Goal: Task Accomplishment & Management: Complete application form

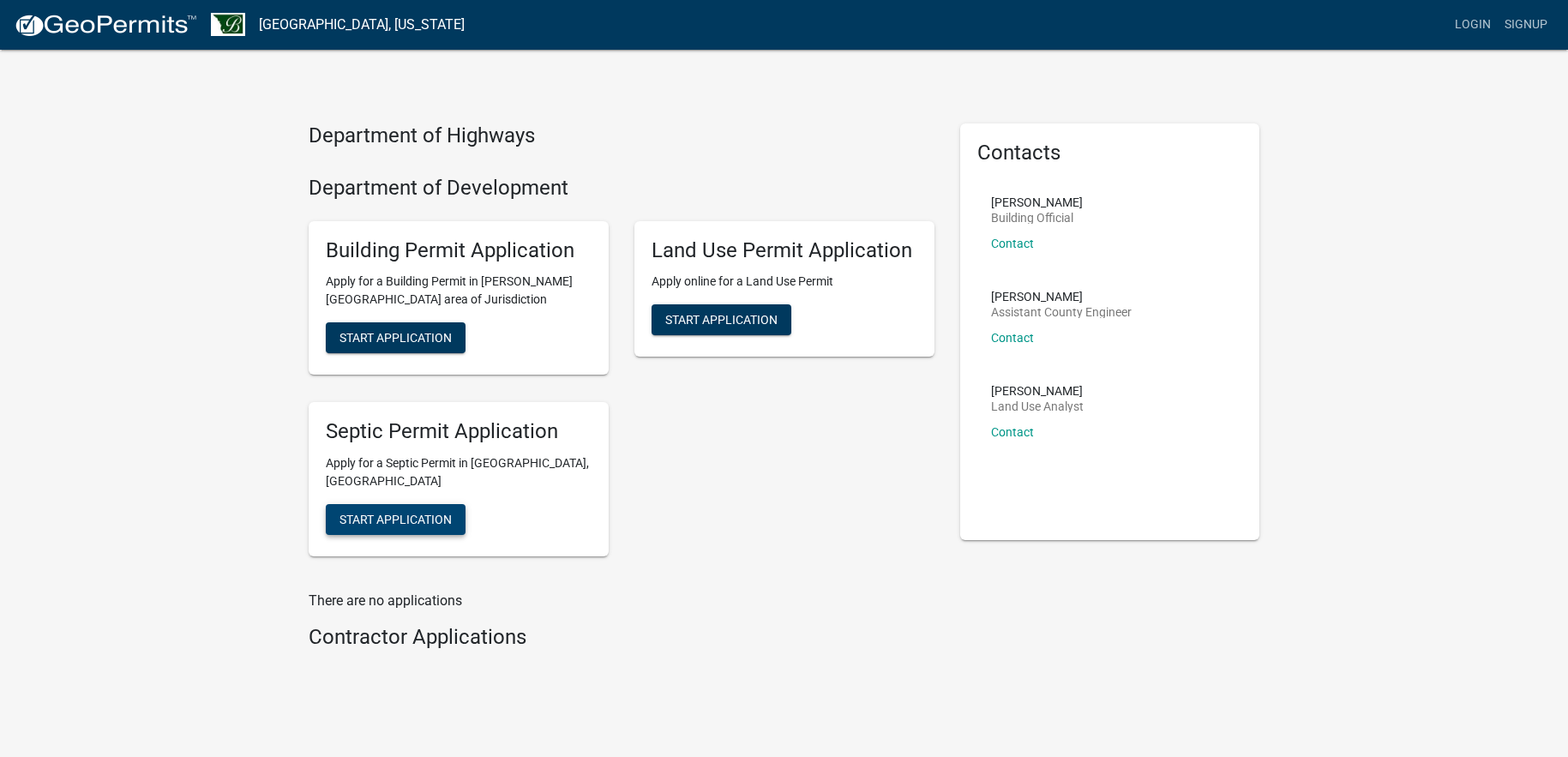
click at [391, 513] on span "Start Application" at bounding box center [396, 520] width 112 height 13
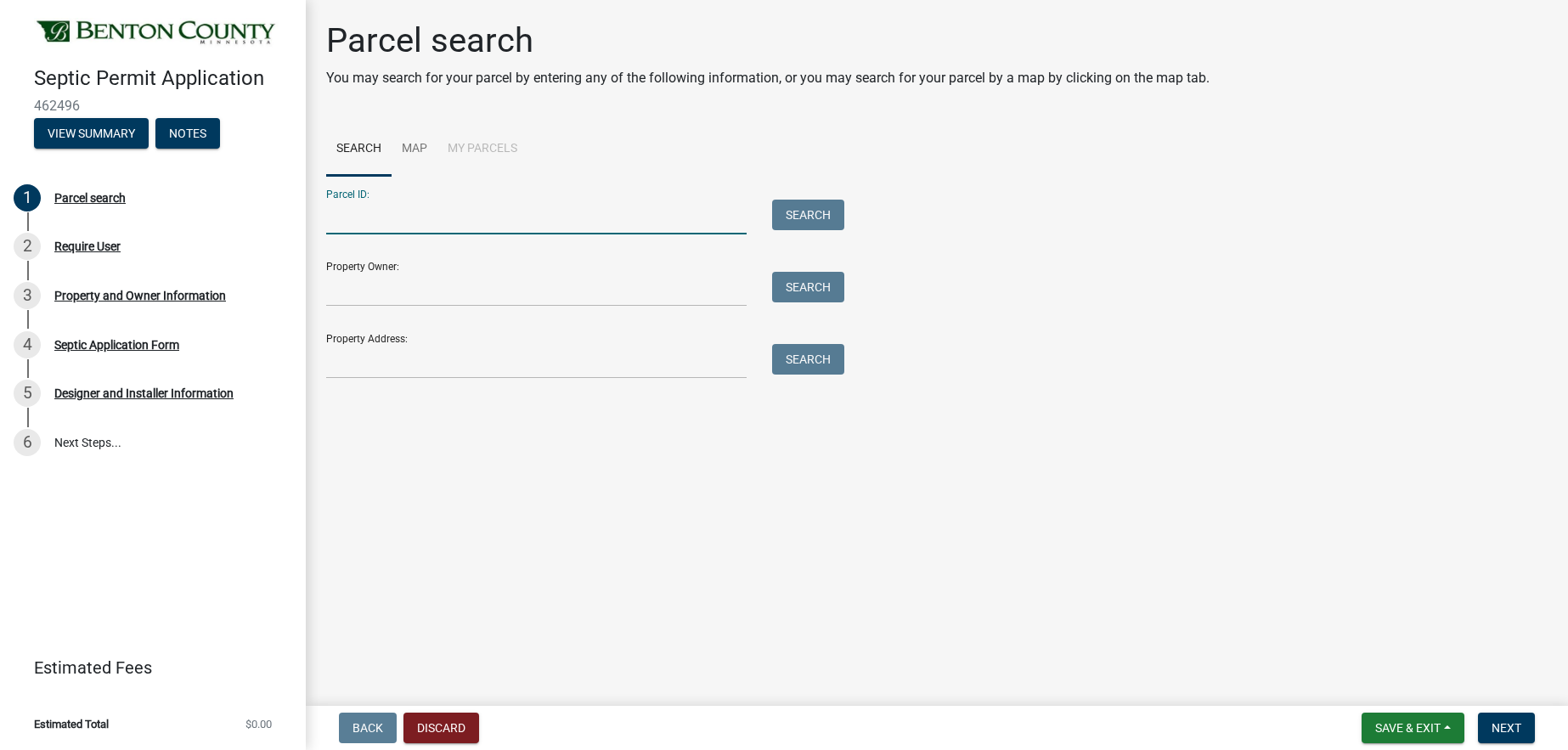
click at [350, 224] on input "Parcel ID:" at bounding box center [536, 217] width 421 height 35
type input "090072300/090073400"
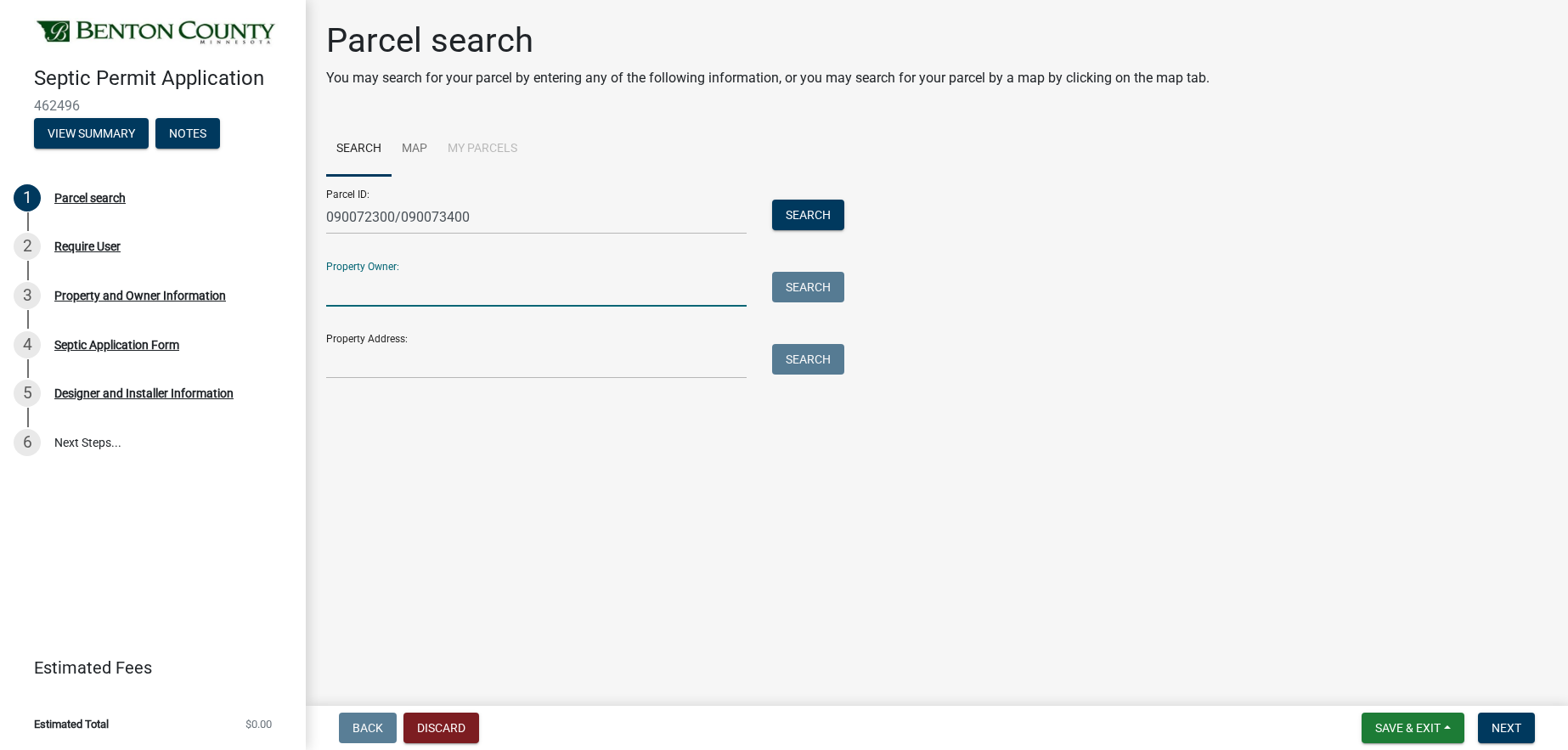
click at [353, 295] on input "Property Owner:" at bounding box center [536, 289] width 421 height 35
type input "Helen Winkelman"
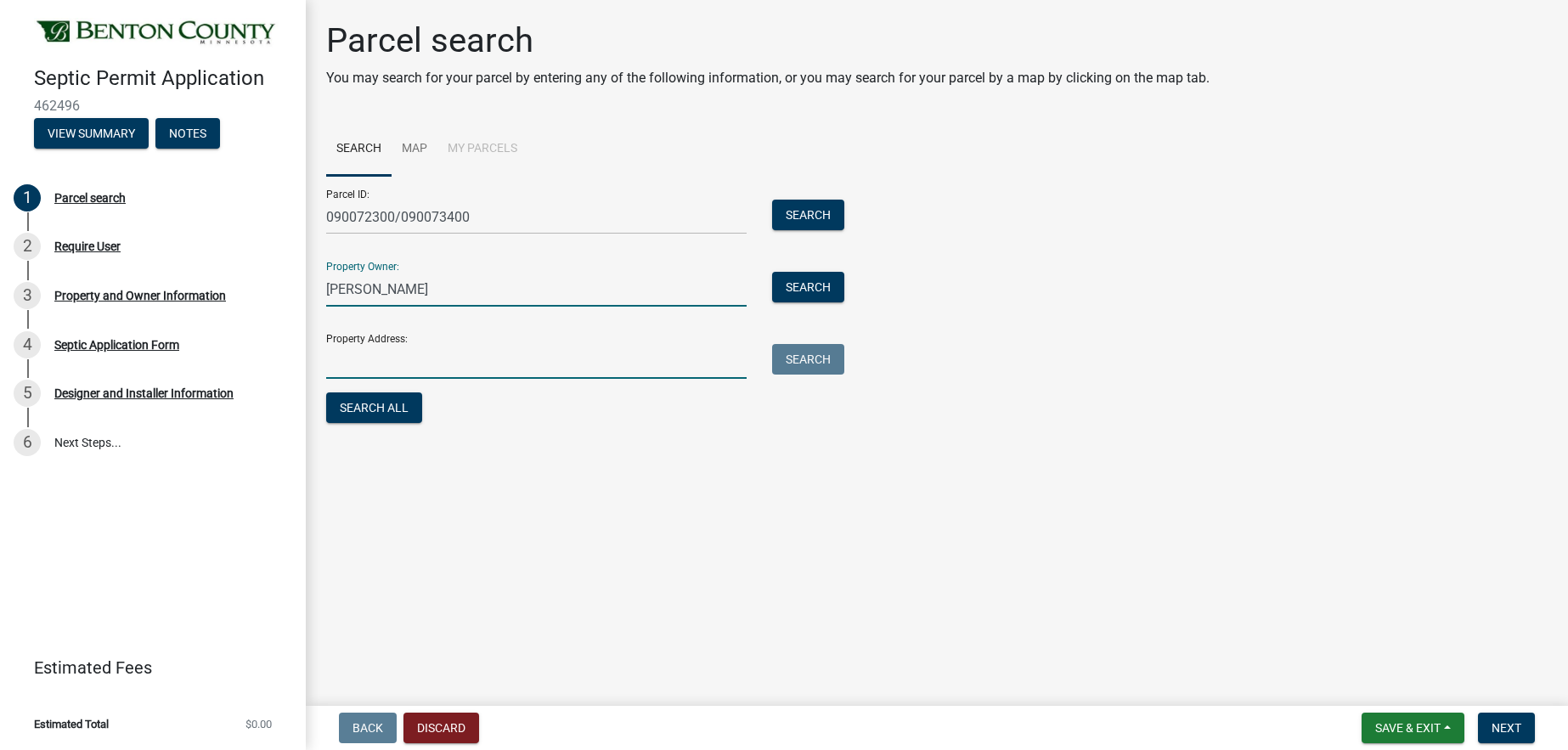
click at [364, 371] on input "Property Address:" at bounding box center [536, 361] width 421 height 35
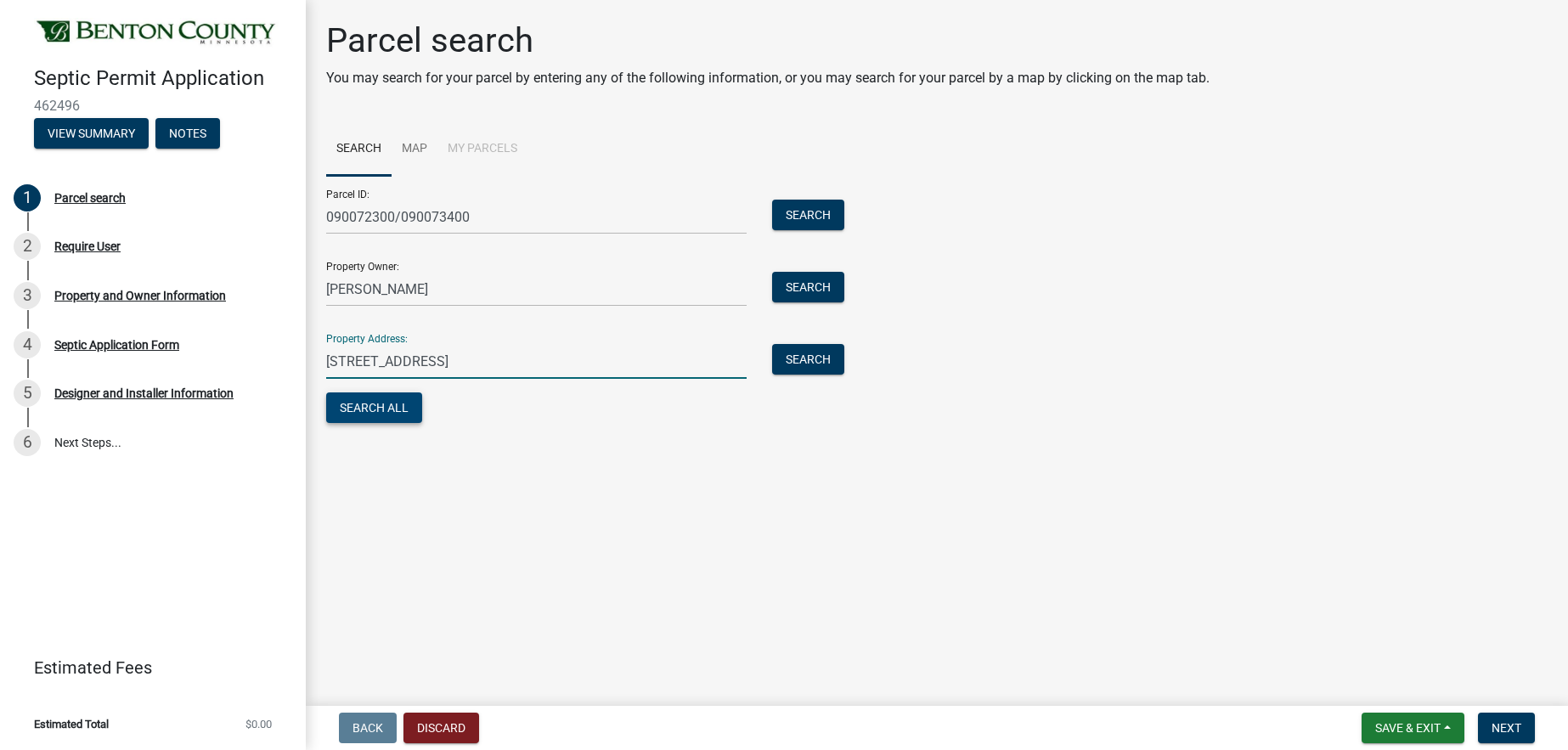
type input "670 23rd ave northeast Sauk Rapids, Mn. 56379"
click at [397, 415] on button "Search All" at bounding box center [374, 408] width 96 height 30
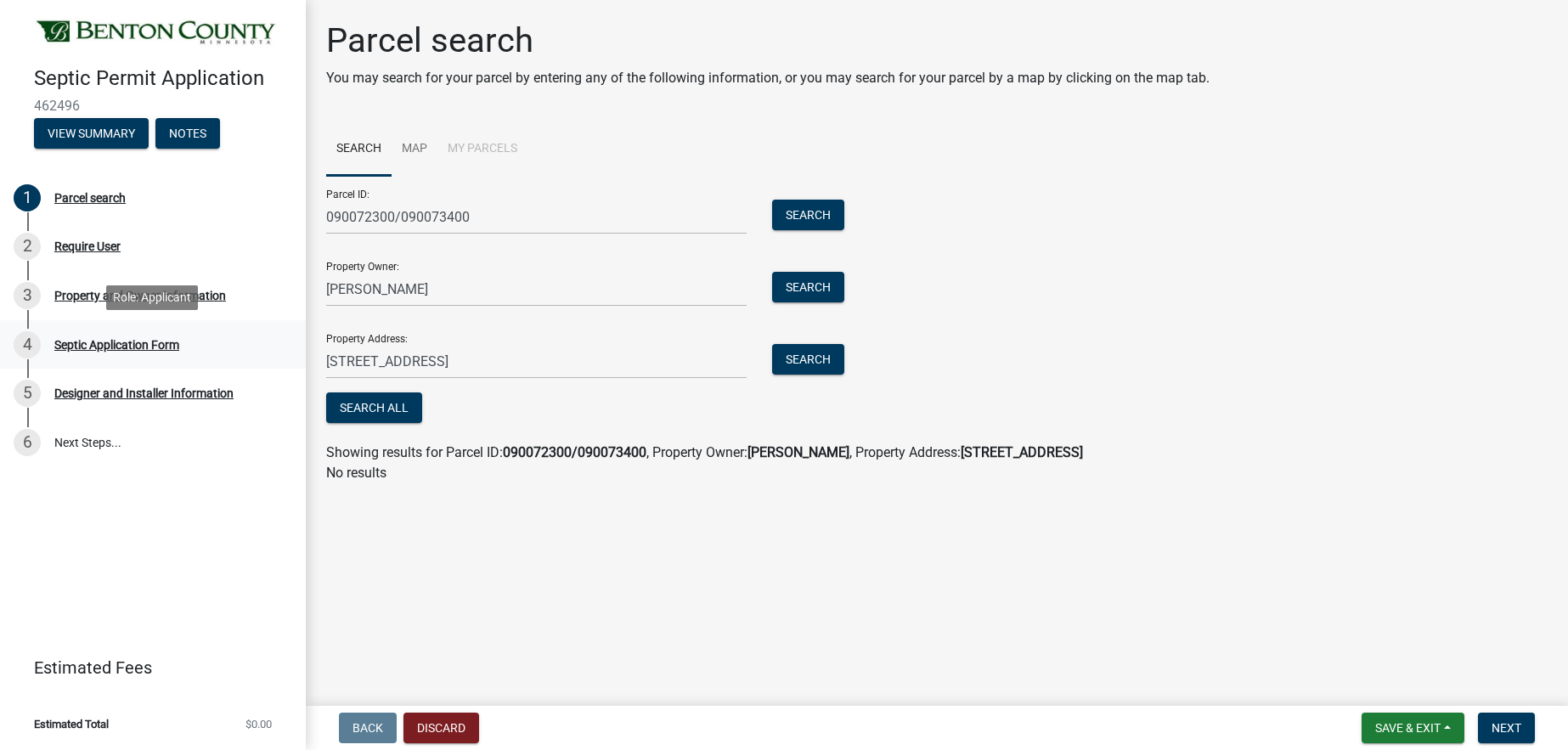
click at [100, 344] on div "Septic Application Form" at bounding box center [117, 344] width 124 height 12
click at [30, 253] on div "2" at bounding box center [26, 246] width 27 height 27
click at [809, 358] on button "Search" at bounding box center [808, 359] width 73 height 30
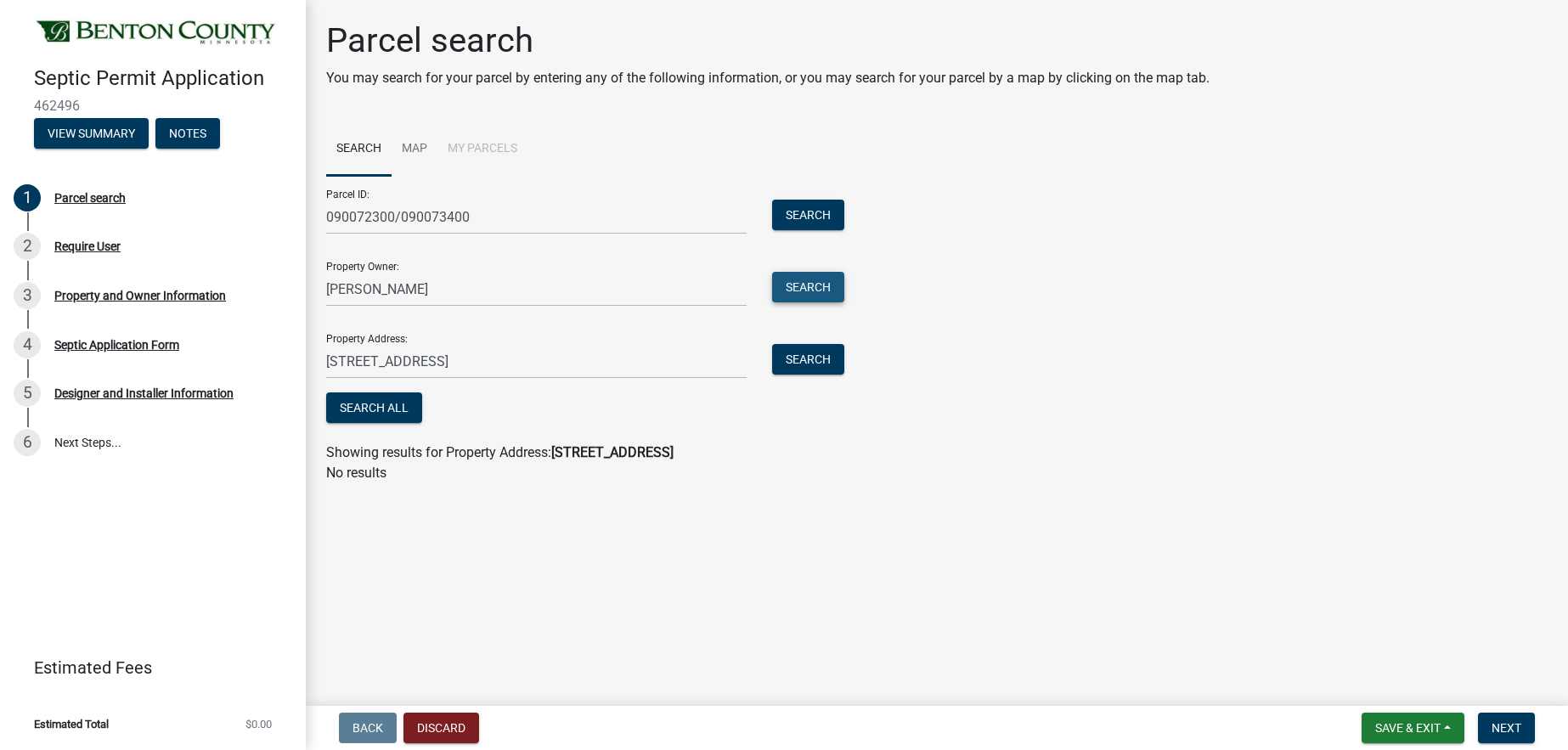
click at [812, 287] on button "Search" at bounding box center [808, 287] width 73 height 30
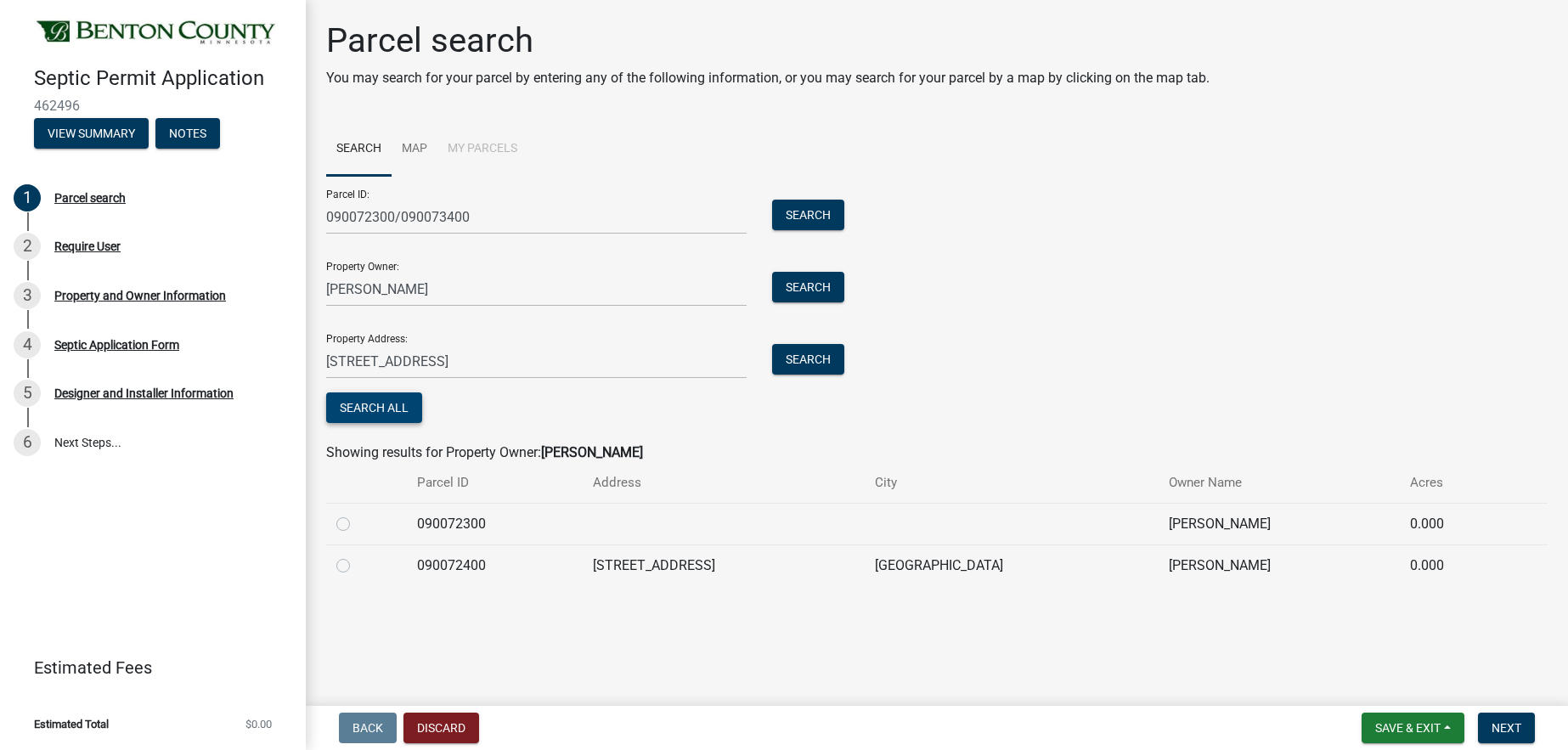
click at [397, 415] on button "Search All" at bounding box center [374, 408] width 96 height 30
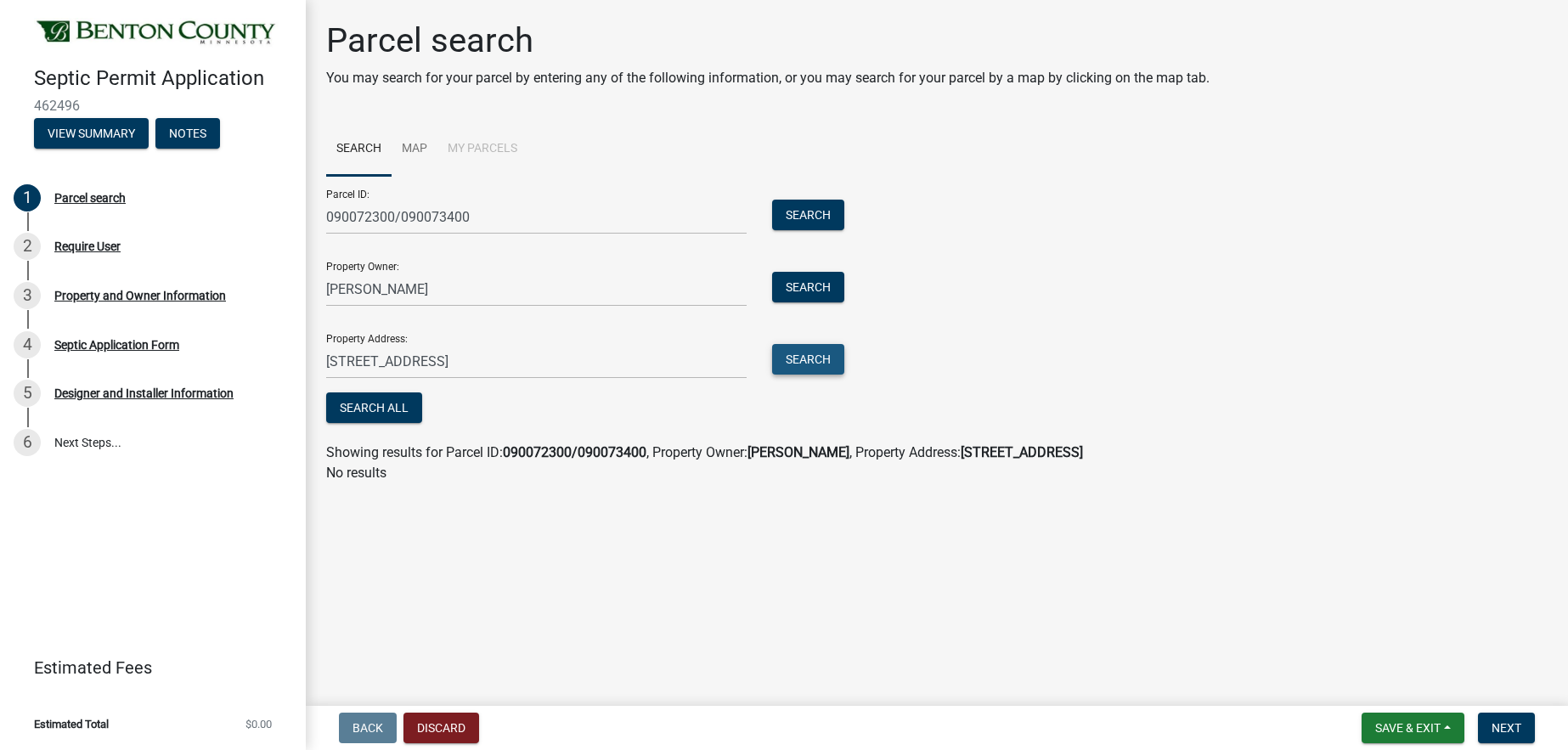
click at [815, 361] on button "Search" at bounding box center [808, 359] width 73 height 30
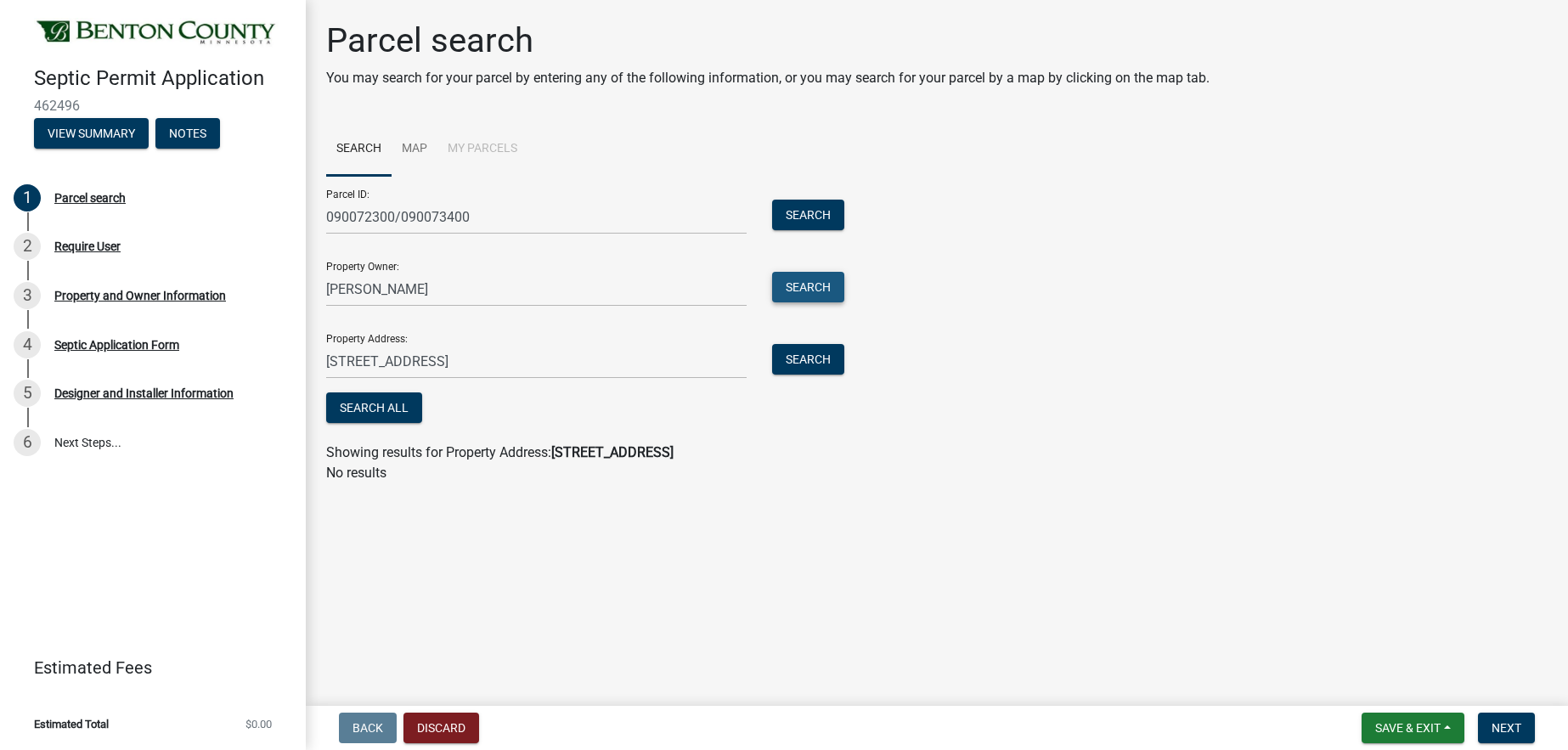
click at [815, 280] on button "Search" at bounding box center [808, 287] width 73 height 30
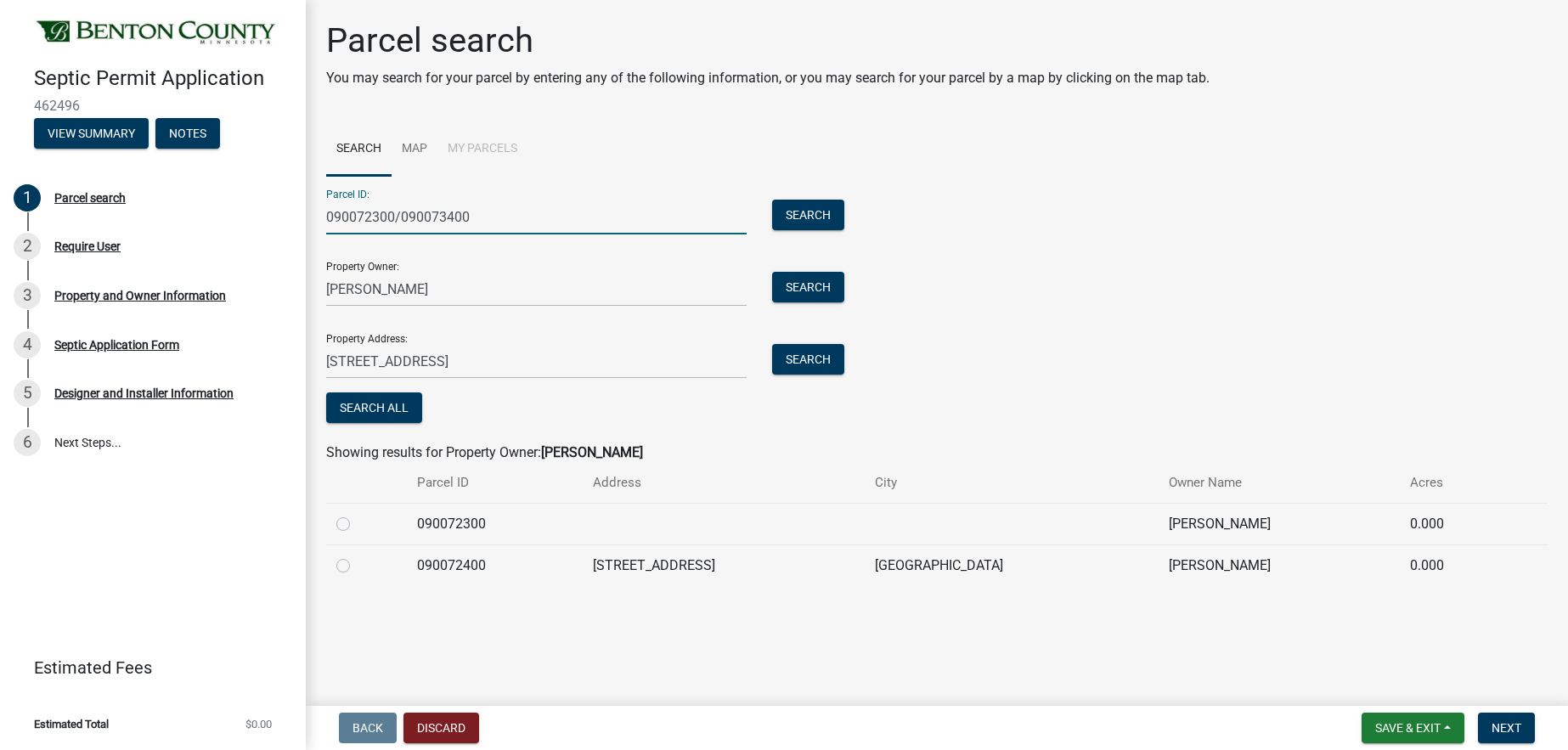
click at [480, 218] on input "090072300/090073400" at bounding box center [536, 217] width 421 height 35
type input "0"
type input "090072400"
click at [794, 210] on button "Search" at bounding box center [808, 215] width 73 height 30
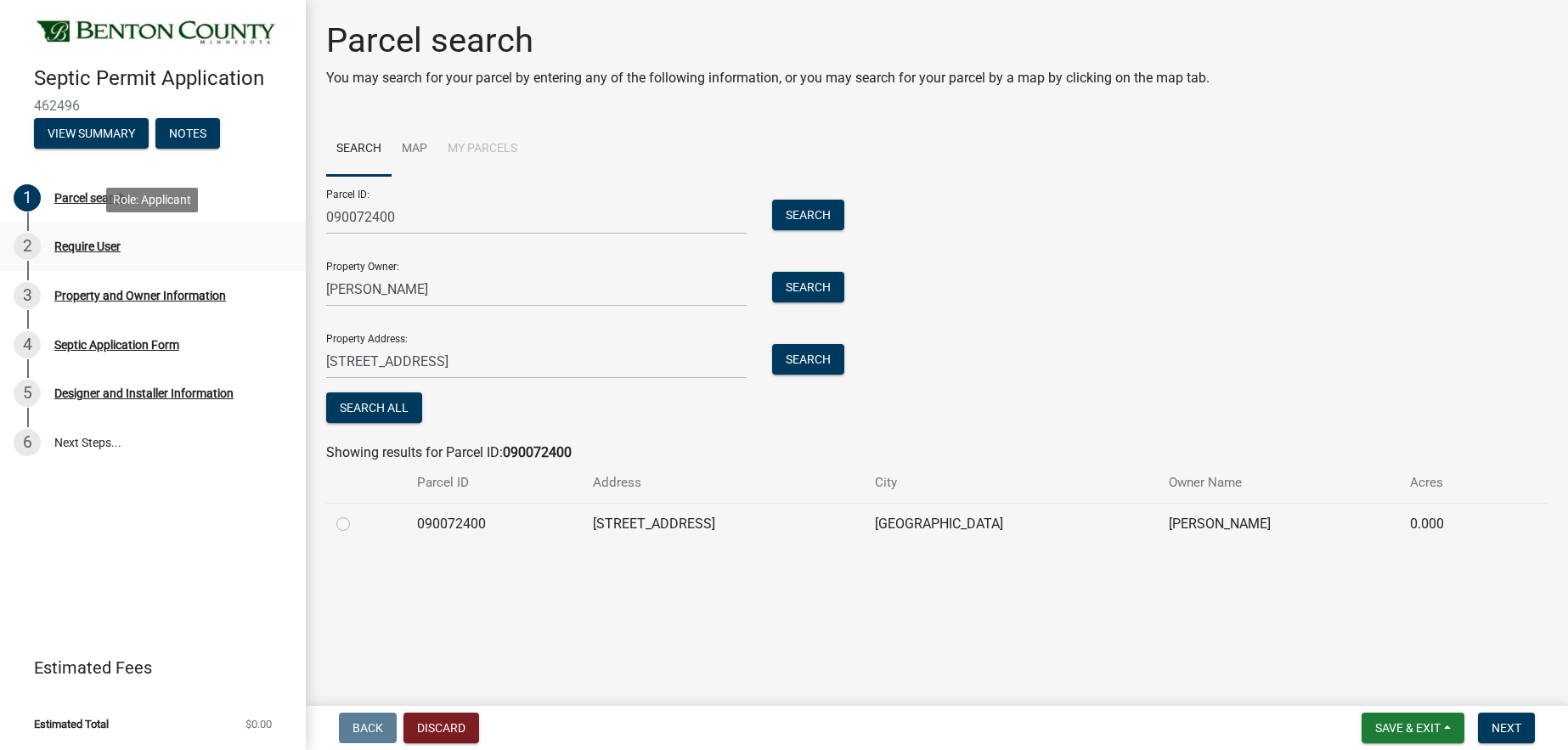
click at [79, 244] on div "Require User" at bounding box center [88, 246] width 66 height 12
click at [20, 244] on div "2" at bounding box center [26, 246] width 27 height 27
click at [92, 292] on div "Property and Owner Information" at bounding box center [140, 295] width 172 height 12
click at [77, 341] on div "Septic Application Form" at bounding box center [117, 344] width 124 height 12
click at [38, 331] on div "4 Septic Application Form" at bounding box center [145, 344] width 265 height 27
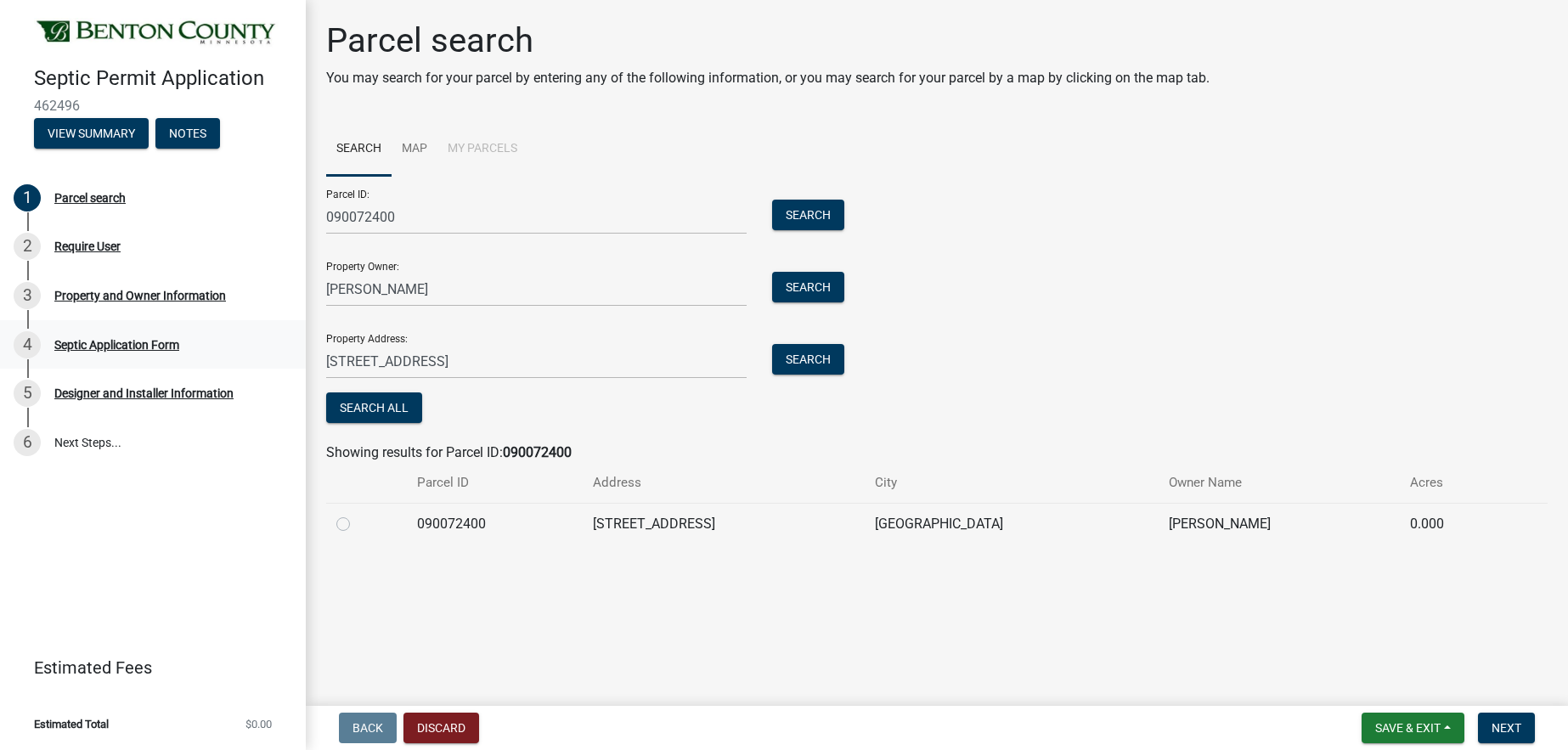
click at [40, 341] on div "4" at bounding box center [26, 344] width 27 height 27
click at [40, 340] on div "4 Septic Application Form" at bounding box center [145, 344] width 265 height 27
click at [26, 244] on div "2" at bounding box center [26, 246] width 27 height 27
click at [1522, 731] on button "Next" at bounding box center [1506, 728] width 57 height 30
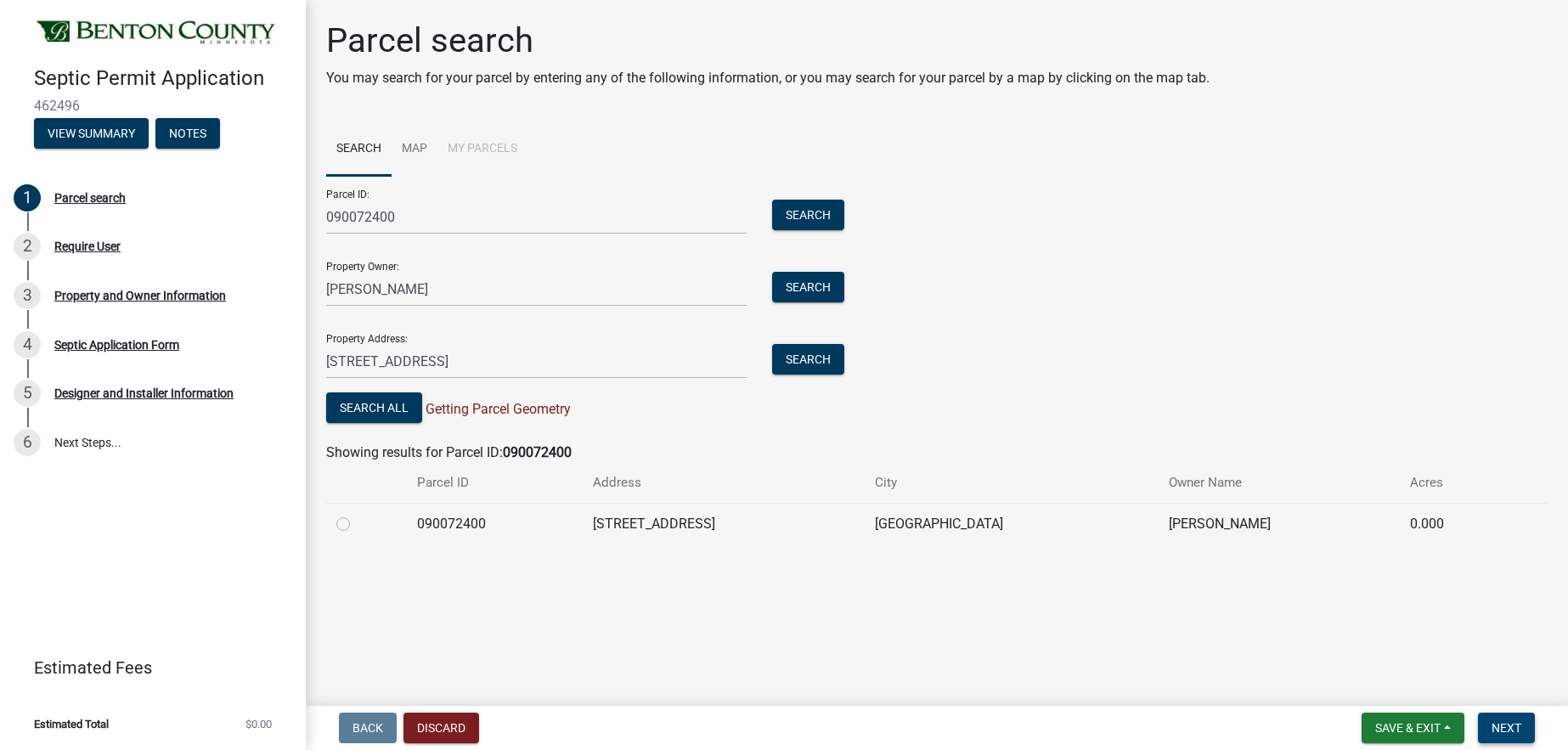
click at [1520, 728] on span "Next" at bounding box center [1507, 728] width 30 height 13
click at [382, 410] on button "Search All" at bounding box center [374, 408] width 96 height 30
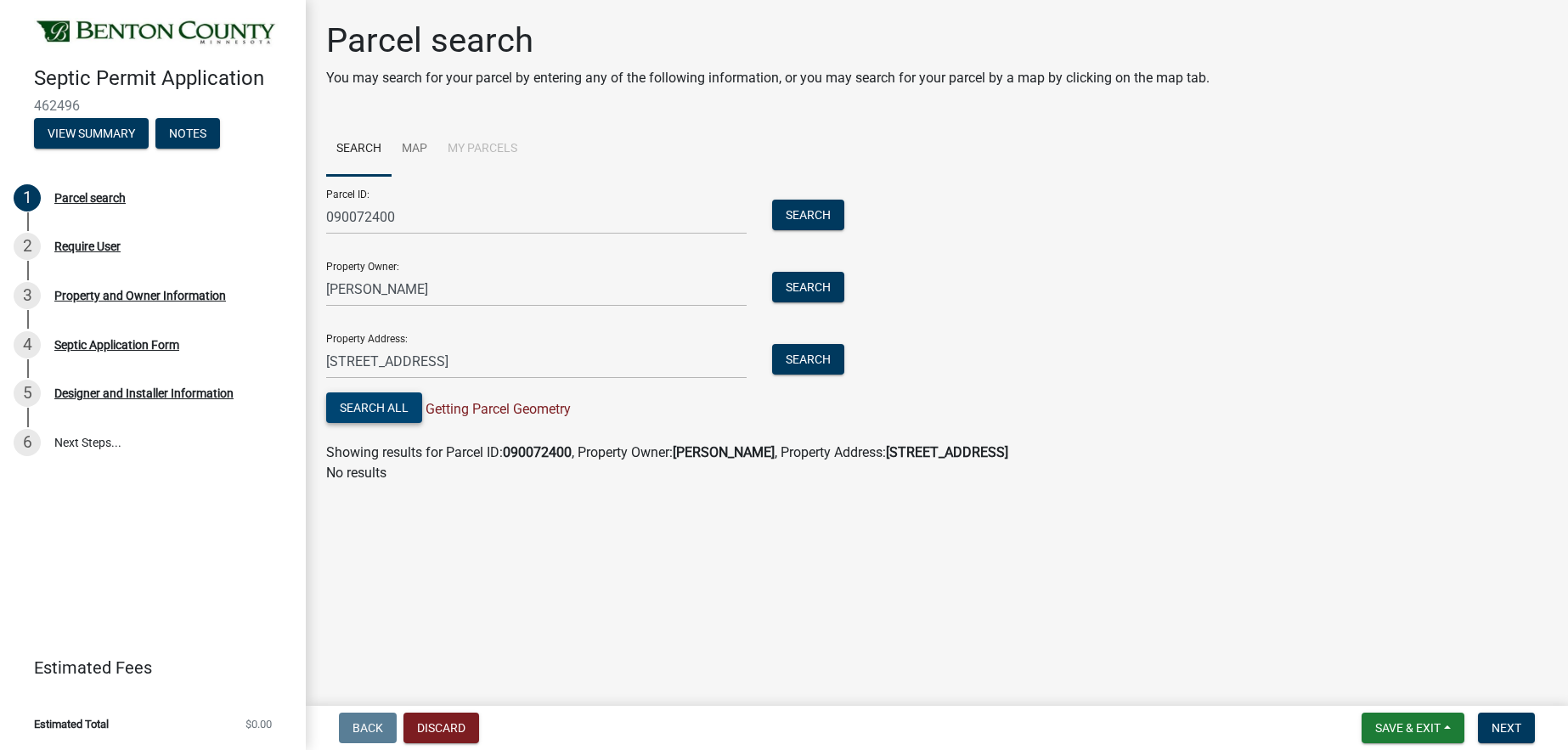
click at [385, 410] on button "Search All" at bounding box center [374, 408] width 96 height 30
click at [828, 293] on button "Search" at bounding box center [808, 287] width 73 height 30
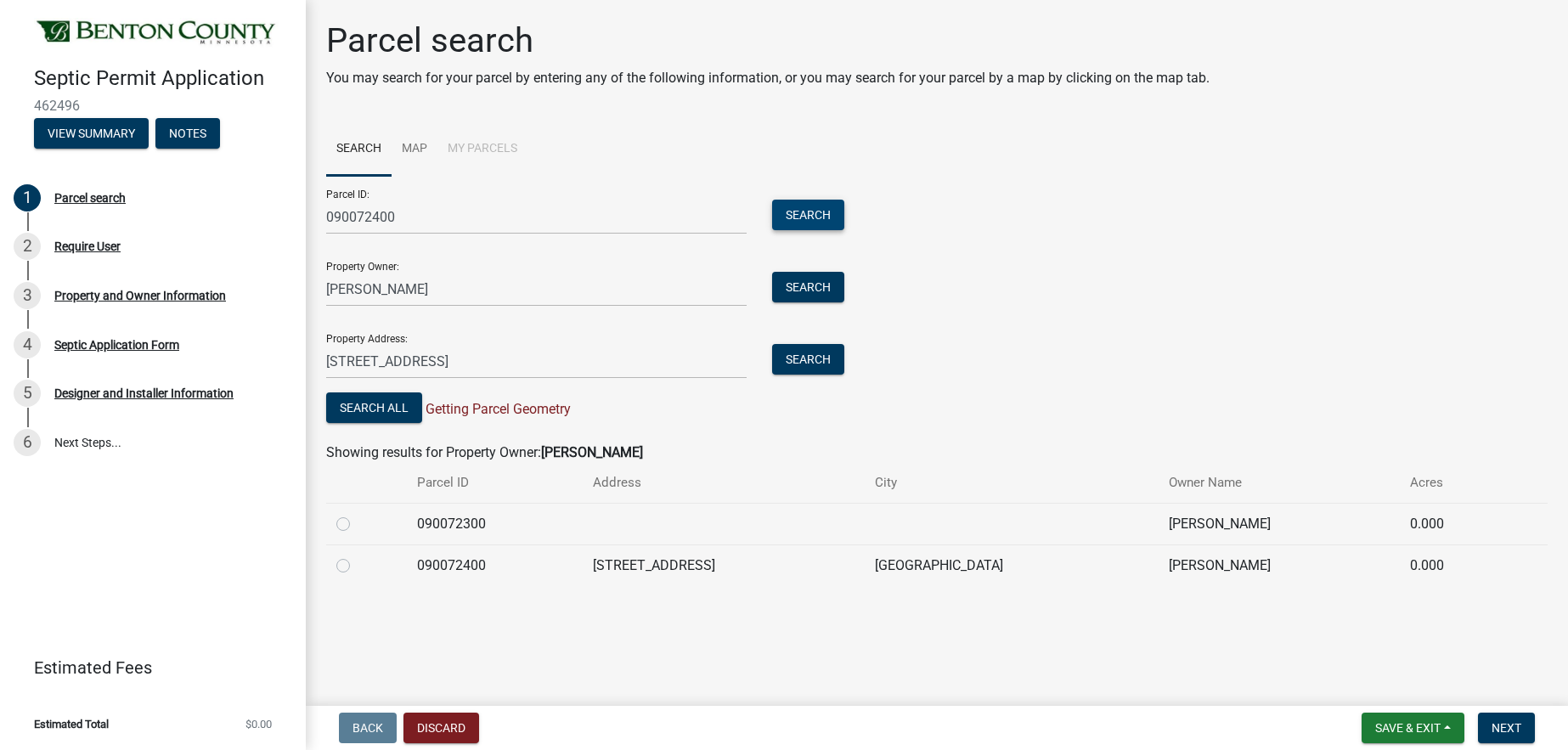
click at [810, 211] on button "Search" at bounding box center [808, 215] width 73 height 30
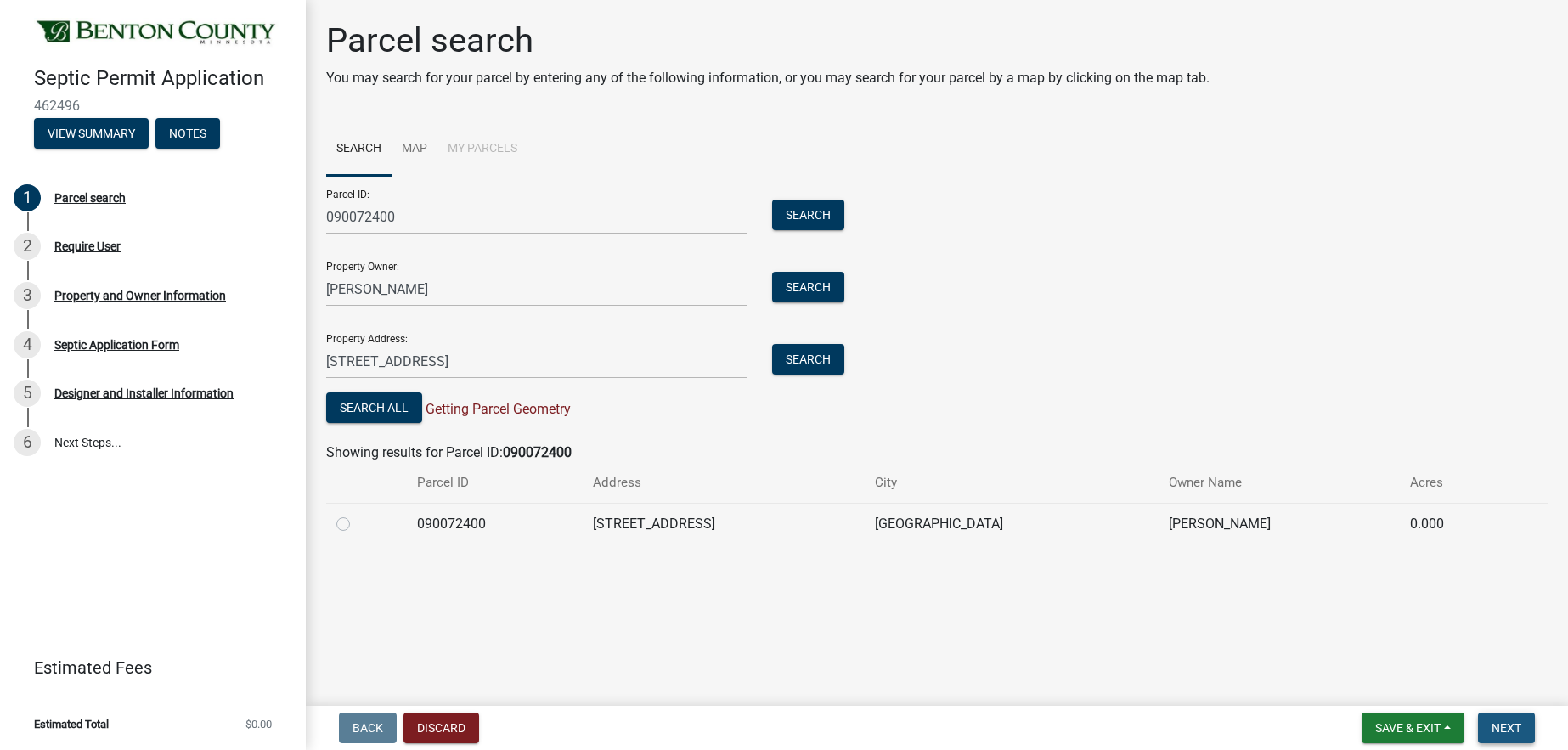
click at [1493, 725] on span "Next" at bounding box center [1507, 728] width 30 height 13
click at [22, 239] on div "2" at bounding box center [26, 246] width 27 height 27
click at [21, 295] on div "3" at bounding box center [26, 295] width 27 height 27
click at [30, 342] on div "4" at bounding box center [26, 344] width 27 height 27
click at [28, 388] on div "5" at bounding box center [26, 393] width 27 height 27
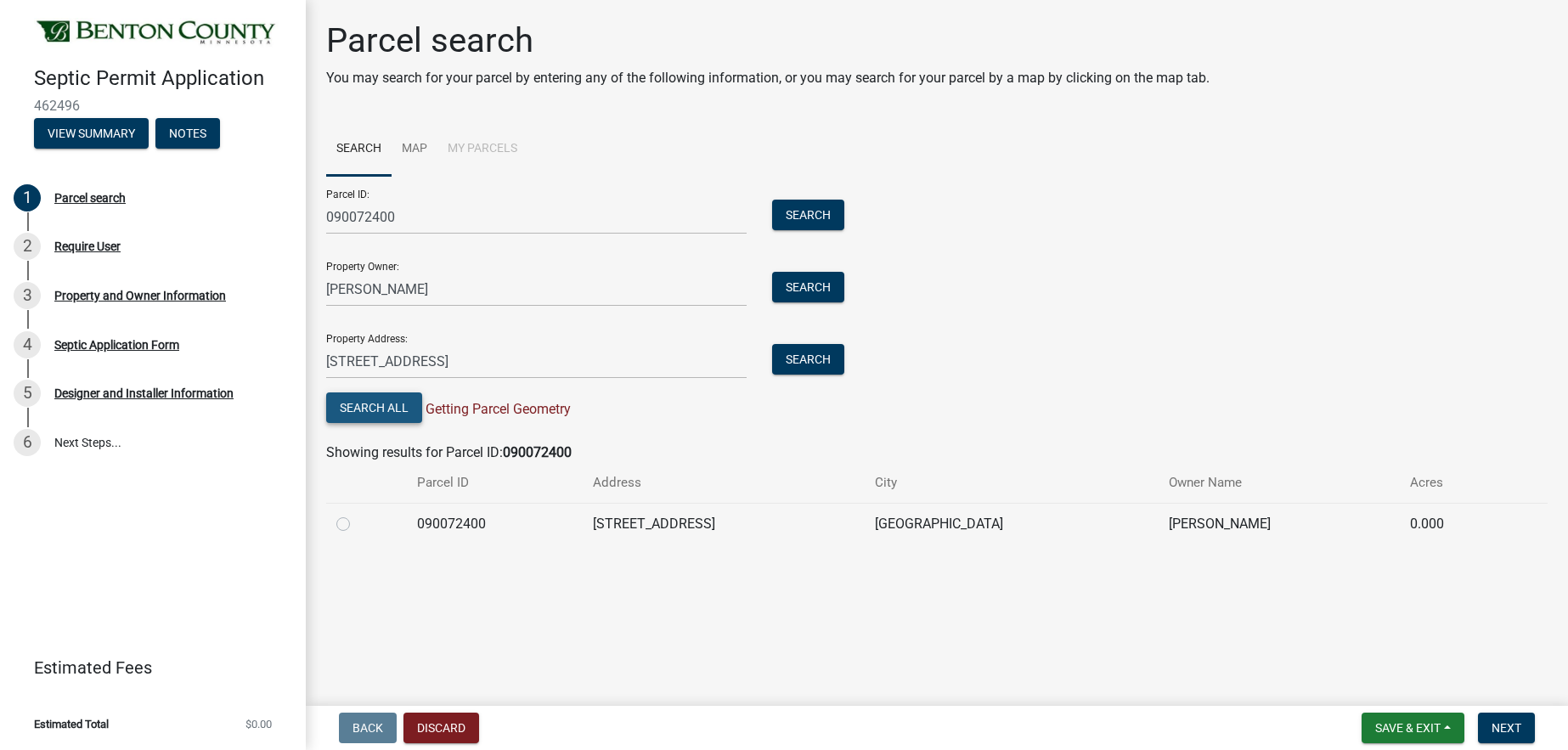
click at [363, 407] on button "Search All" at bounding box center [374, 408] width 96 height 30
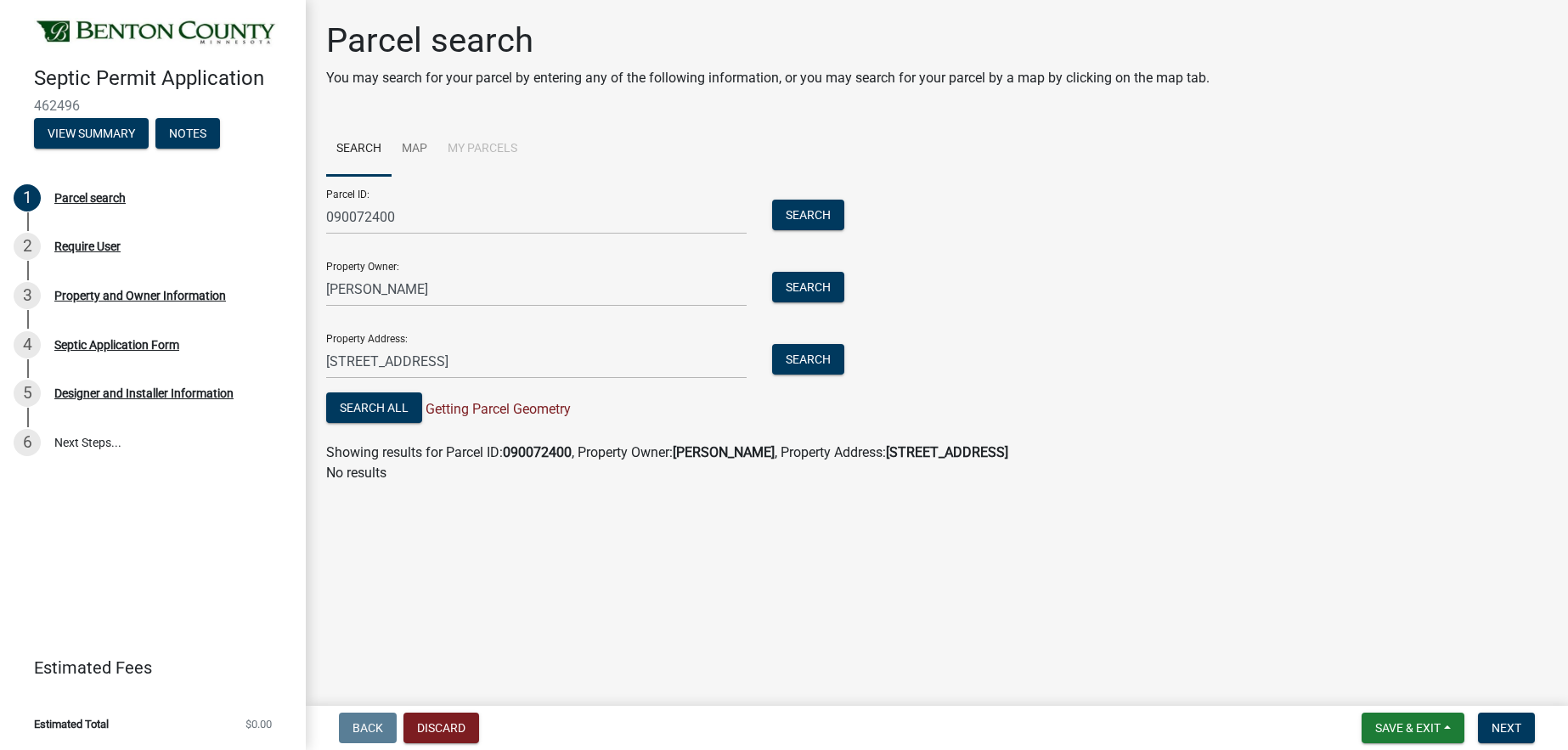
click at [551, 409] on span "Getting Parcel Geometry" at bounding box center [497, 408] width 149 height 16
click at [821, 358] on button "Search" at bounding box center [808, 359] width 73 height 30
click at [842, 285] on button "Search" at bounding box center [808, 287] width 73 height 30
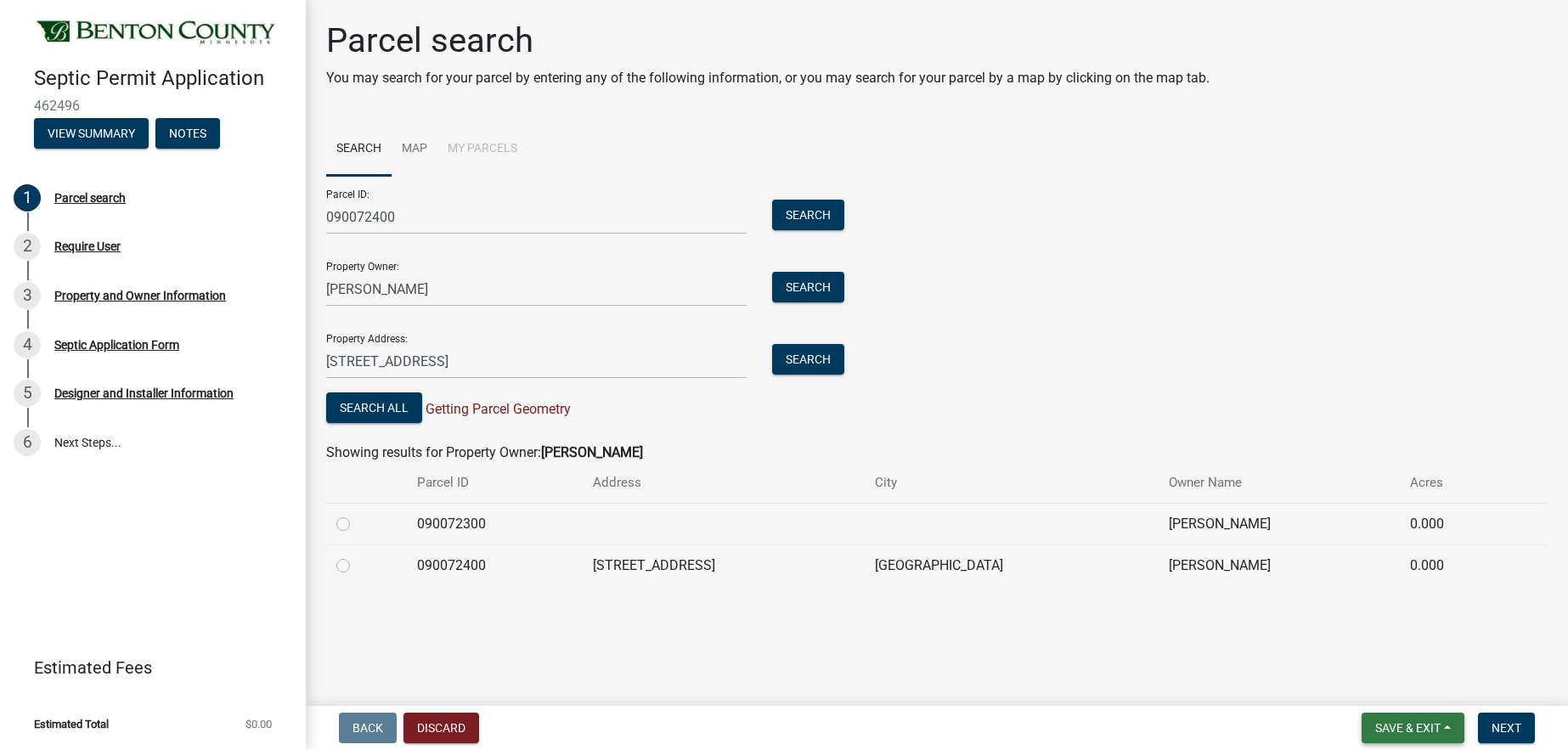
click at [1428, 729] on span "Save & Exit" at bounding box center [1407, 728] width 65 height 13
click at [1373, 678] on button "Save & Exit" at bounding box center [1396, 683] width 136 height 41
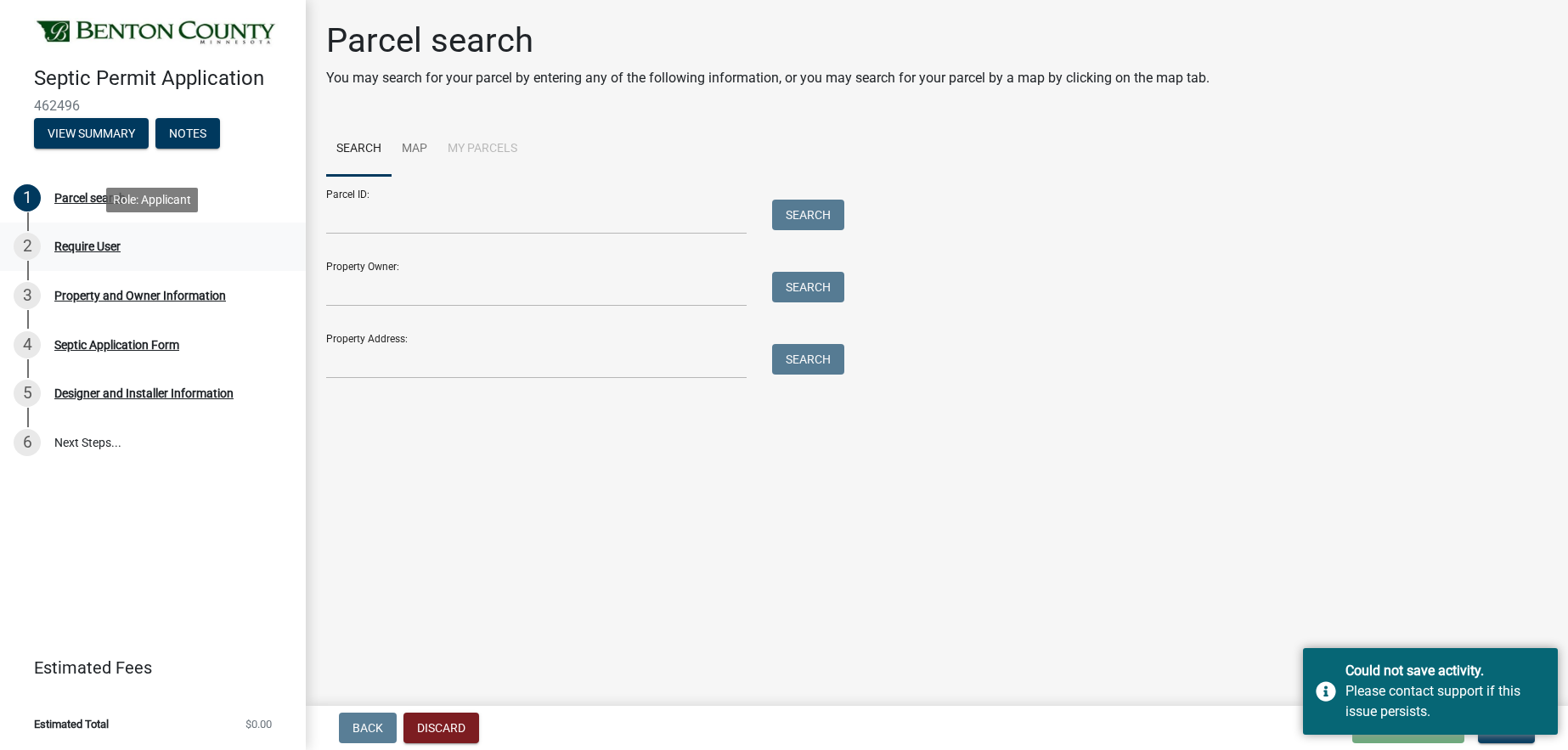
click at [22, 242] on div "2" at bounding box center [26, 246] width 27 height 27
click at [81, 251] on div "Require User" at bounding box center [88, 246] width 66 height 12
click at [124, 195] on div "Parcel search" at bounding box center [91, 198] width 72 height 12
click at [76, 132] on button "View Summary" at bounding box center [91, 133] width 115 height 30
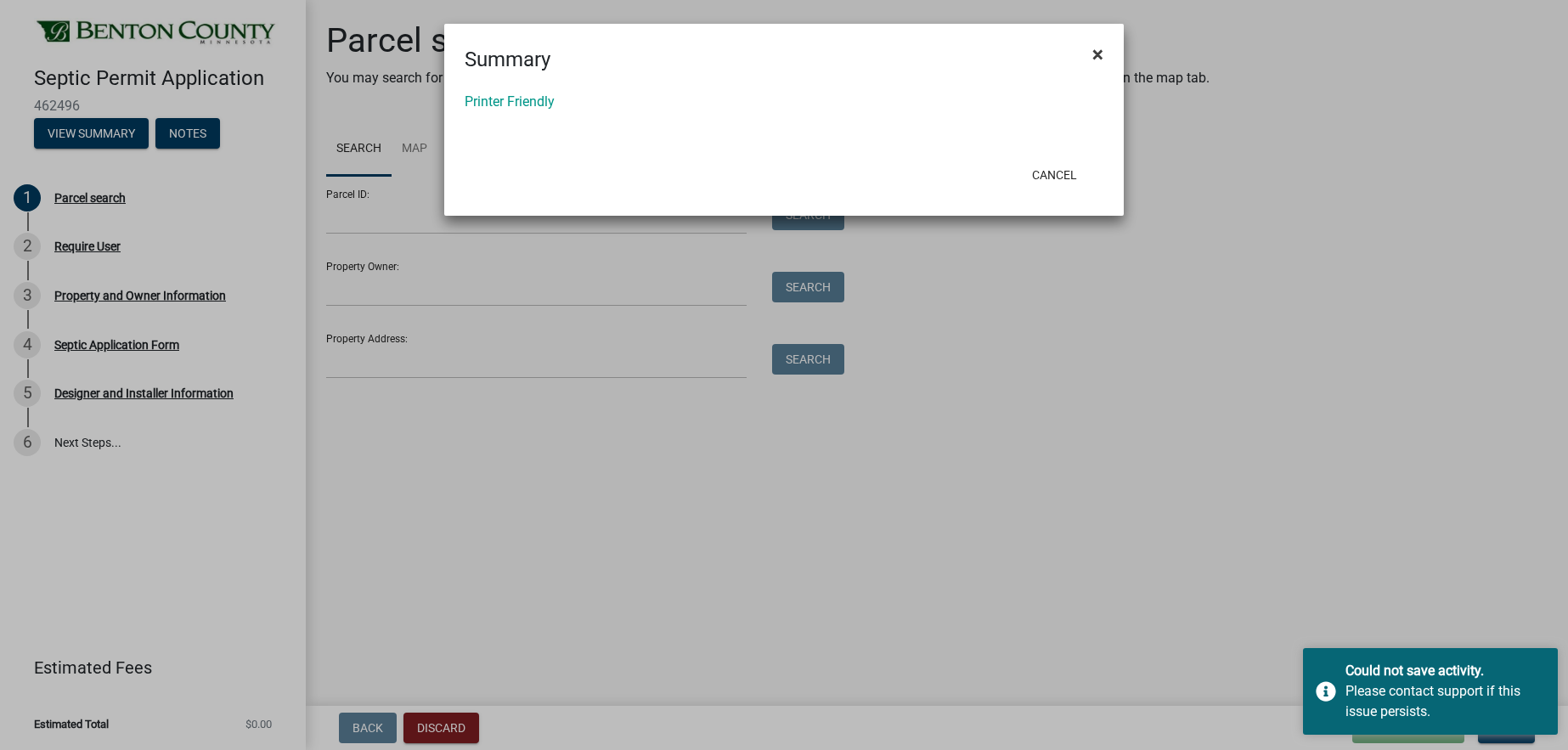
click at [1093, 54] on span "×" at bounding box center [1098, 54] width 11 height 24
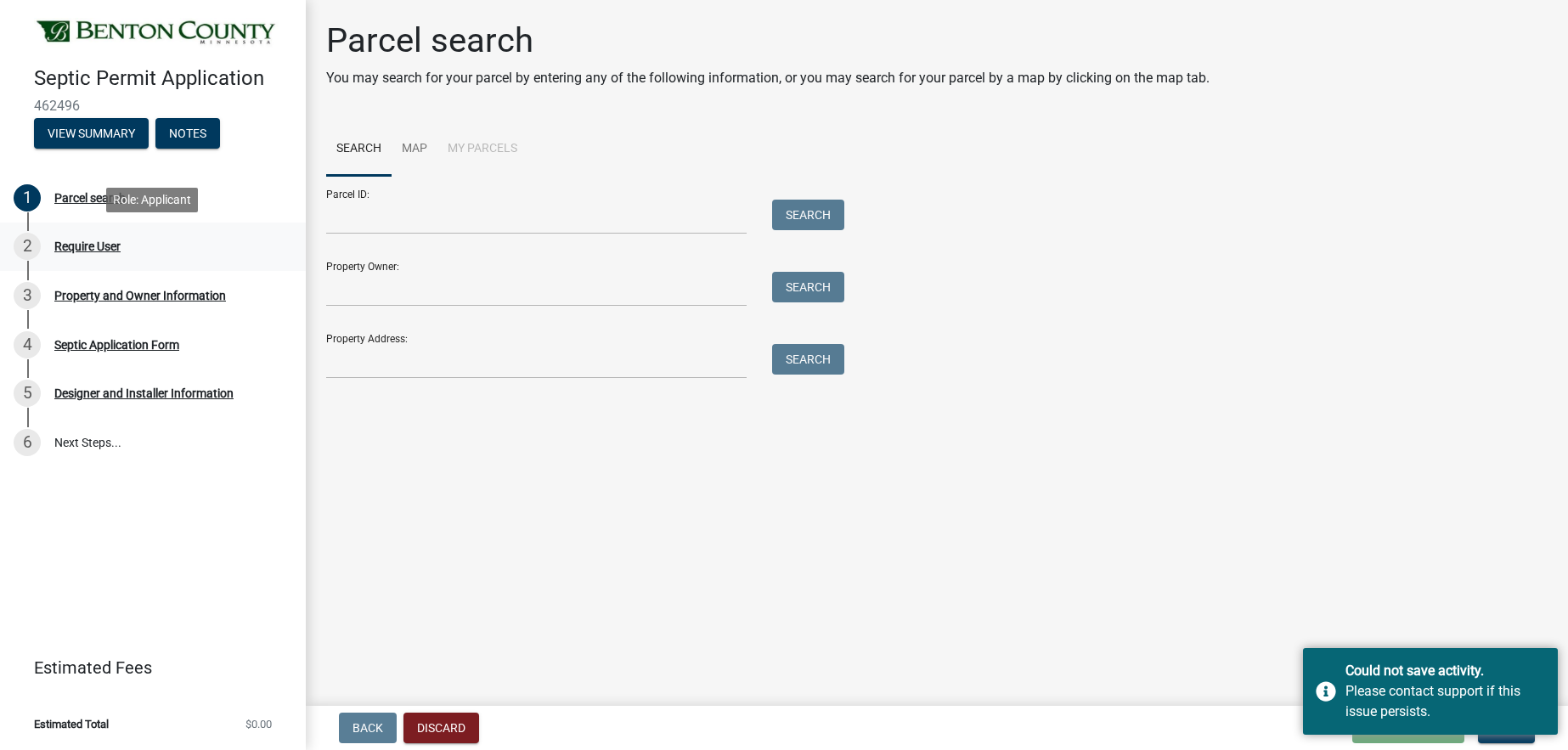
click at [37, 243] on div "2" at bounding box center [26, 246] width 27 height 27
click at [131, 290] on div "Property and Owner Information" at bounding box center [140, 295] width 172 height 12
click at [104, 349] on div "Septic Application Form" at bounding box center [117, 344] width 124 height 12
click at [90, 399] on div "Designer and Installer Information" at bounding box center [144, 393] width 179 height 12
click at [70, 460] on link "6 Next Steps..." at bounding box center [153, 442] width 305 height 49
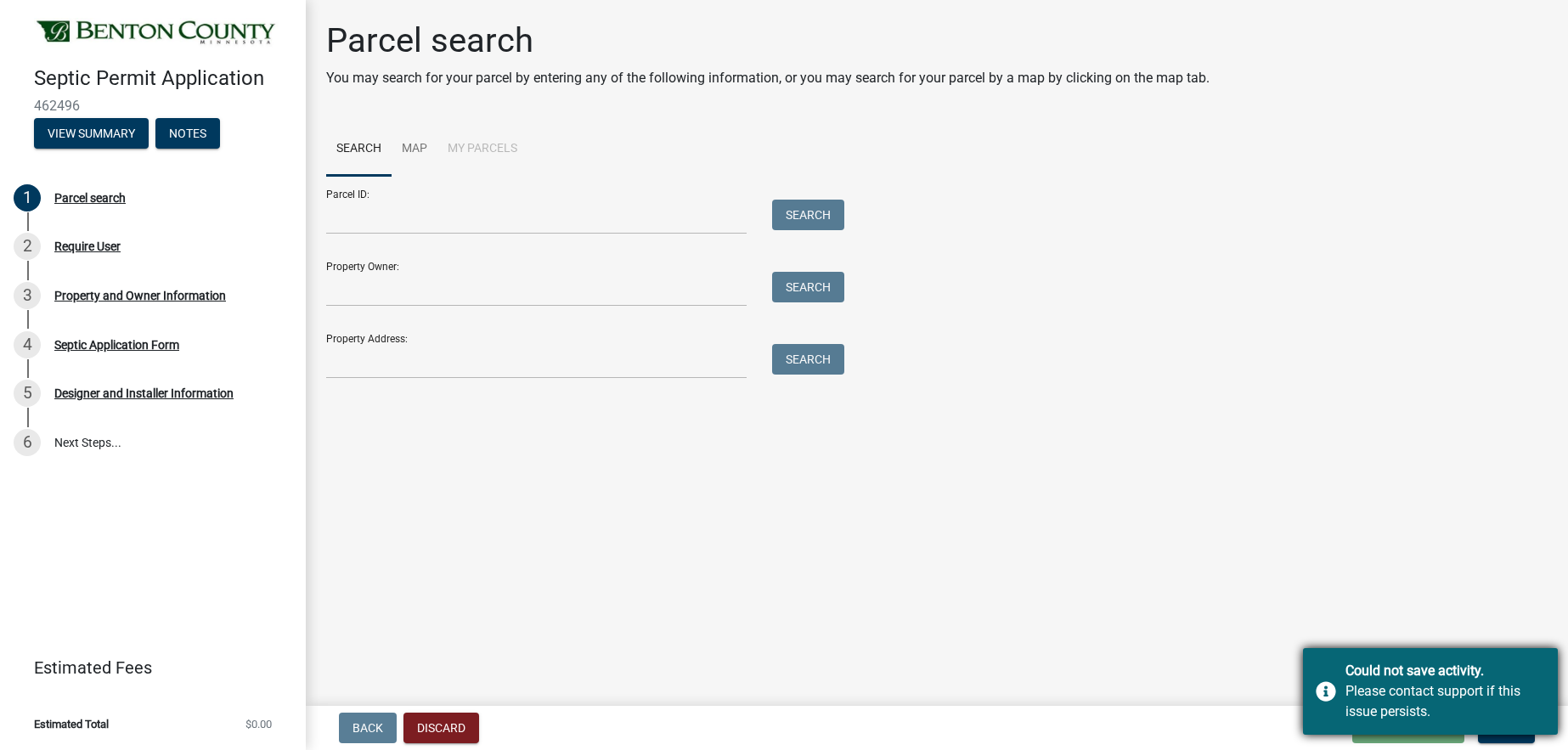
click at [1454, 708] on div "Please contact support if this issue persists." at bounding box center [1445, 701] width 200 height 41
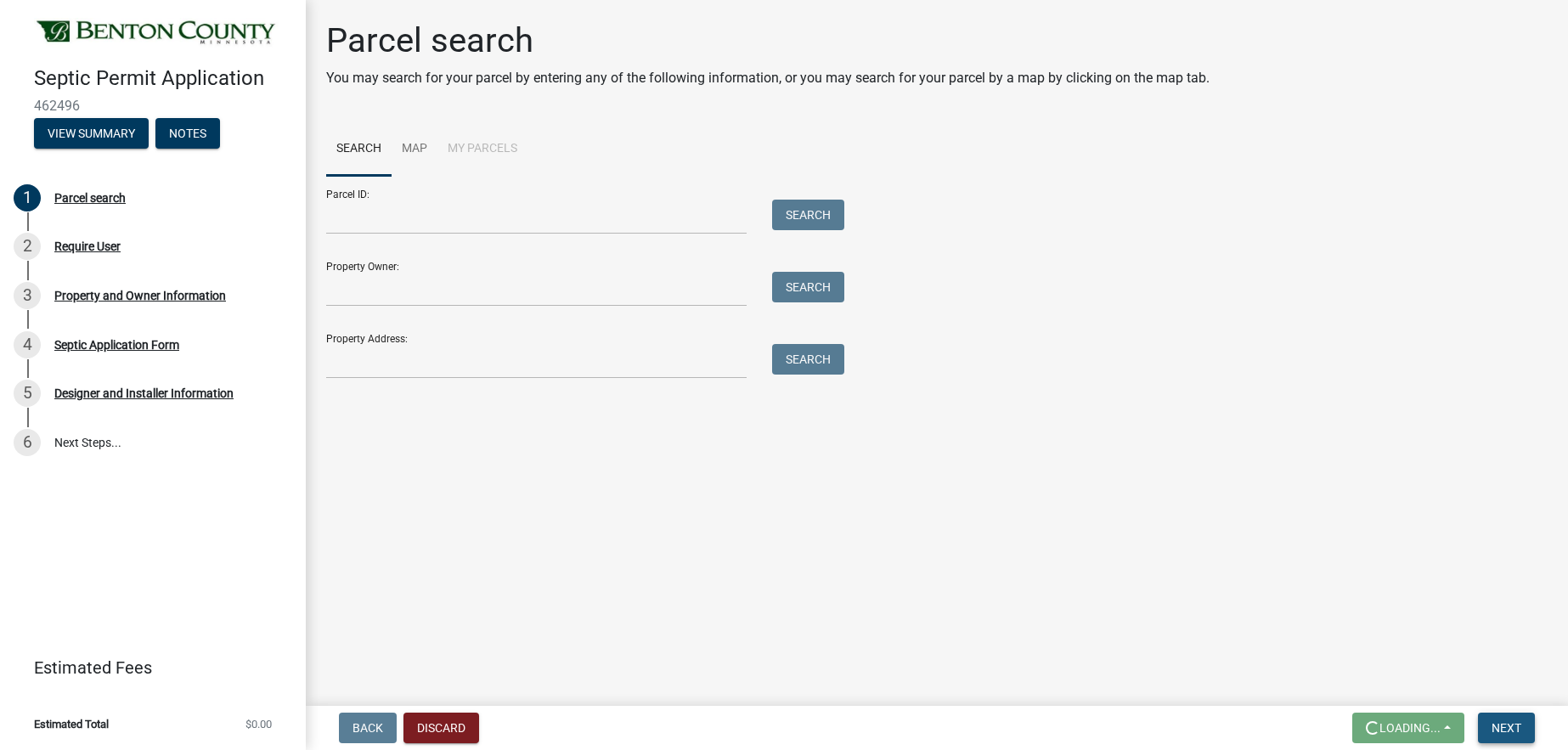
click at [1497, 721] on button "Next" at bounding box center [1506, 728] width 57 height 30
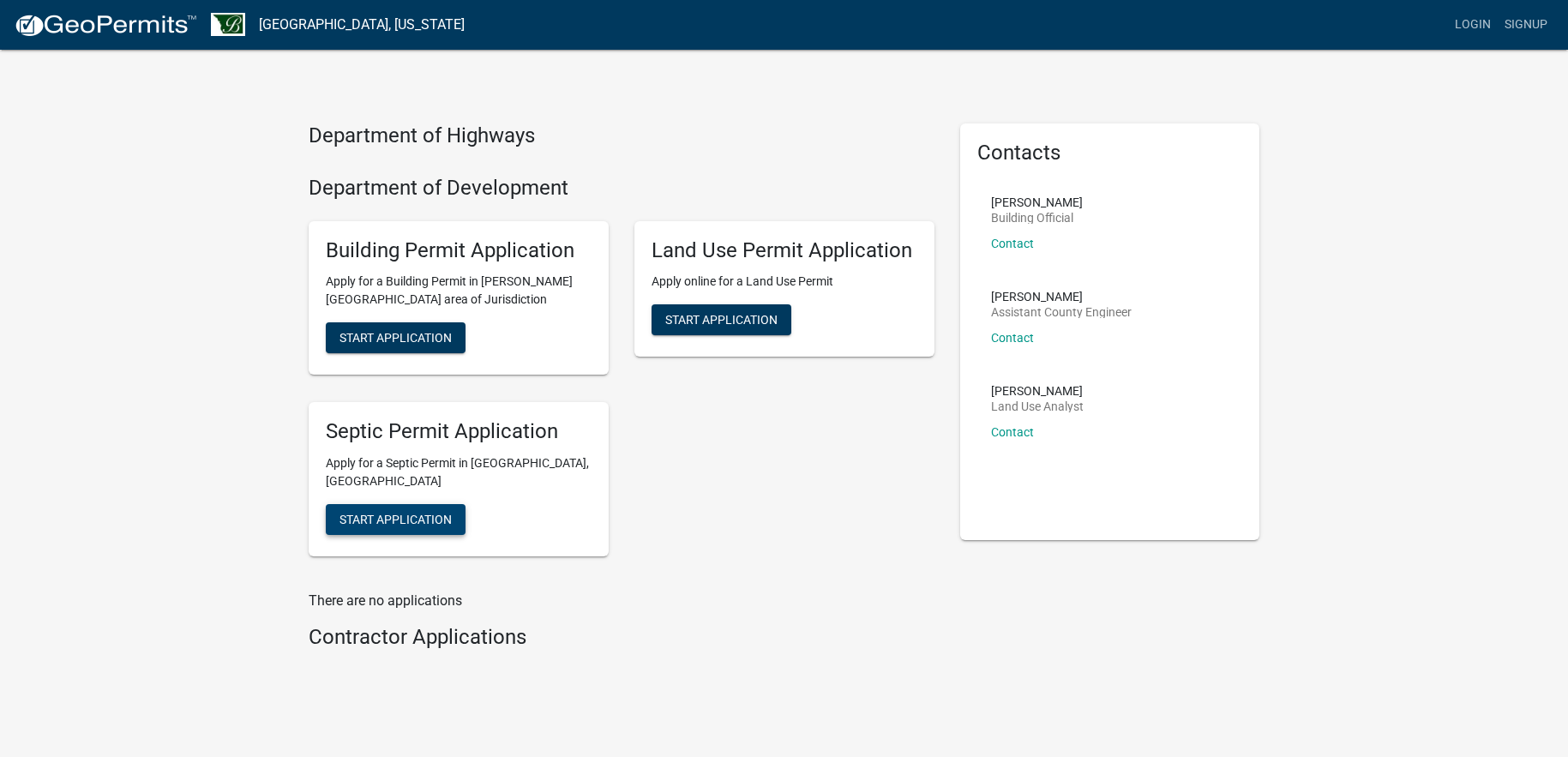
click at [367, 513] on span "Start Application" at bounding box center [396, 520] width 112 height 13
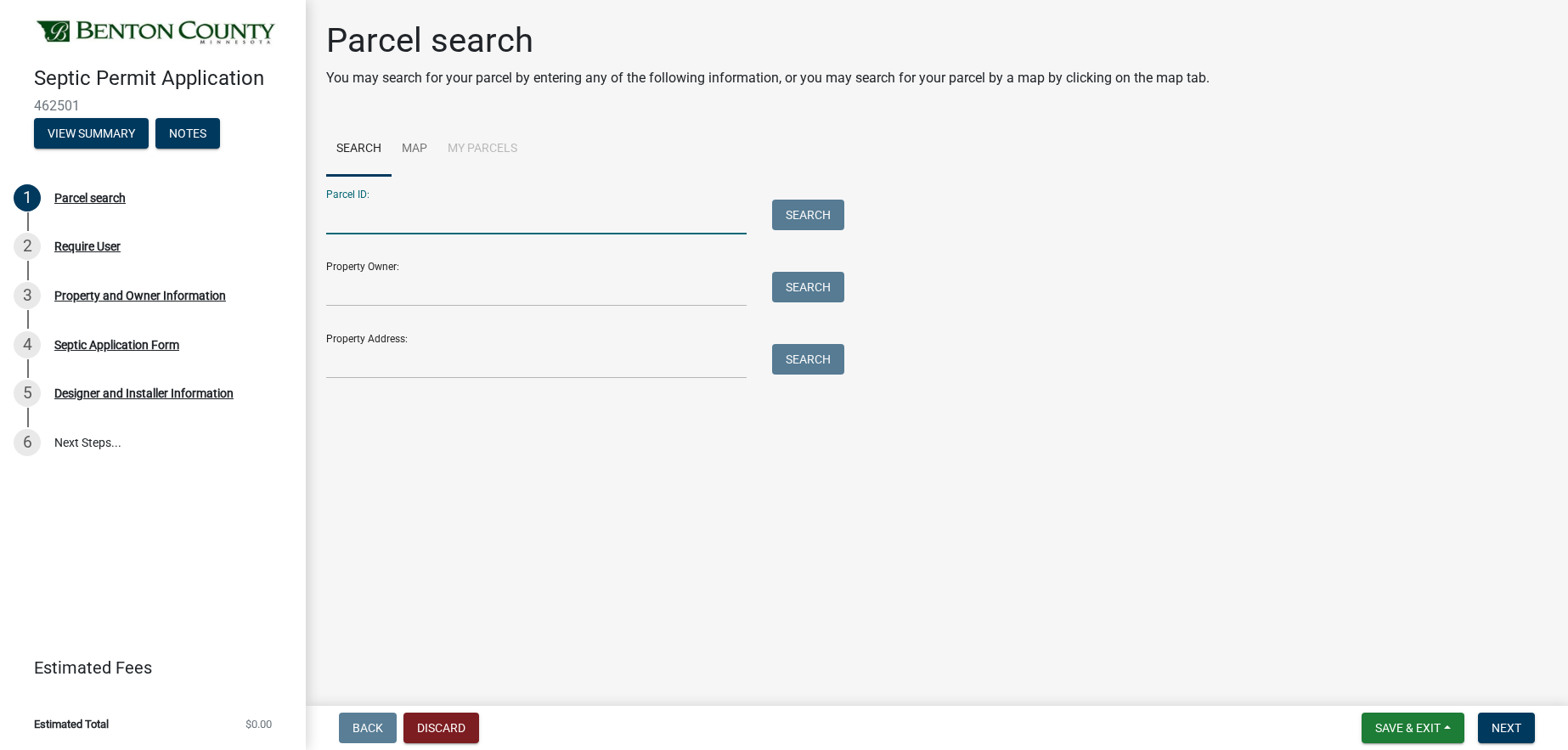
click at [360, 216] on input "Parcel ID:" at bounding box center [536, 217] width 421 height 35
type input "090072400"
click at [821, 202] on button "Search" at bounding box center [808, 215] width 73 height 30
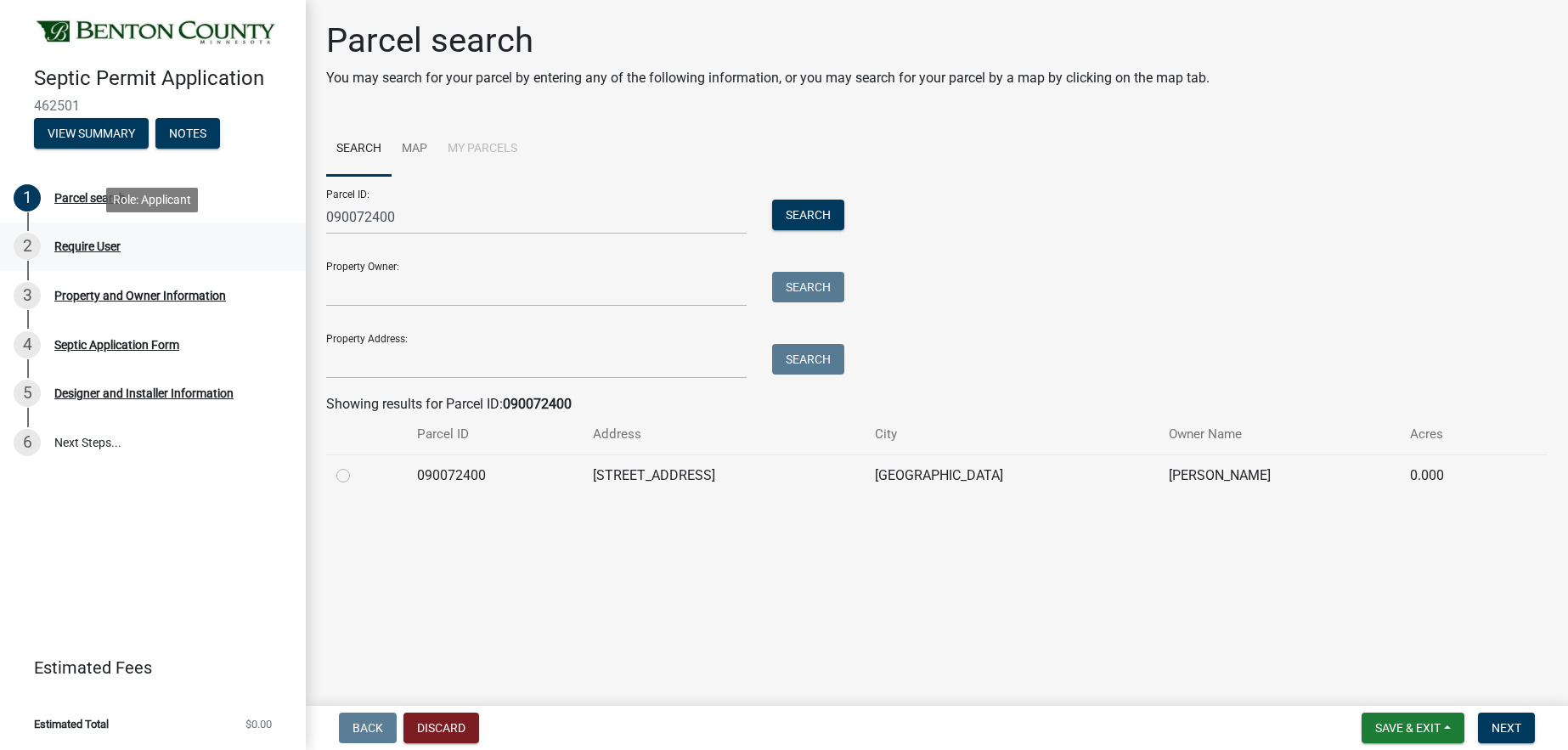
click at [66, 248] on div "Require User" at bounding box center [88, 246] width 66 height 12
click at [23, 246] on div "2" at bounding box center [26, 246] width 27 height 27
click at [29, 296] on div "3" at bounding box center [26, 295] width 27 height 27
click at [66, 290] on div "Property and Owner Information" at bounding box center [140, 295] width 172 height 12
click at [67, 245] on div "Require User" at bounding box center [88, 246] width 66 height 12
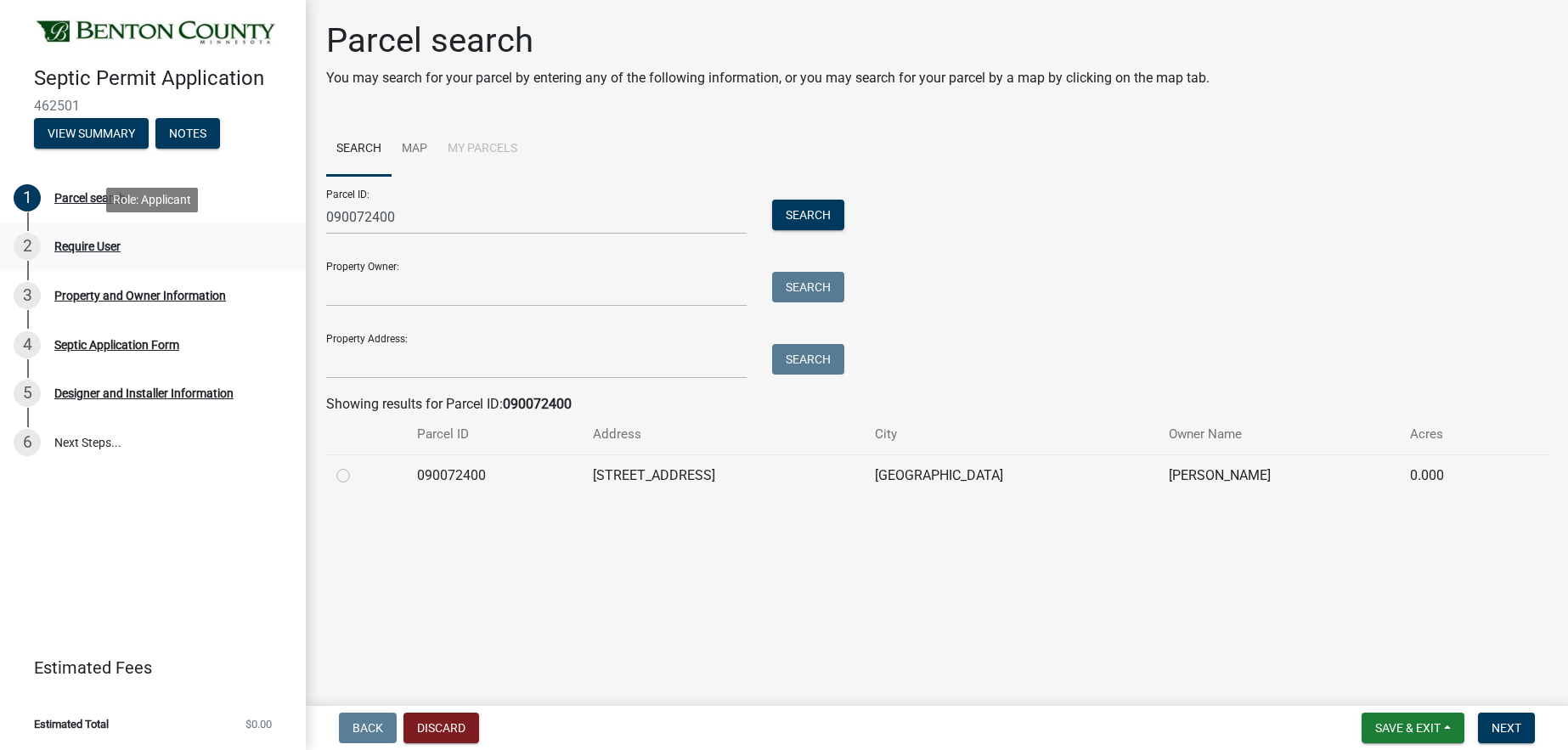
click at [84, 248] on div "Require User" at bounding box center [88, 246] width 66 height 12
click at [356, 466] on label at bounding box center [356, 466] width 0 height 0
click at [356, 476] on input "radio" at bounding box center [362, 472] width 11 height 11
radio input "true"
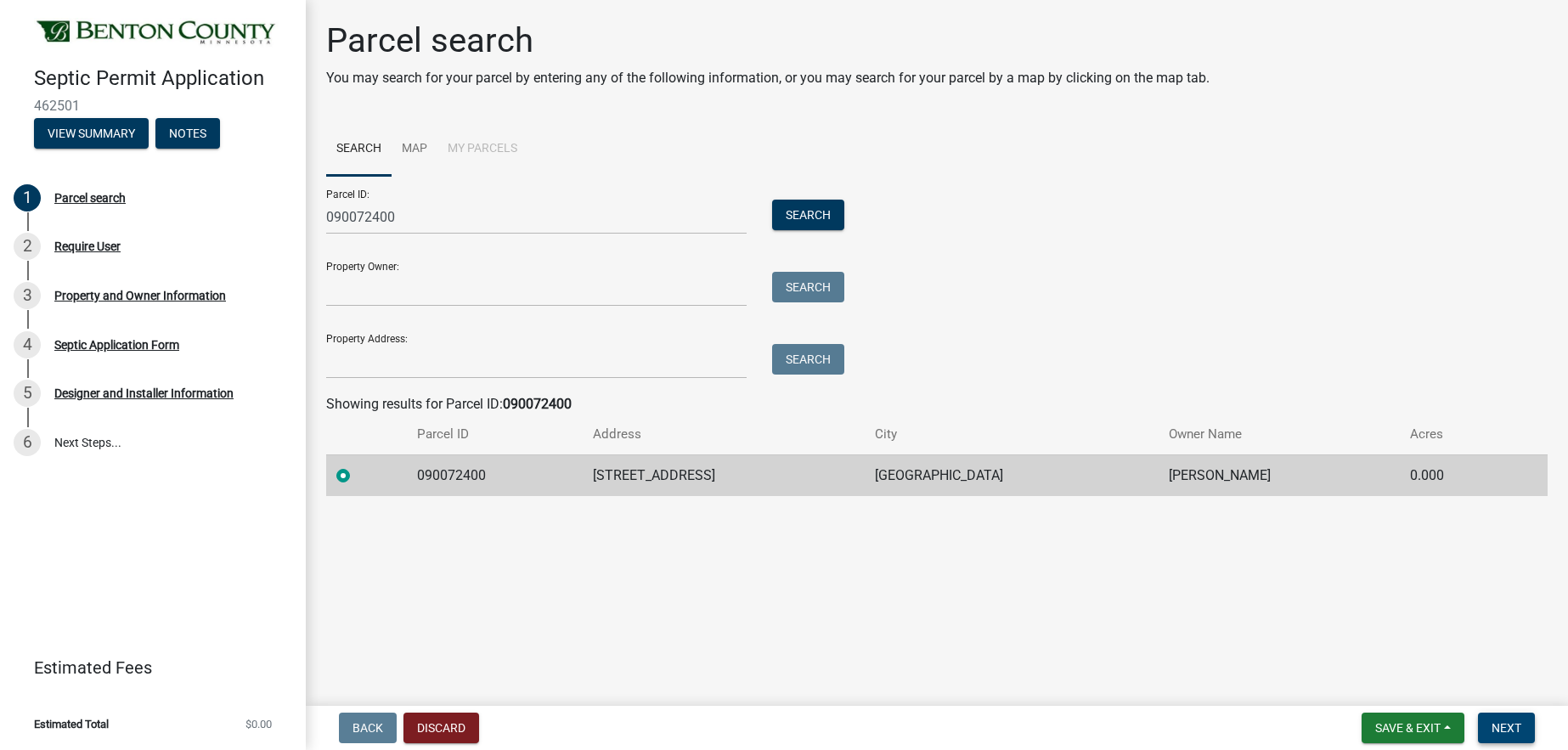
click at [1499, 727] on span "Next" at bounding box center [1507, 728] width 30 height 13
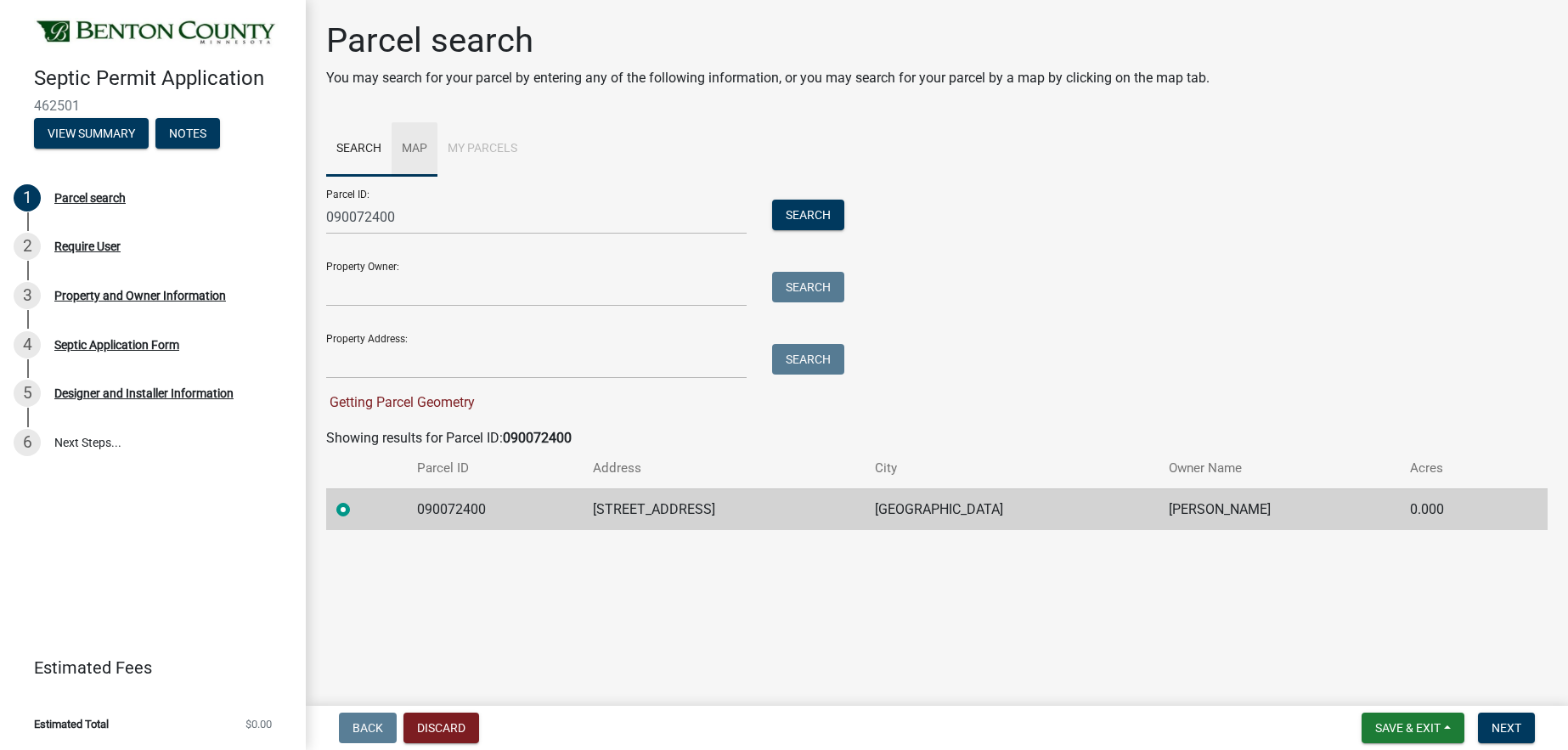
click at [414, 153] on link "Map" at bounding box center [414, 150] width 46 height 55
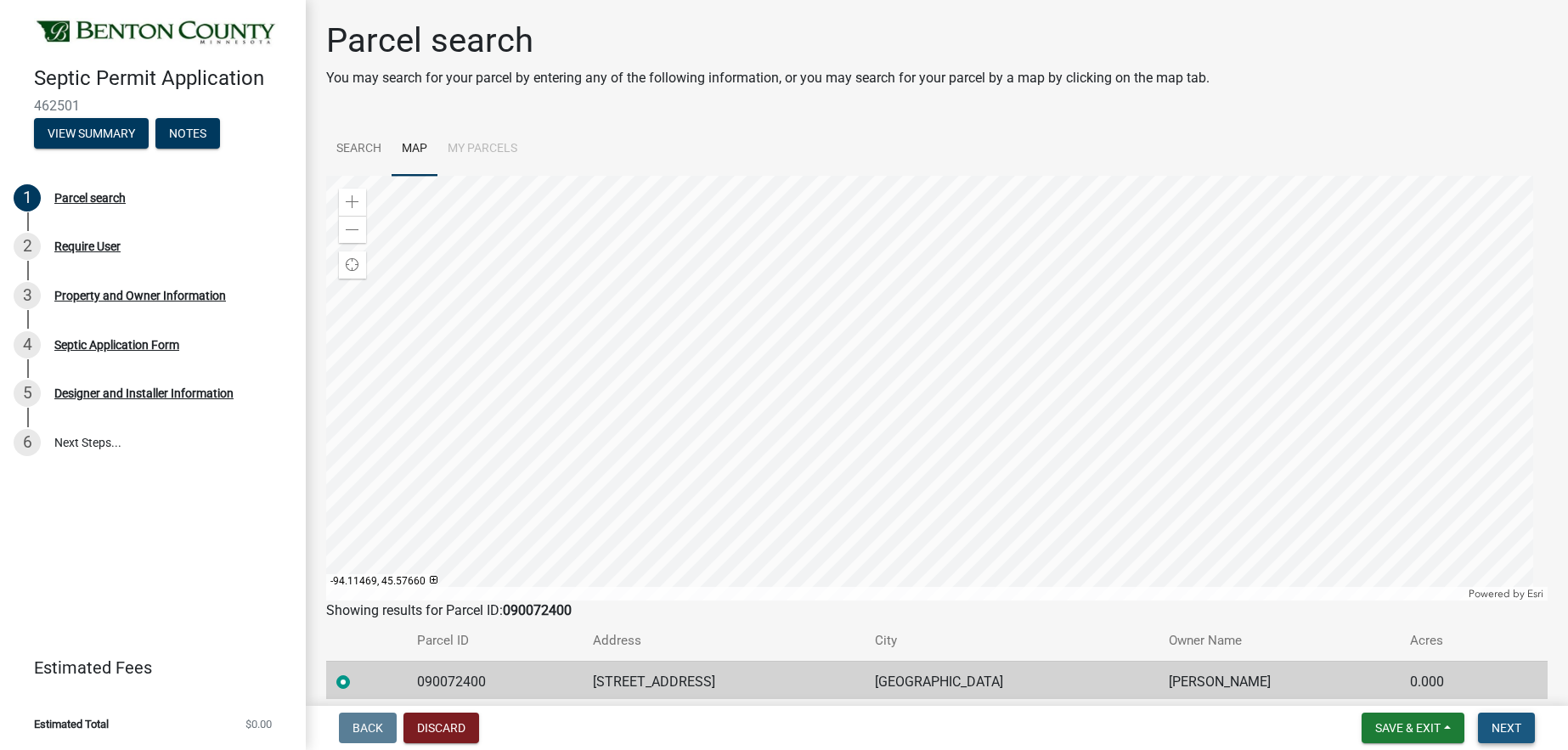
click at [1512, 734] on span "Next" at bounding box center [1507, 728] width 30 height 13
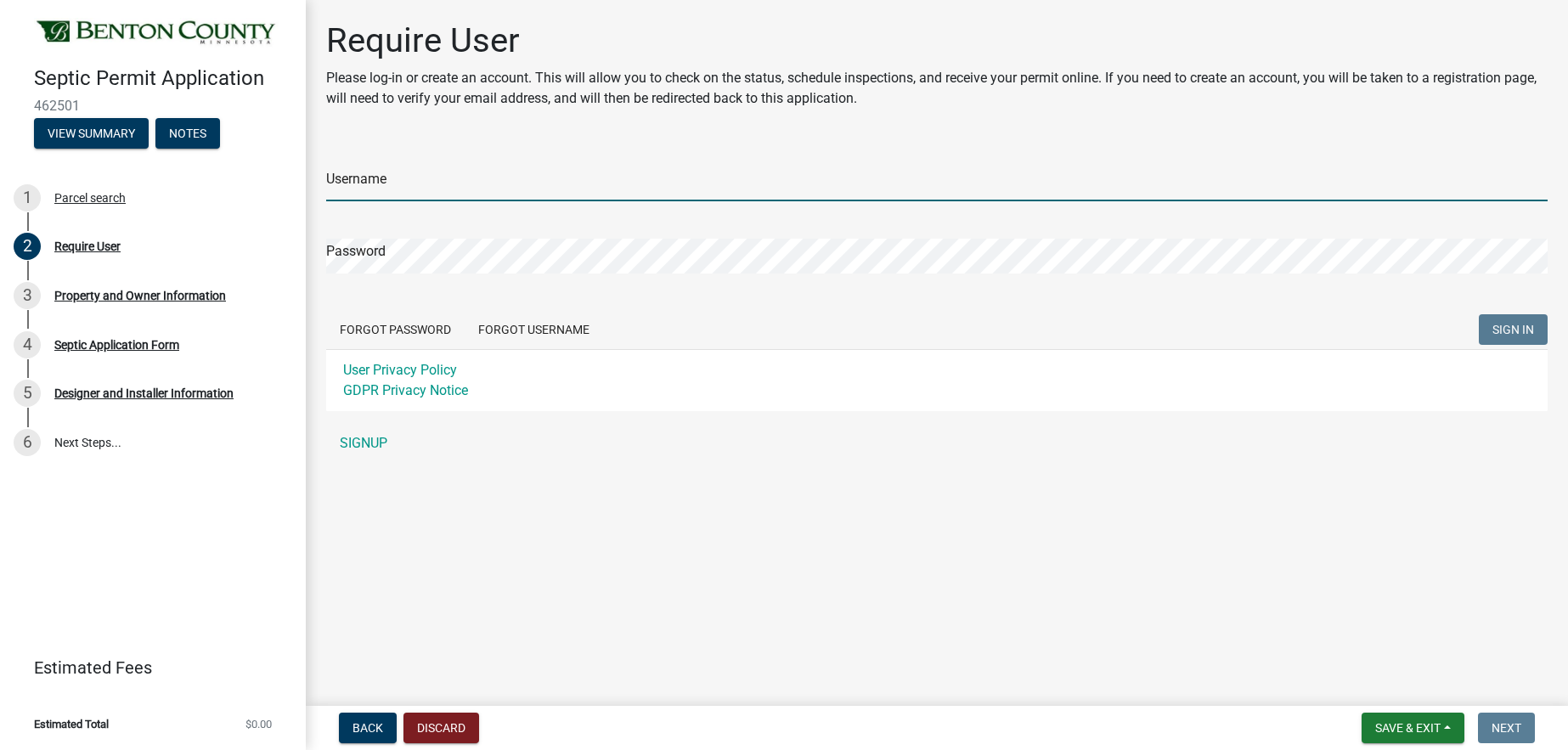
click at [401, 182] on input "Username" at bounding box center [936, 184] width 1221 height 35
type input "zdi"
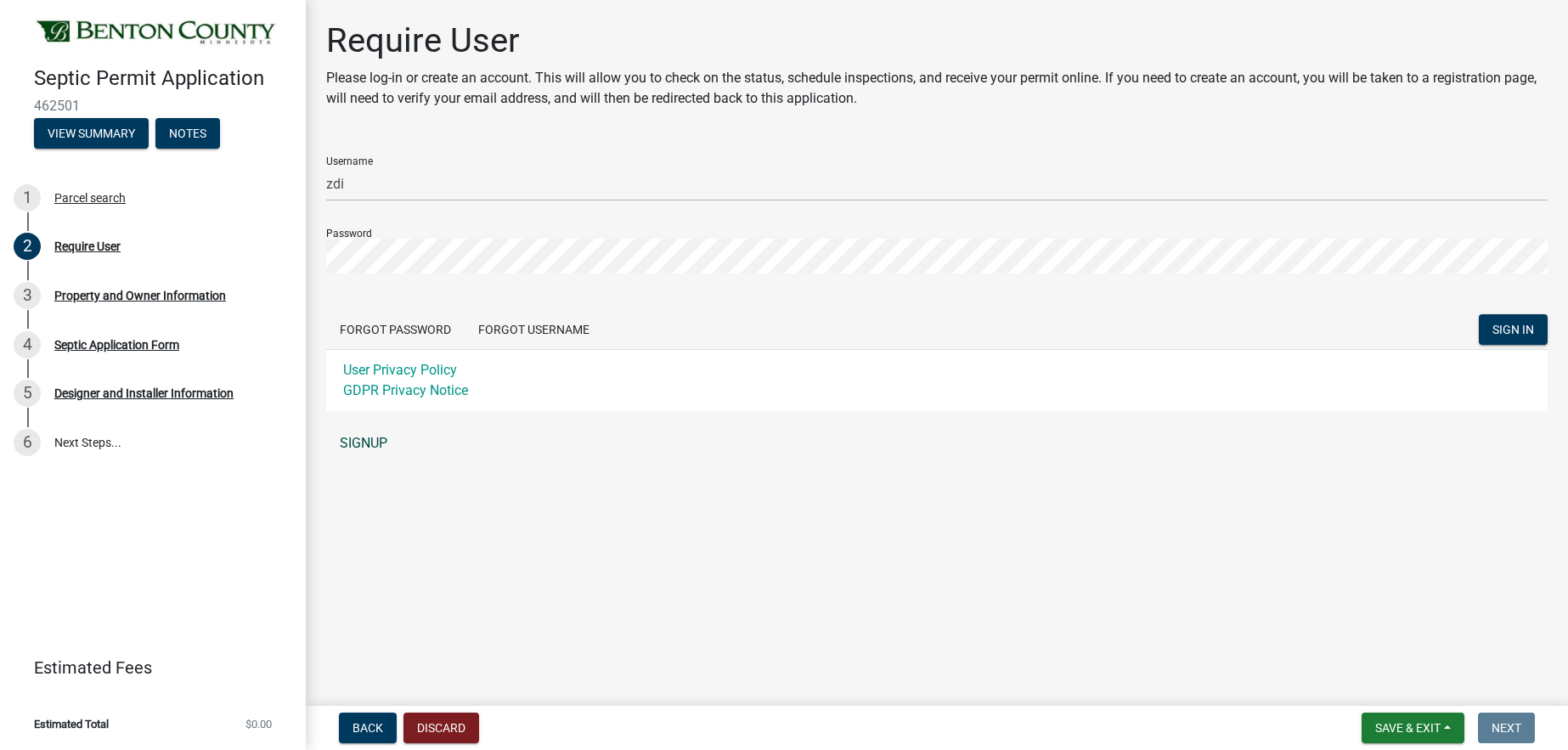
click at [356, 444] on link "SIGNUP" at bounding box center [936, 443] width 1221 height 34
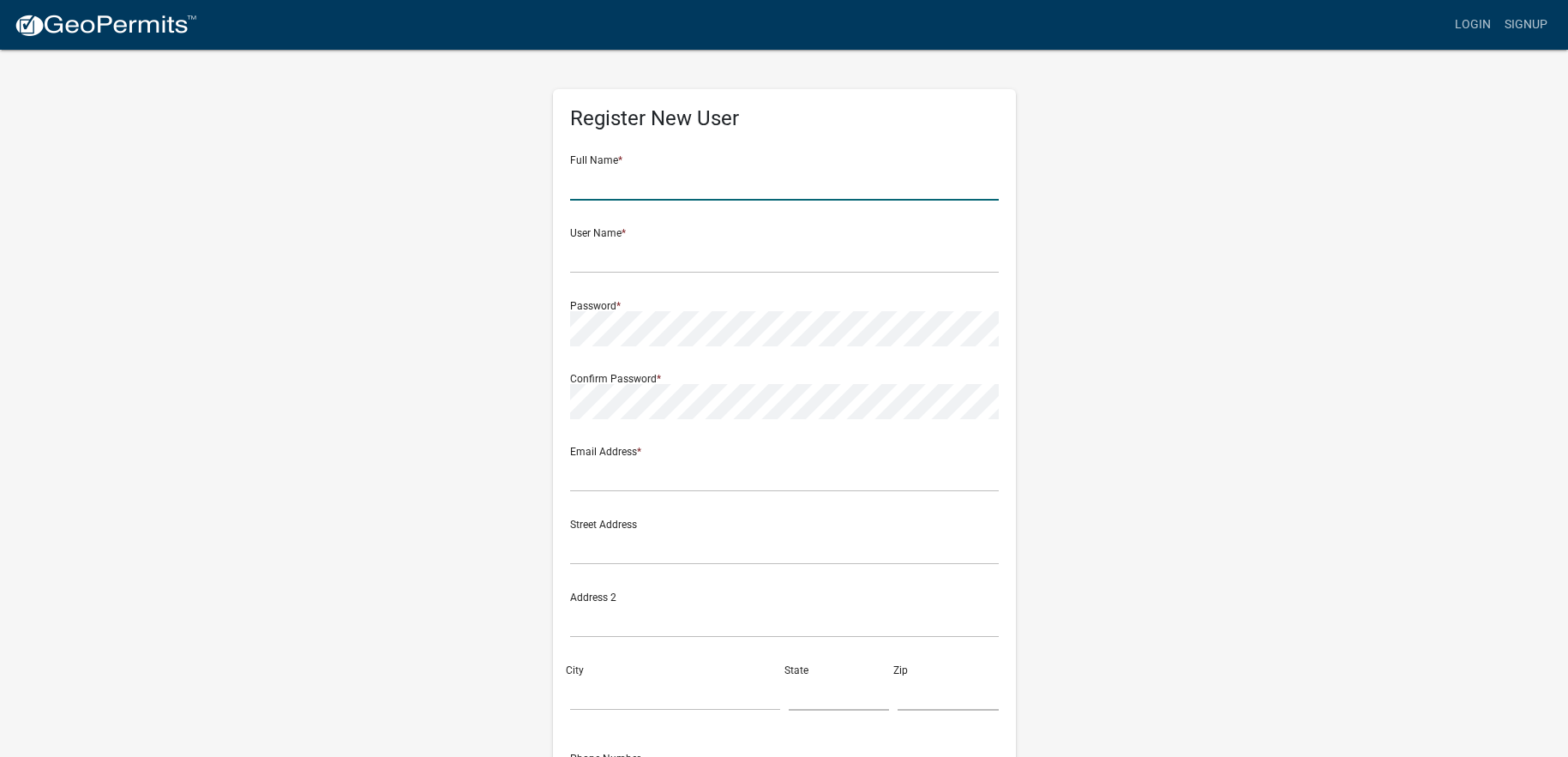
click at [598, 179] on input "text" at bounding box center [784, 183] width 428 height 35
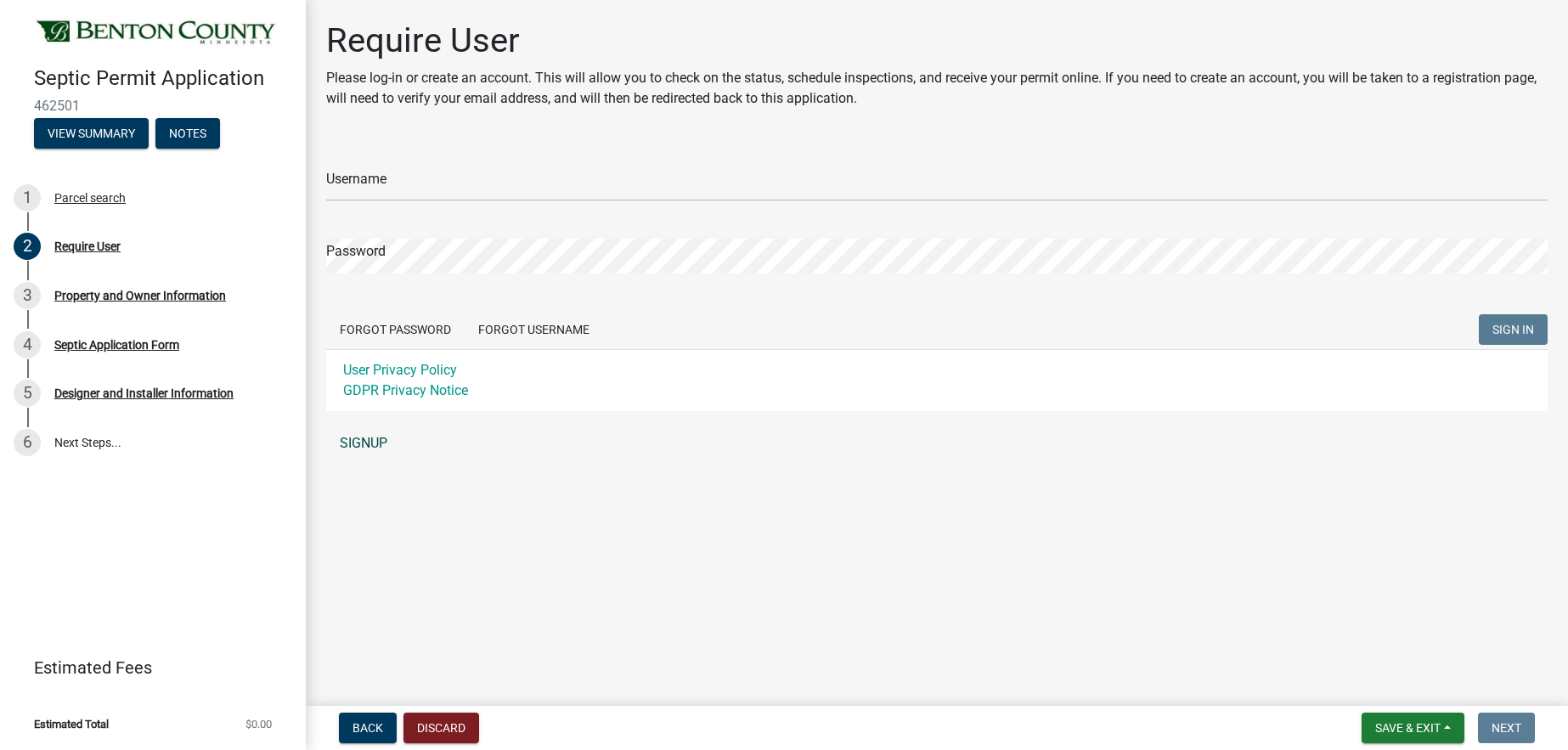
click at [351, 444] on link "SIGNUP" at bounding box center [936, 443] width 1221 height 34
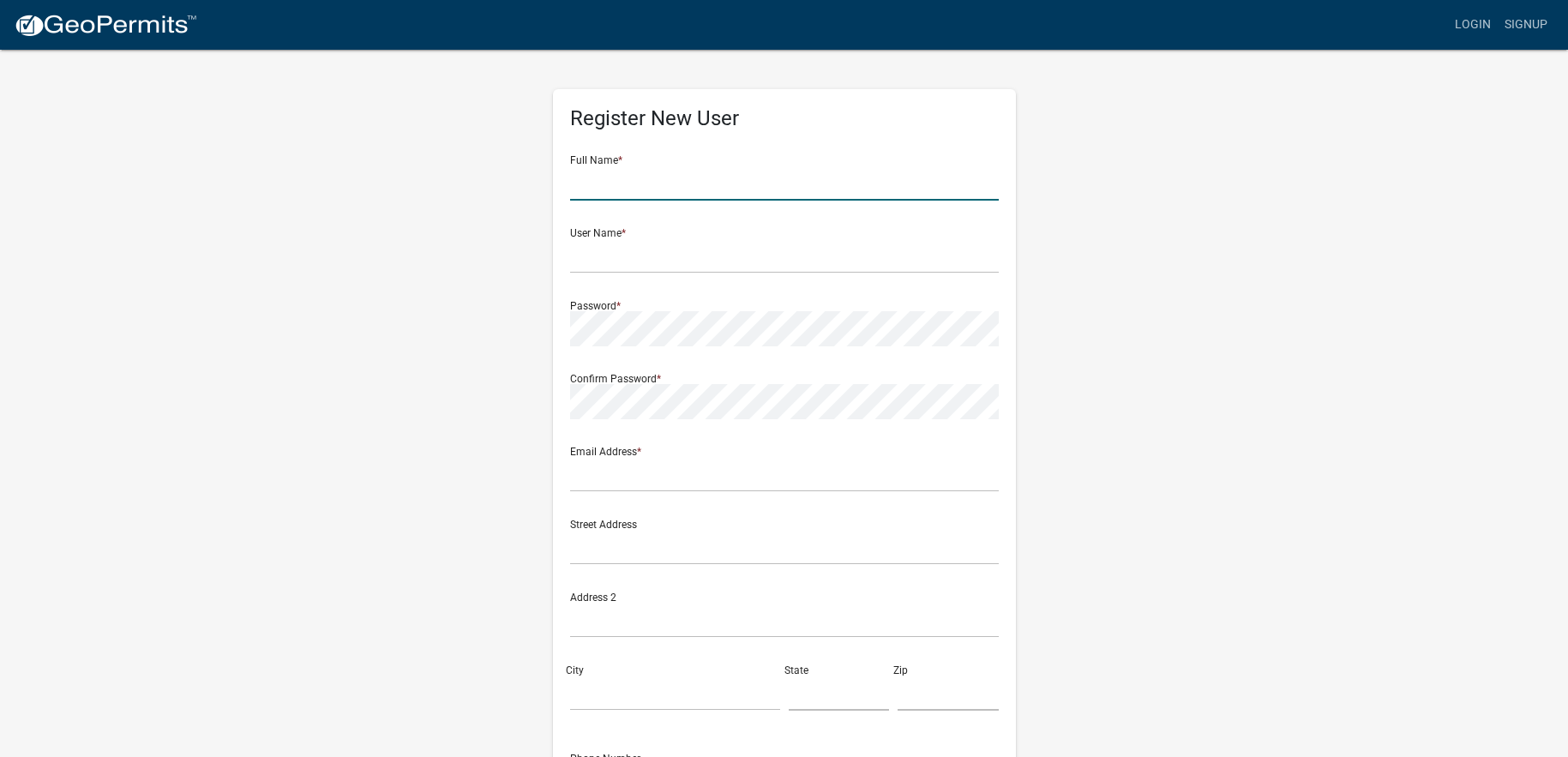
click at [613, 185] on input "text" at bounding box center [784, 183] width 428 height 35
type input "[PERSON_NAME]"
click at [605, 261] on input "text" at bounding box center [784, 255] width 428 height 35
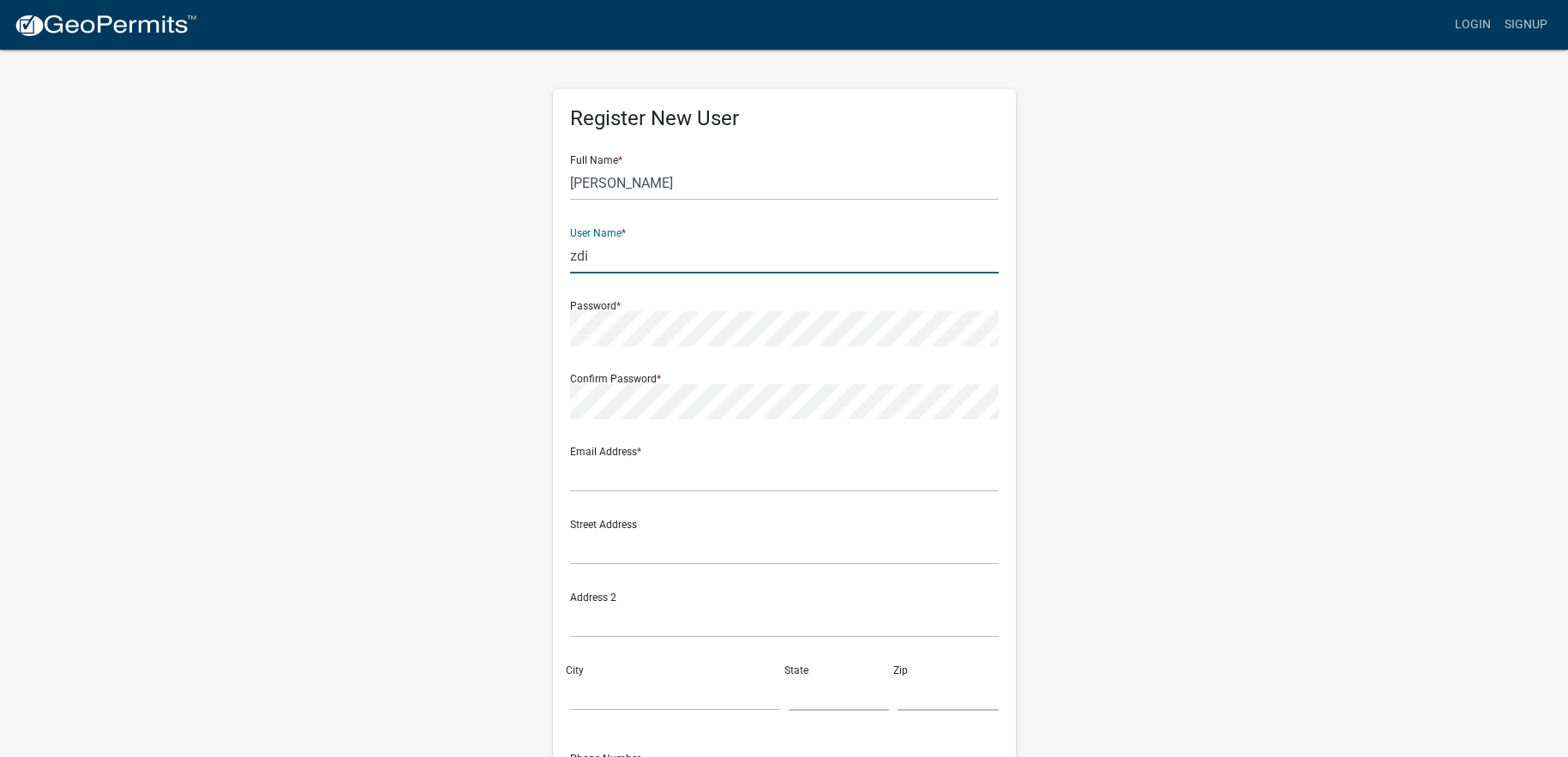
type input "zdi"
click at [625, 479] on input "text" at bounding box center [784, 474] width 428 height 35
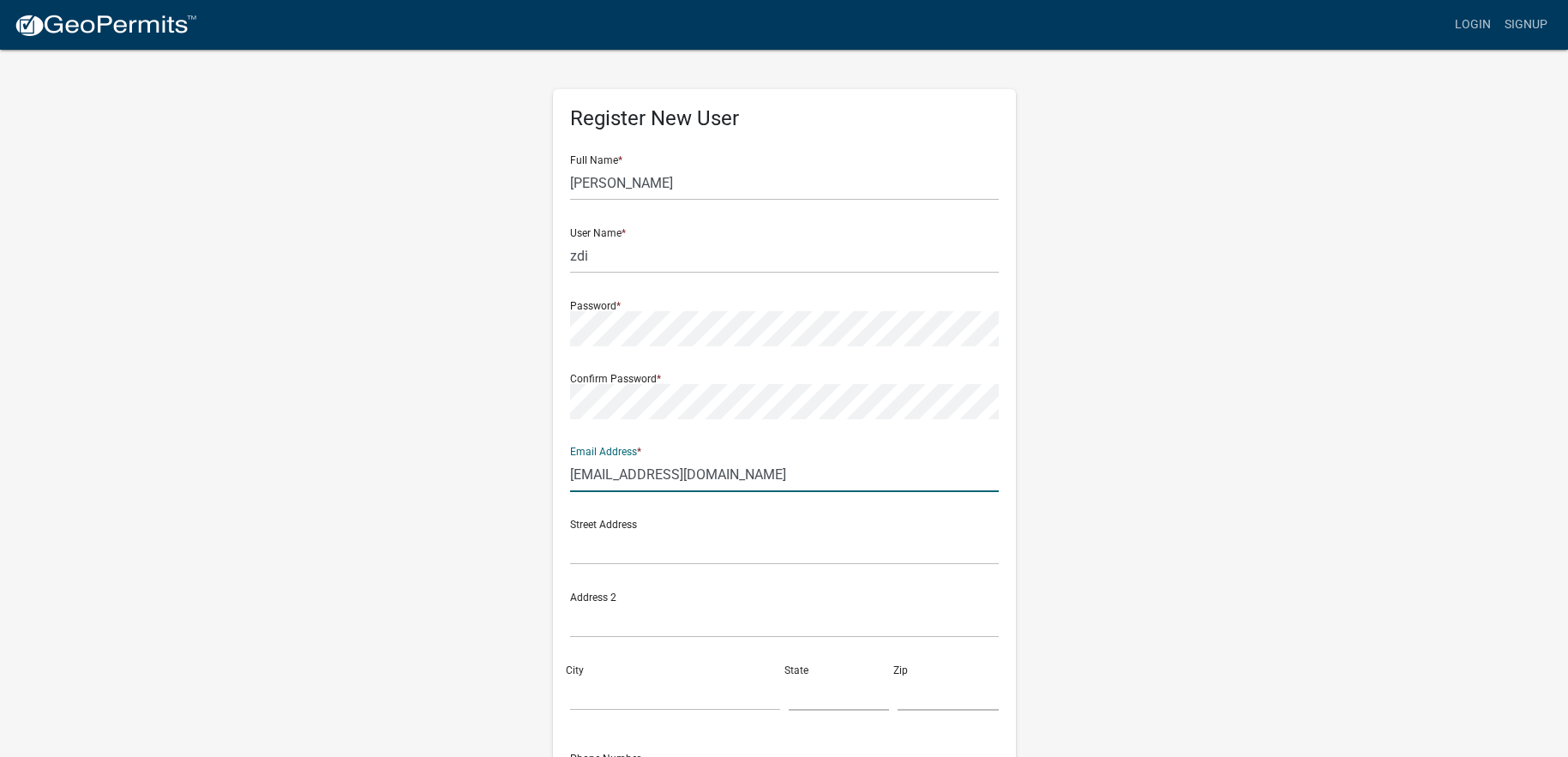
type input "zimmermandiversified@gmail.com"
click at [580, 556] on input "text" at bounding box center [784, 548] width 428 height 35
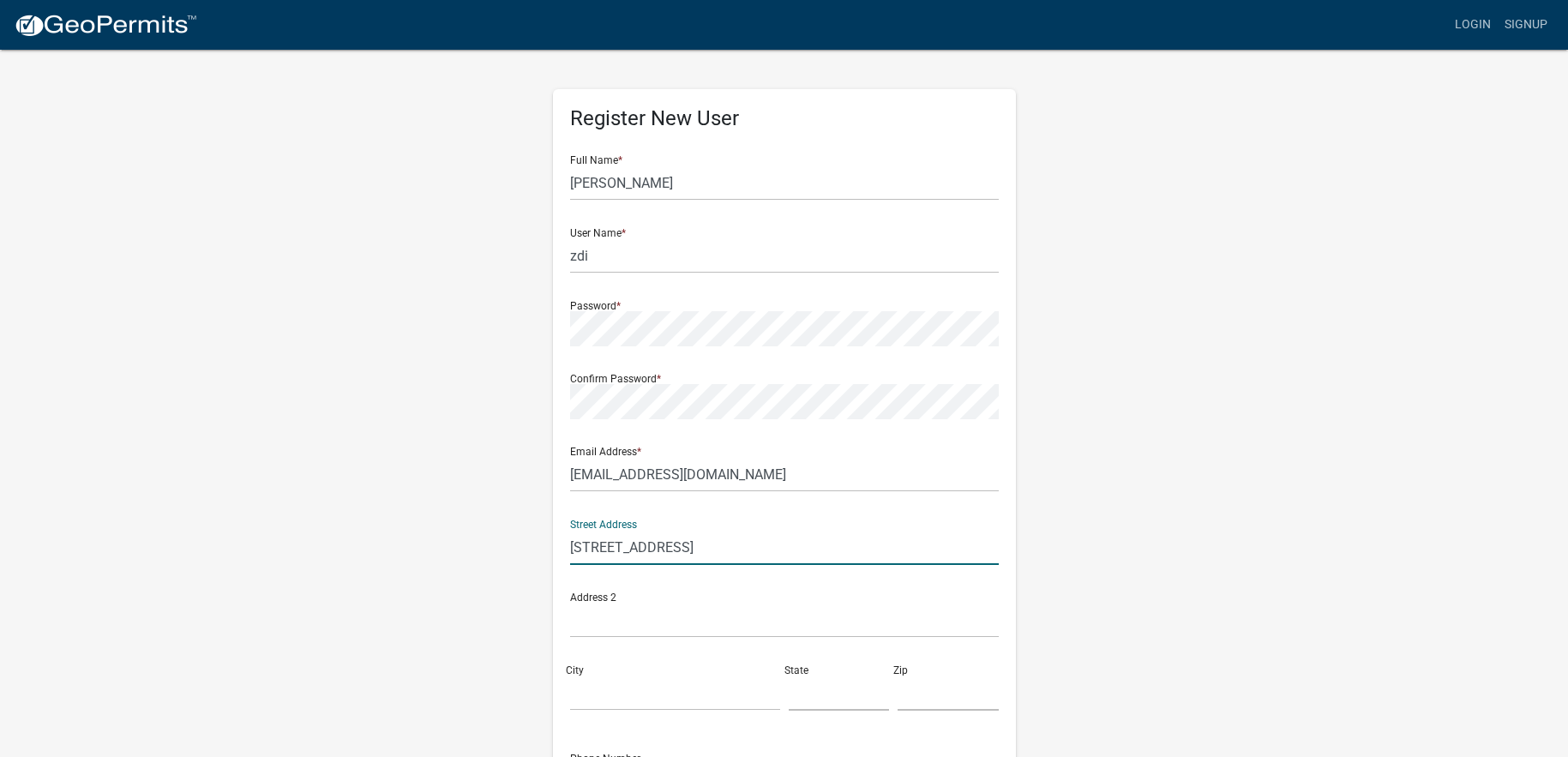
type input "19623 state hwy. 22"
click at [597, 691] on input "City" at bounding box center [675, 693] width 210 height 35
type input "Richmond"
click at [804, 688] on input "text" at bounding box center [840, 693] width 101 height 35
type input "mn."
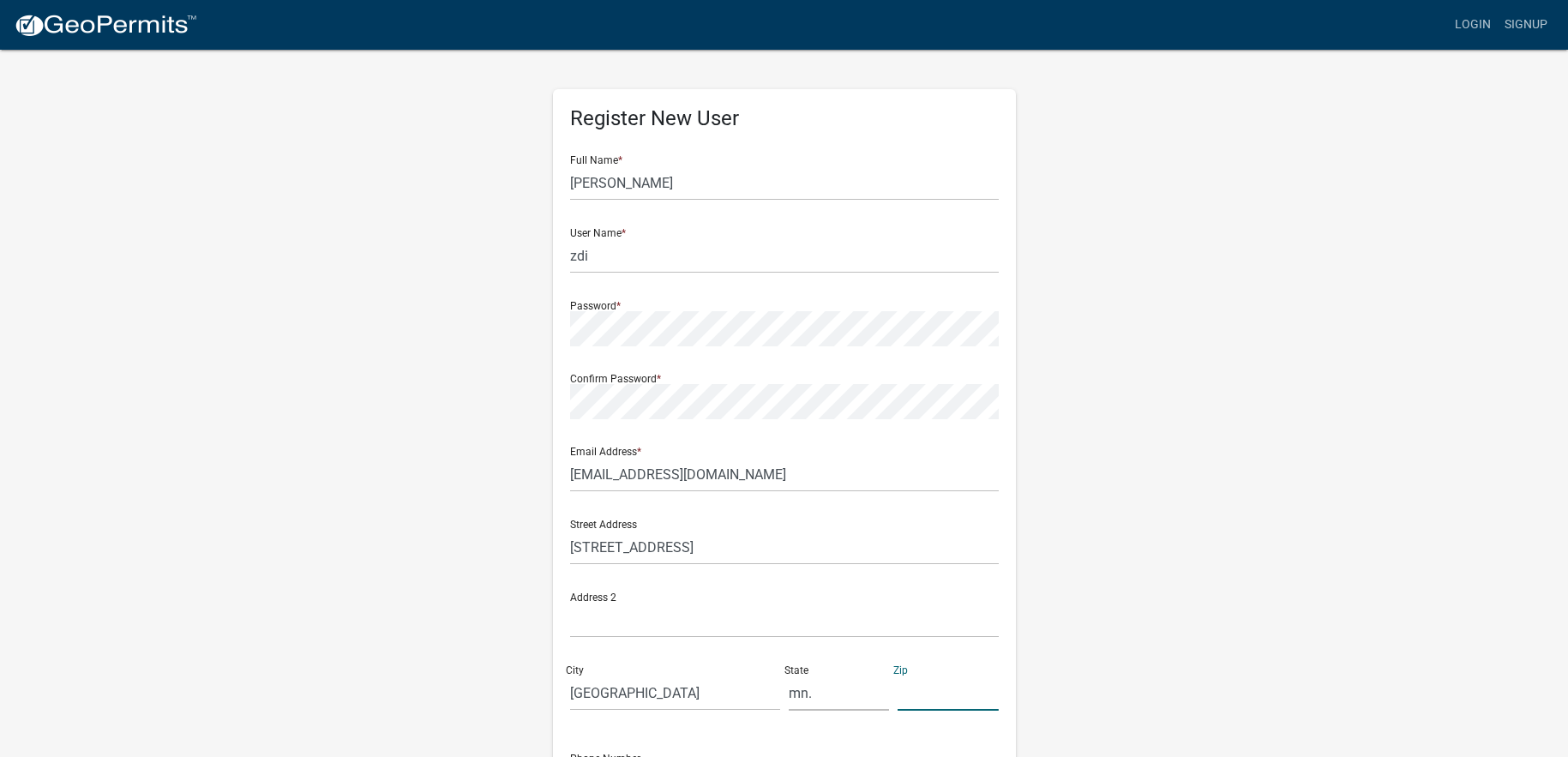
click at [920, 699] on input "text" at bounding box center [948, 693] width 101 height 35
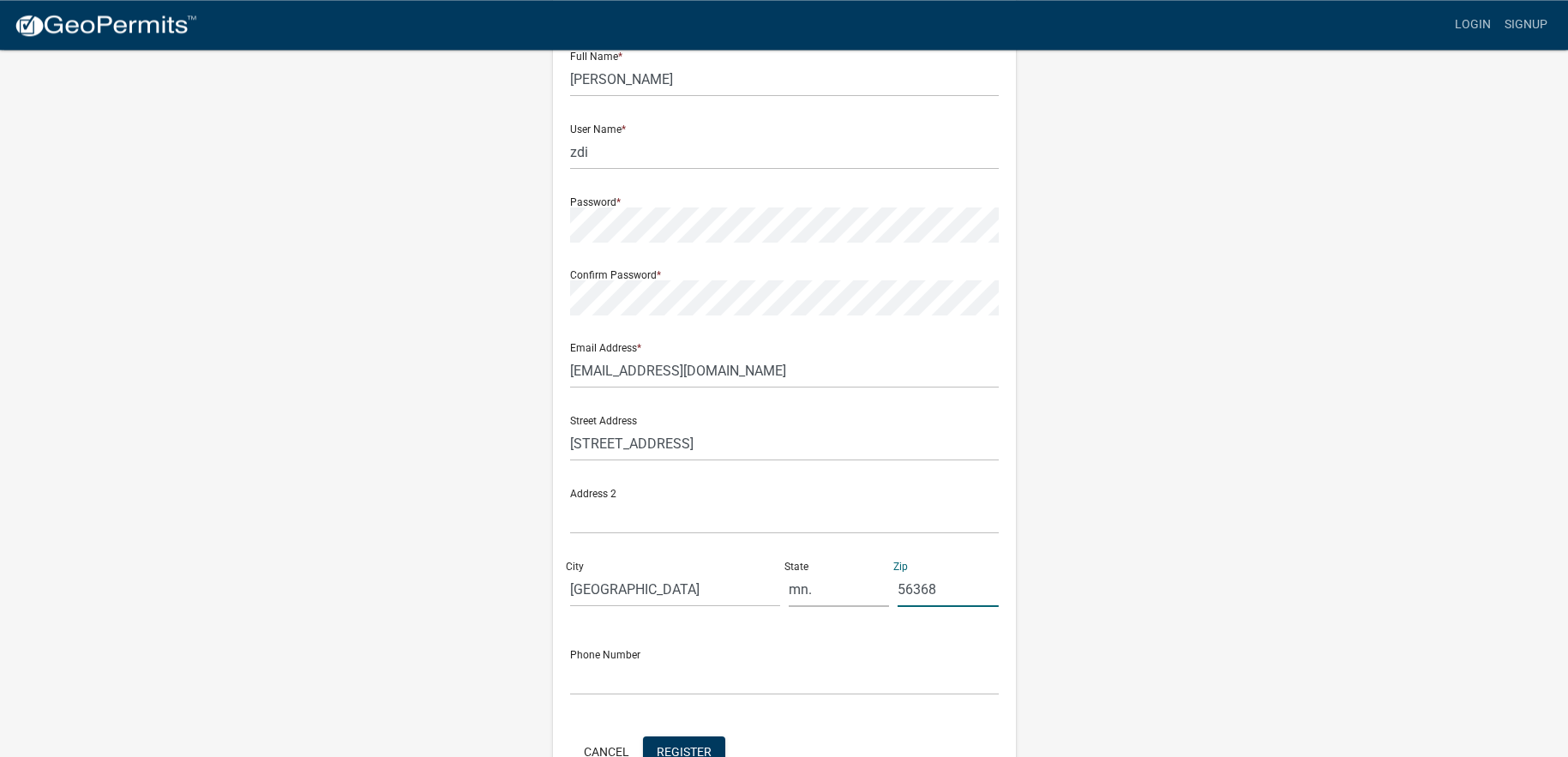
scroll to position [209, 0]
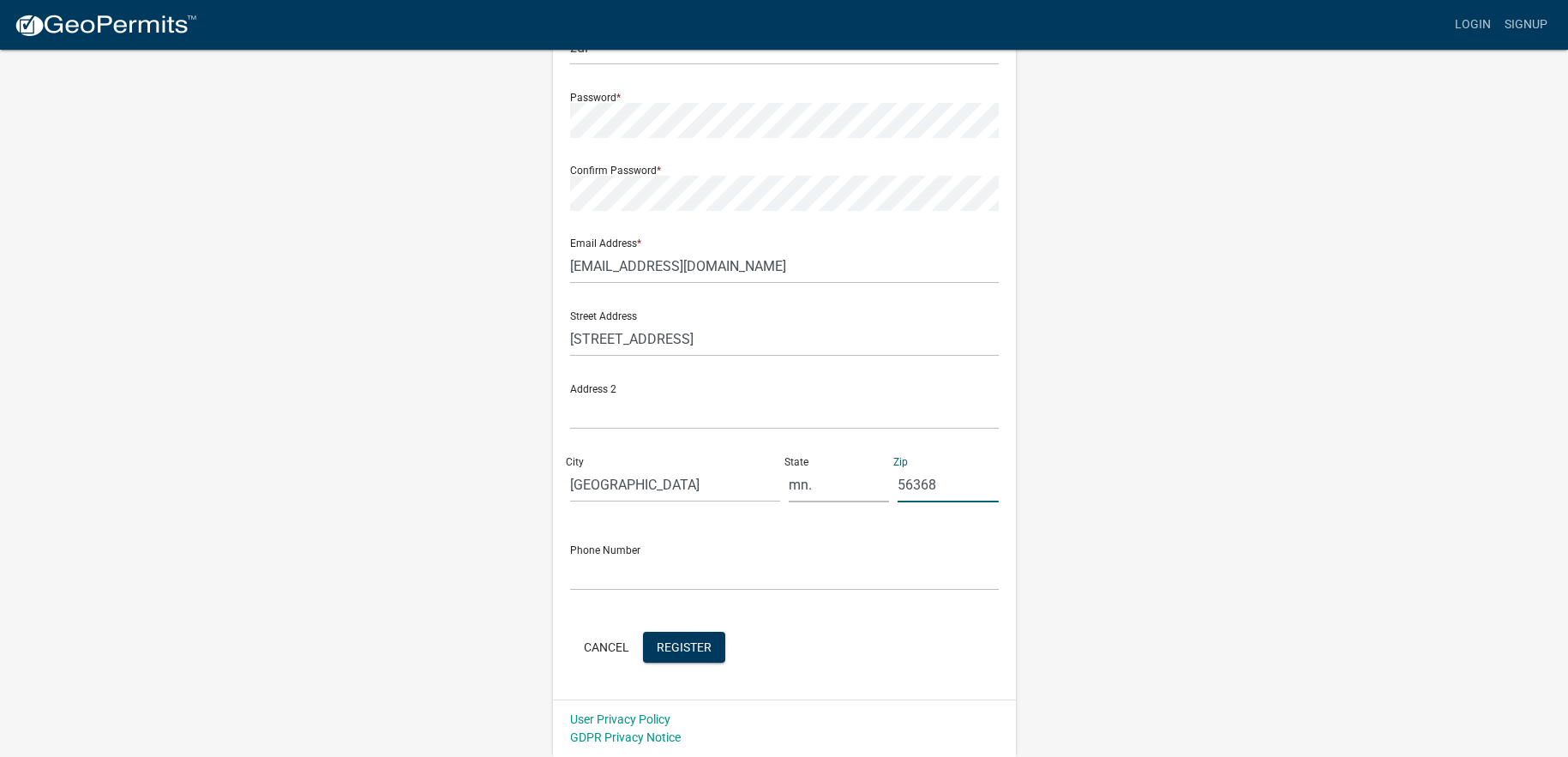
type input "56368"
click at [632, 568] on input "text" at bounding box center [784, 573] width 428 height 35
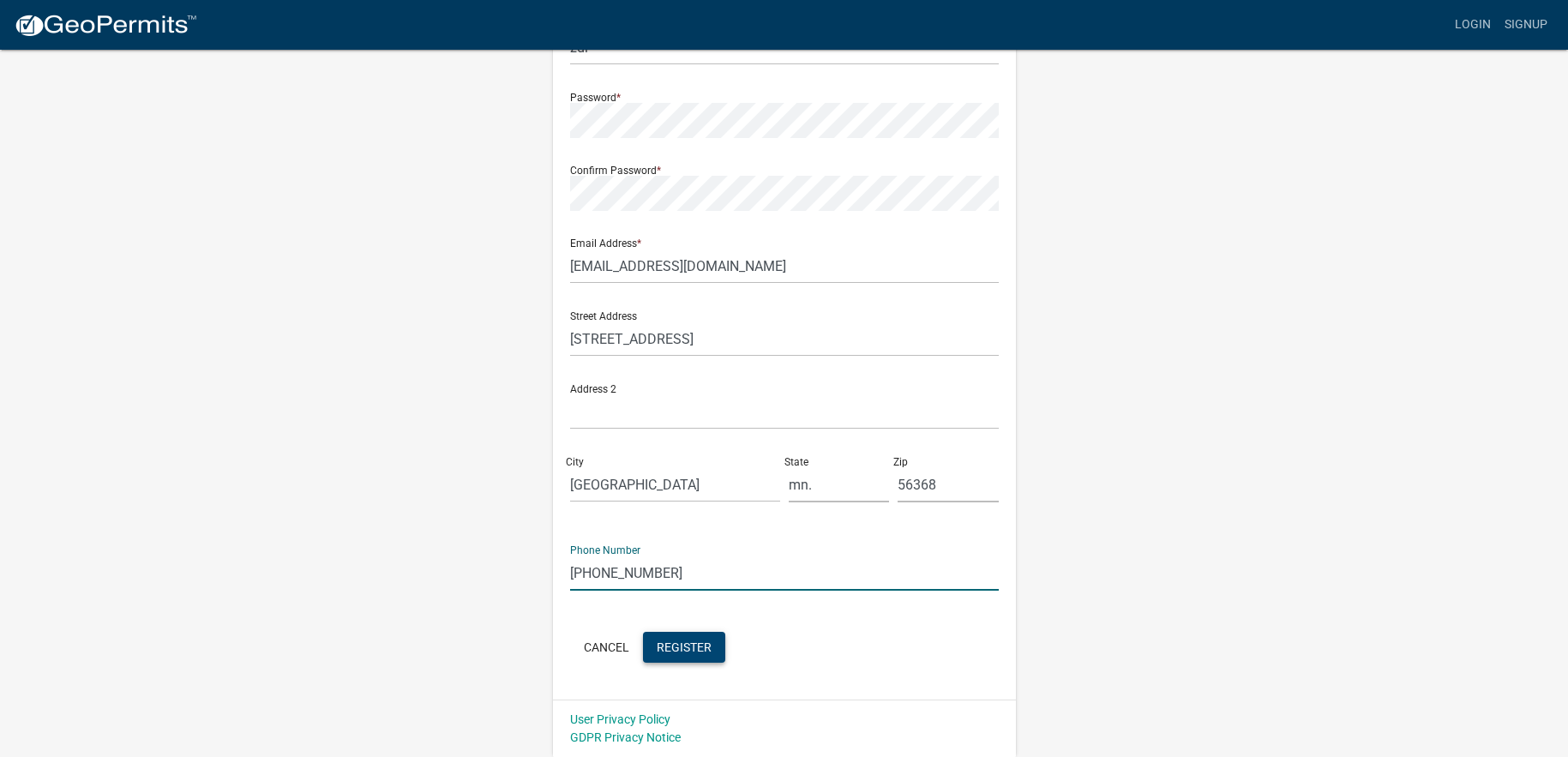
type input "320-980-5420"
click at [673, 647] on span "Register" at bounding box center [685, 647] width 55 height 13
click at [667, 644] on span "Register" at bounding box center [685, 647] width 55 height 13
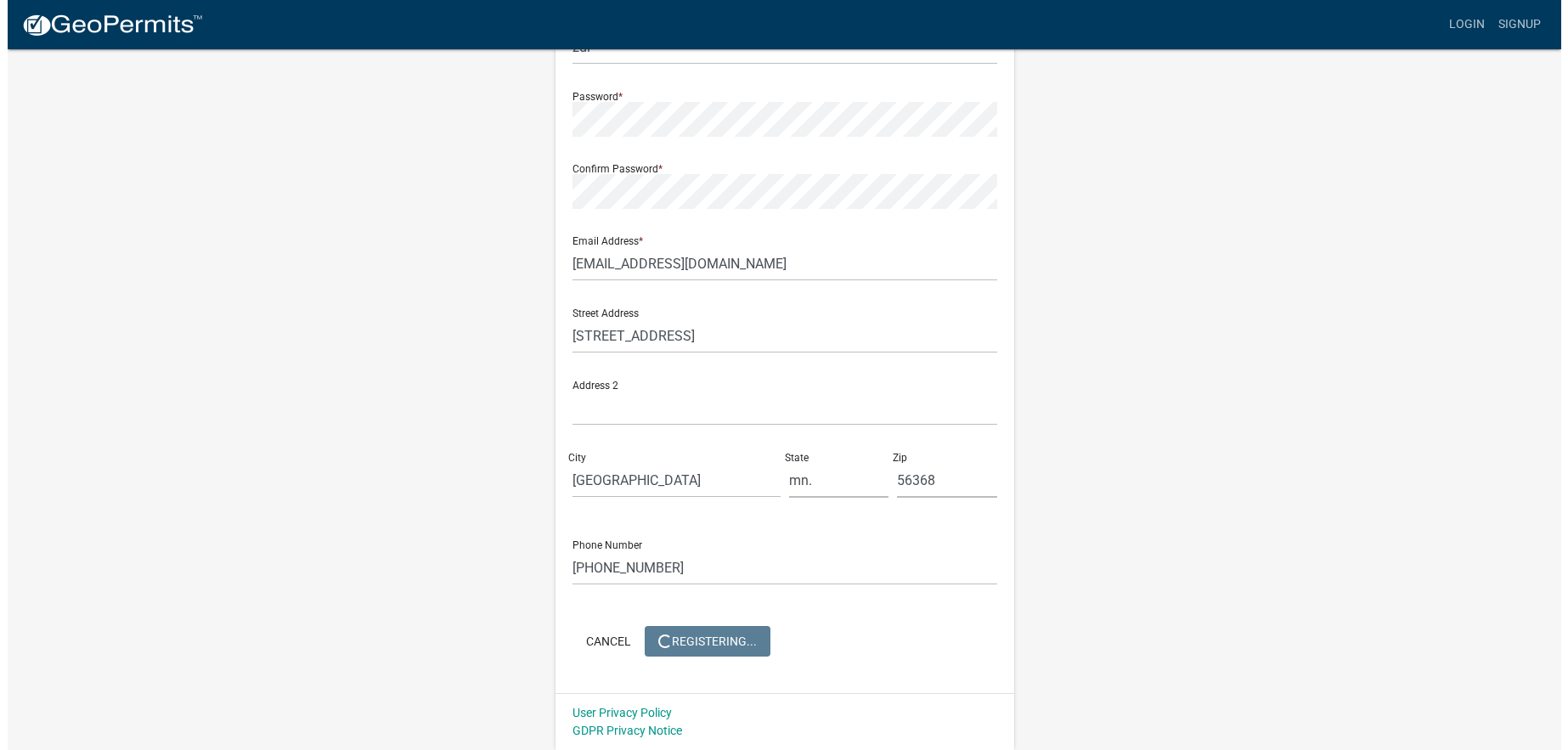
scroll to position [0, 0]
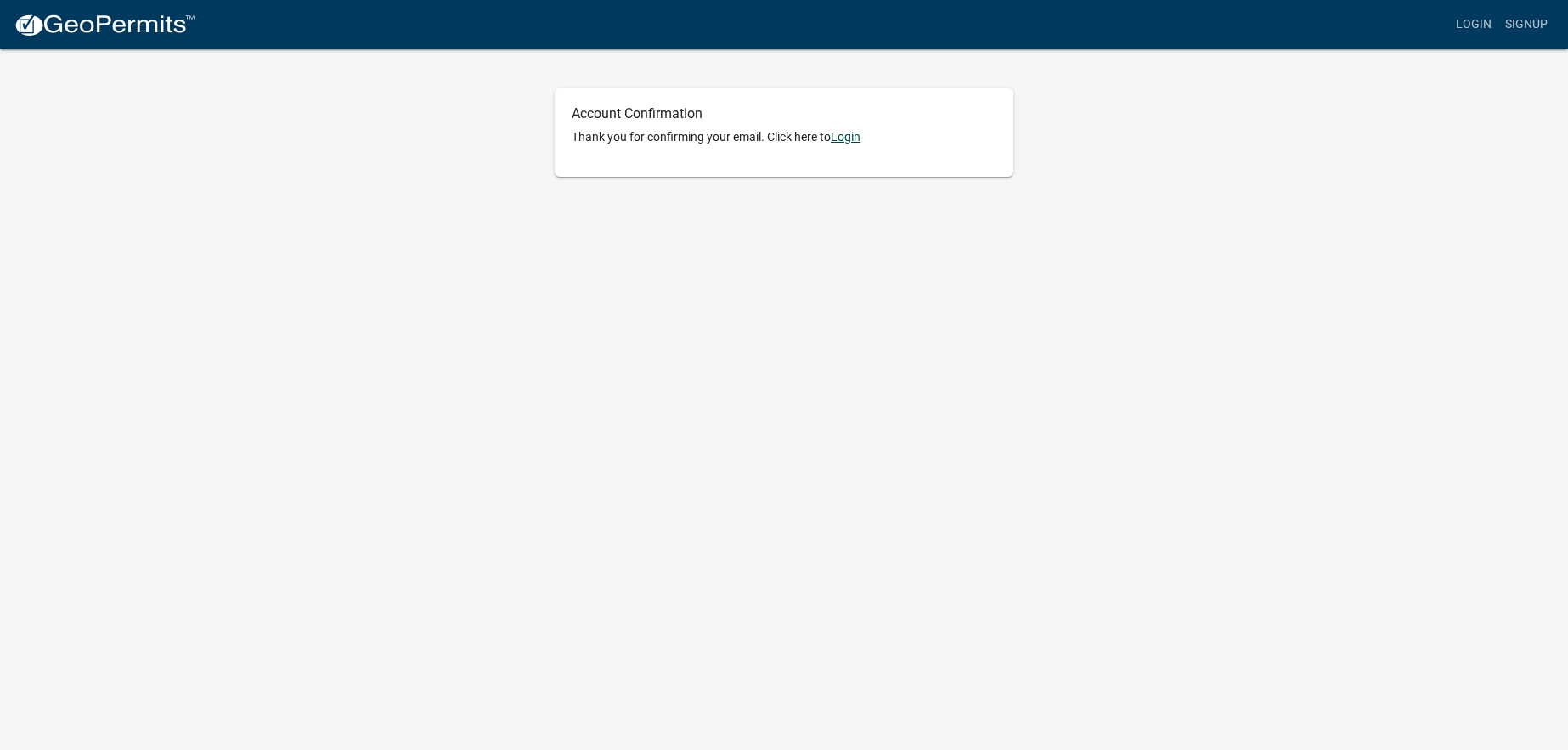
click at [852, 141] on link "Login" at bounding box center [846, 137] width 30 height 13
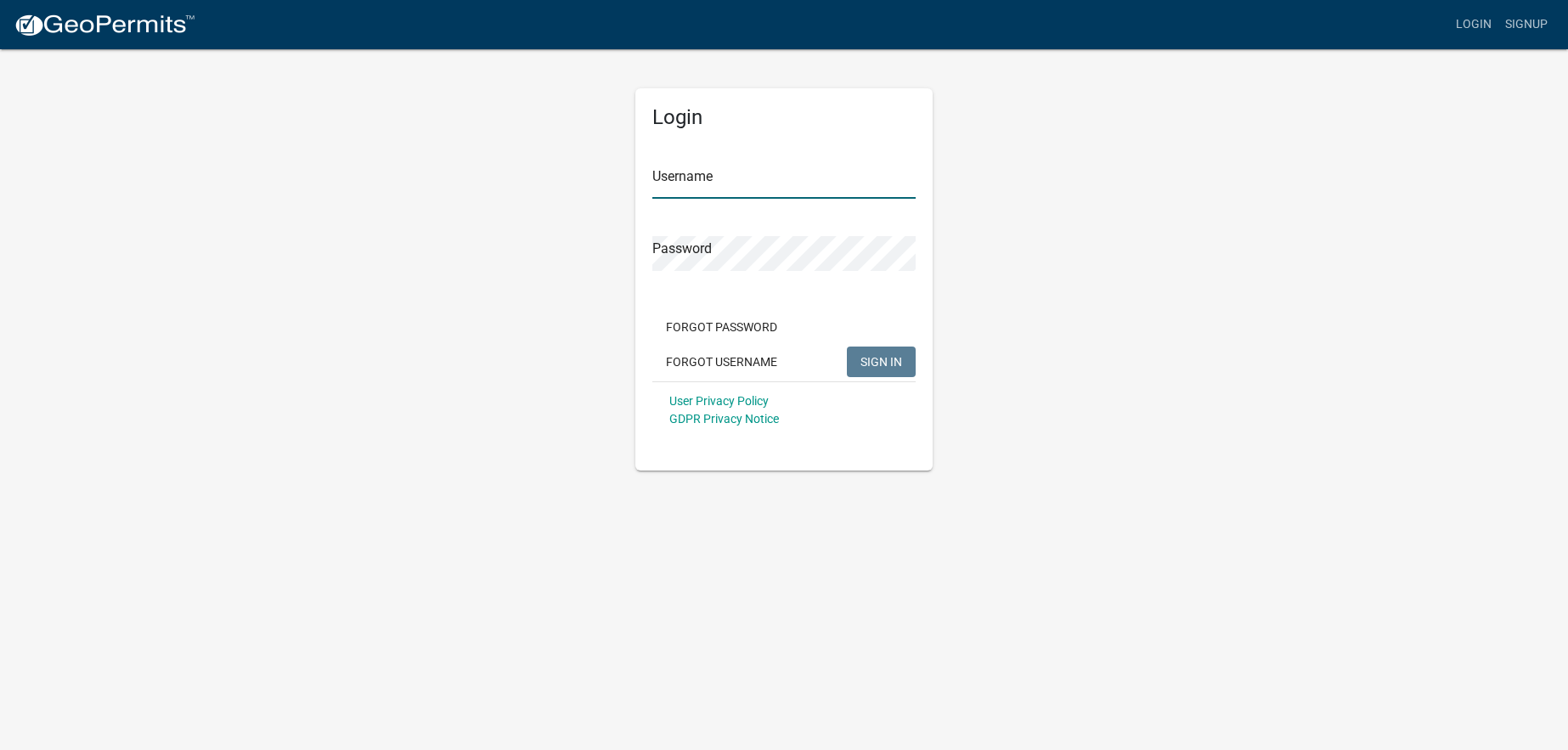
click at [729, 180] on input "Username" at bounding box center [784, 181] width 263 height 35
type input "zdi"
click at [878, 358] on span "SIGN IN" at bounding box center [881, 361] width 41 height 13
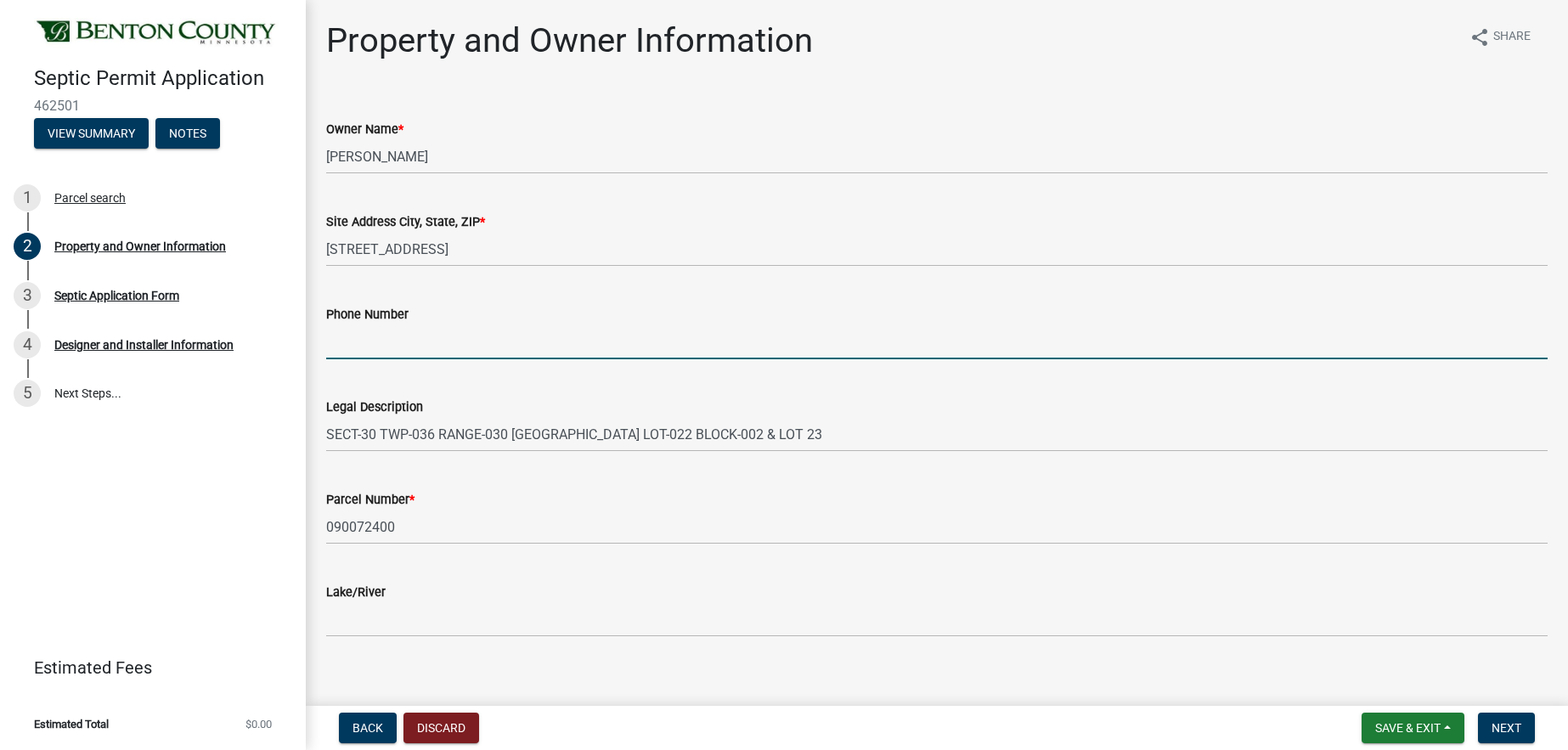
click at [361, 341] on input "Phone Number" at bounding box center [936, 342] width 1221 height 35
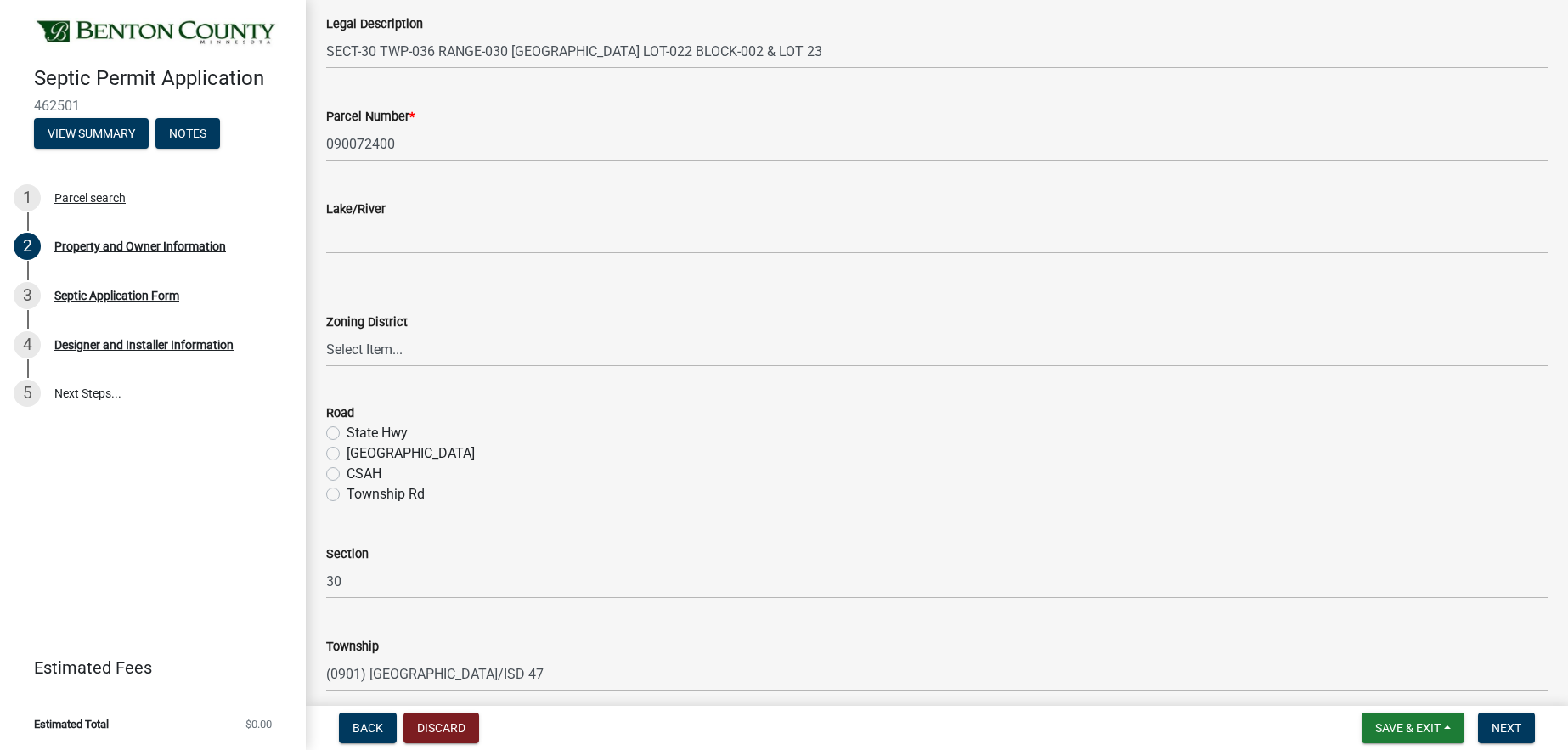
scroll to position [388, 0]
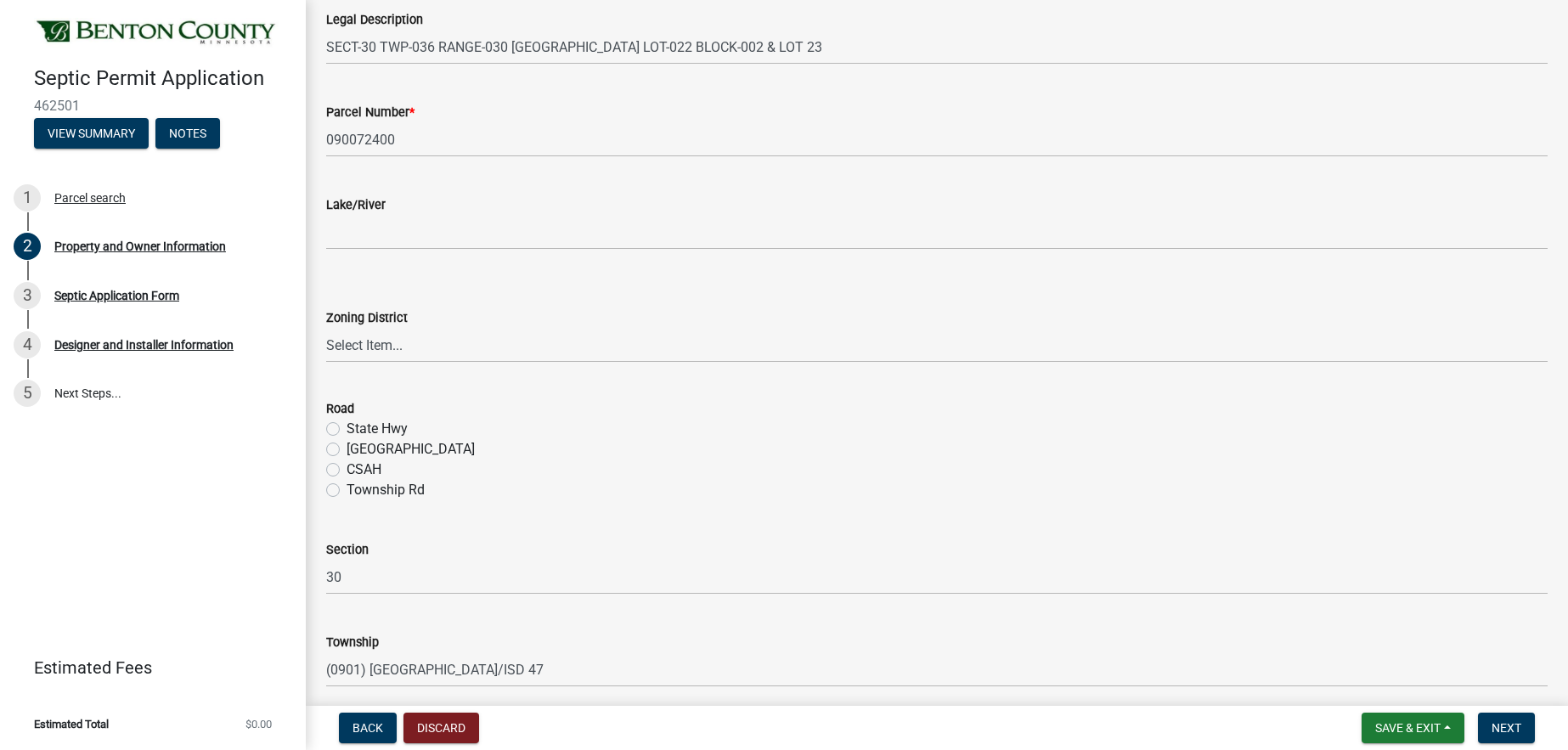
type input "[PHONE_NUMBER]"
click at [346, 492] on label "Township Rd" at bounding box center [385, 491] width 78 height 21
click at [346, 492] on input "Township Rd" at bounding box center [352, 486] width 11 height 11
radio input "true"
click at [326, 328] on select "Select Item... AG RA RES BUS IND [GEOGRAPHIC_DATA]" at bounding box center [936, 345] width 1221 height 35
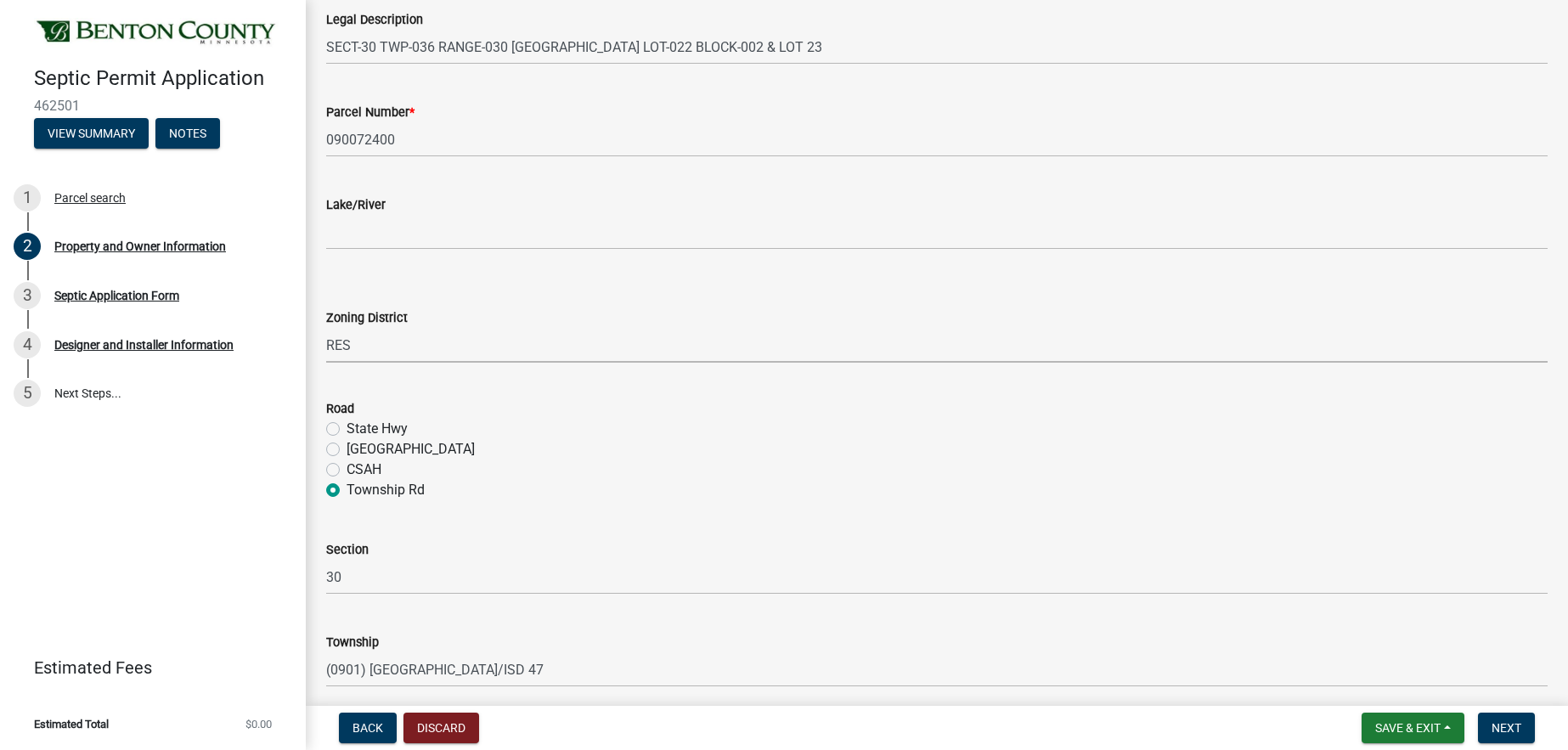
click option "RES" at bounding box center [0, 0] width 0 height 0
select select "1b7077f2-3b21-4ca0-a6e4-aec9c8776c0c"
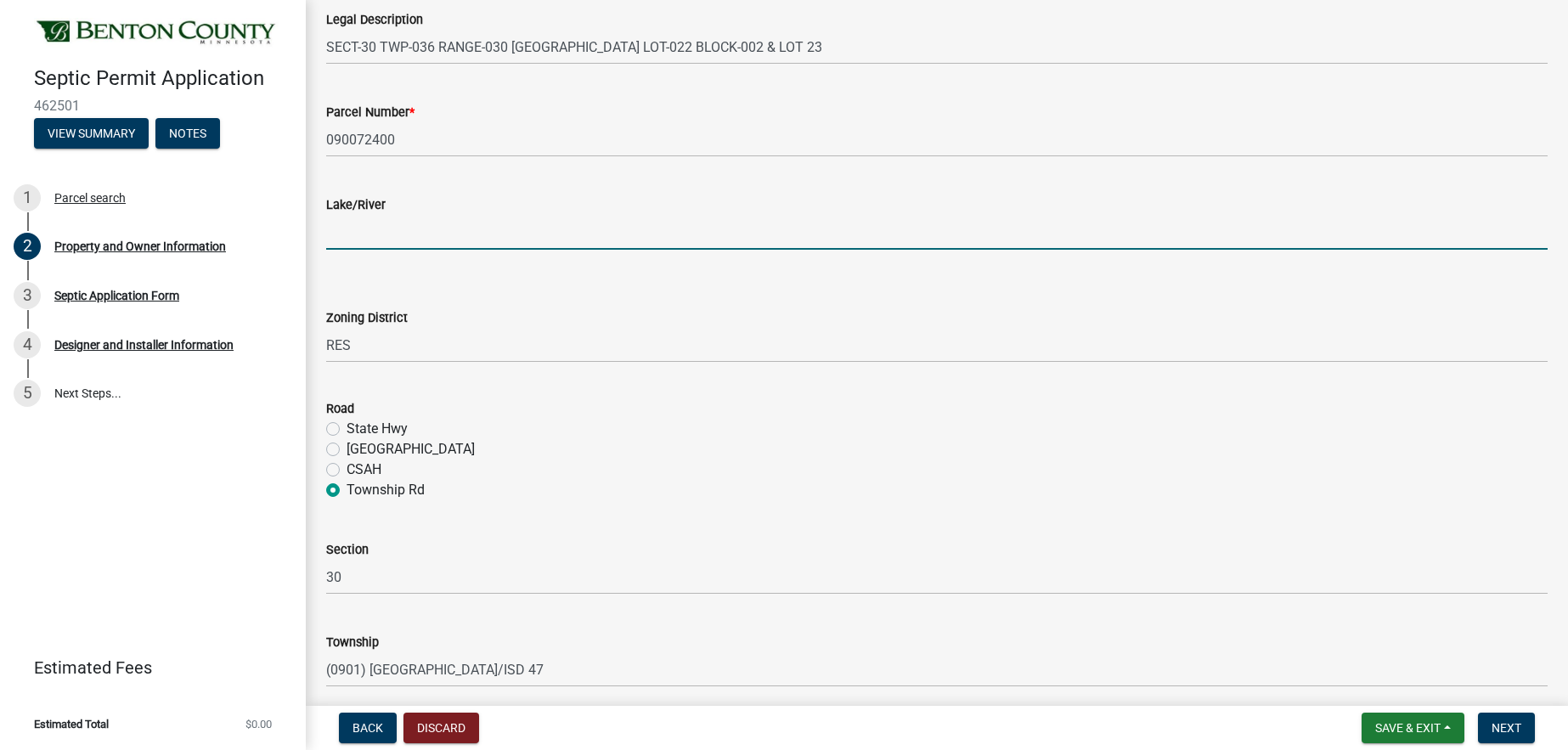
click at [386, 233] on input "Lake/River" at bounding box center [936, 232] width 1221 height 35
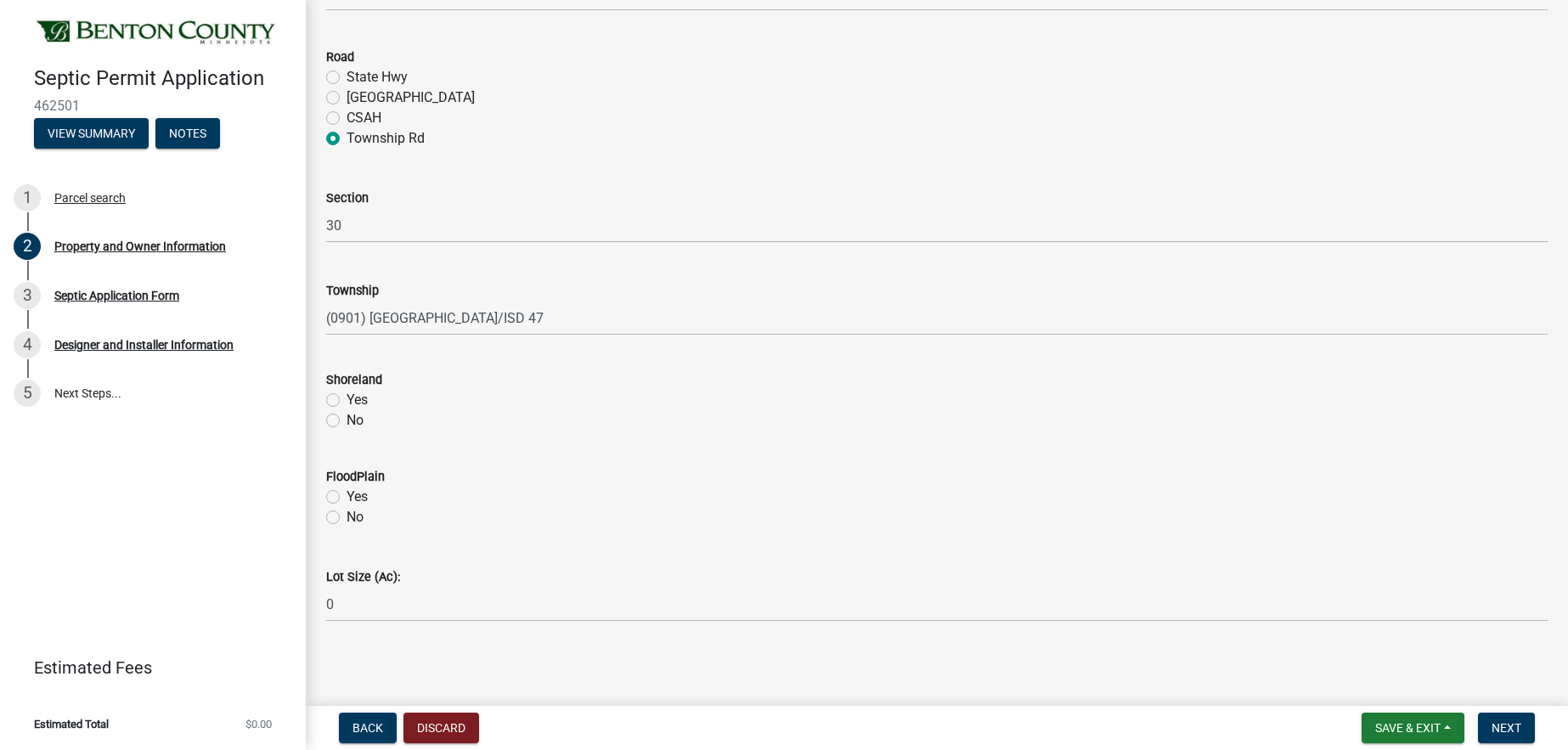
scroll to position [742, 0]
type input "na"
click at [346, 416] on label "No" at bounding box center [355, 418] width 17 height 21
click at [346, 416] on input "No" at bounding box center [352, 413] width 11 height 11
radio input "true"
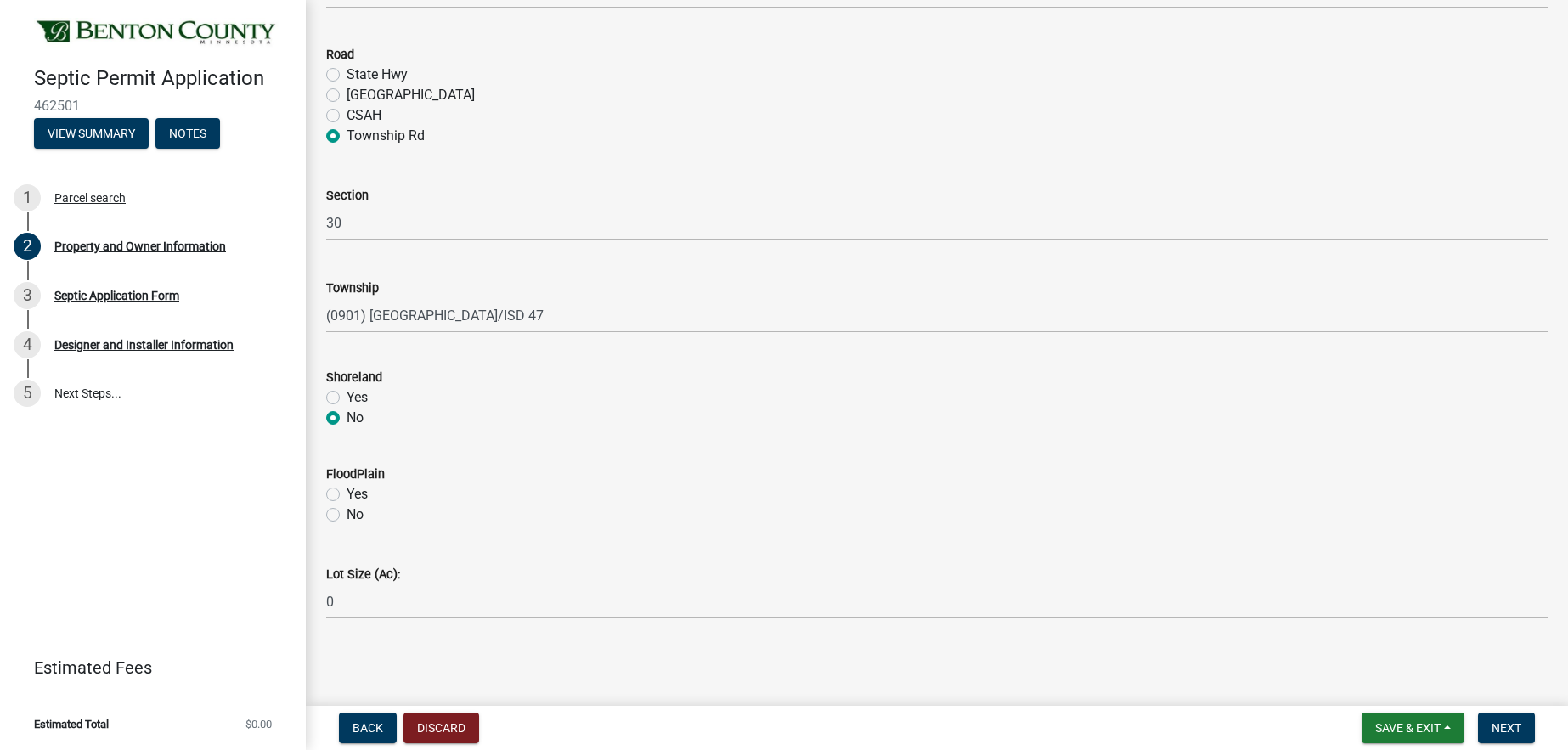
click at [346, 511] on label "No" at bounding box center [355, 515] width 17 height 21
click at [346, 511] on input "No" at bounding box center [352, 510] width 11 height 11
radio input "true"
click at [1500, 725] on span "Next" at bounding box center [1507, 728] width 30 height 13
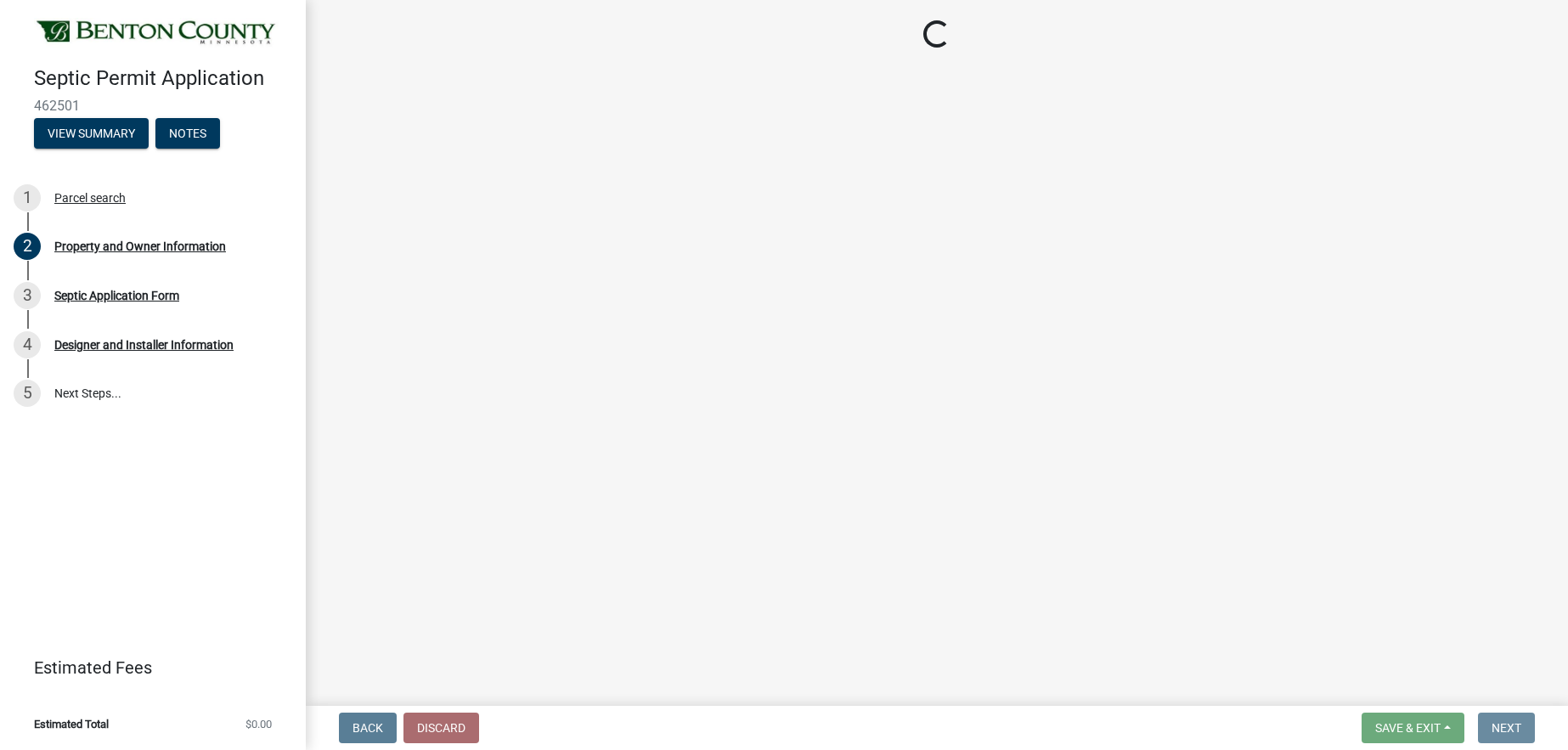
scroll to position [0, 0]
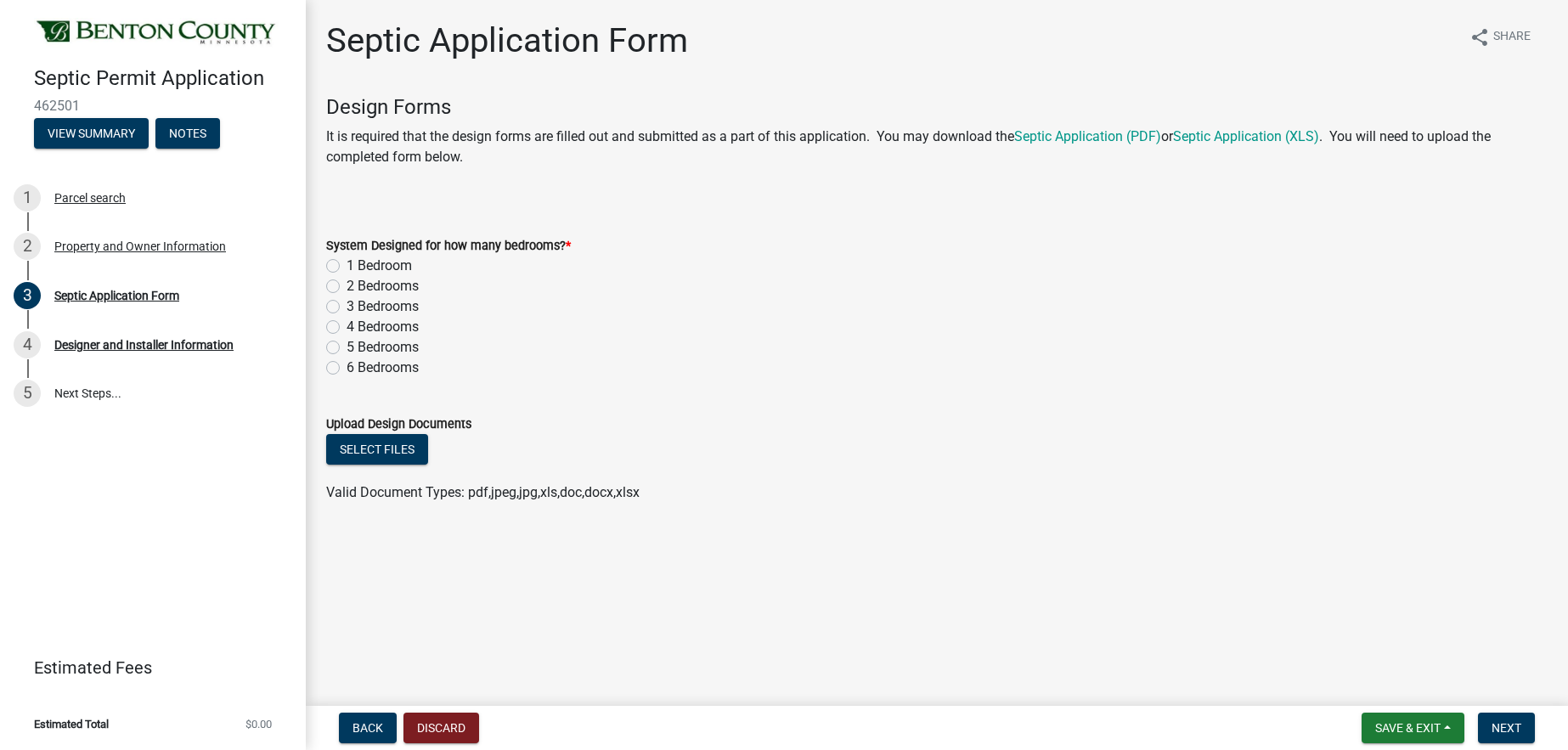
click at [346, 325] on label "4 Bedrooms" at bounding box center [382, 327] width 73 height 21
click at [346, 325] on input "4 Bedrooms" at bounding box center [352, 323] width 11 height 11
radio input "true"
click at [1492, 729] on button "Next" at bounding box center [1506, 728] width 57 height 30
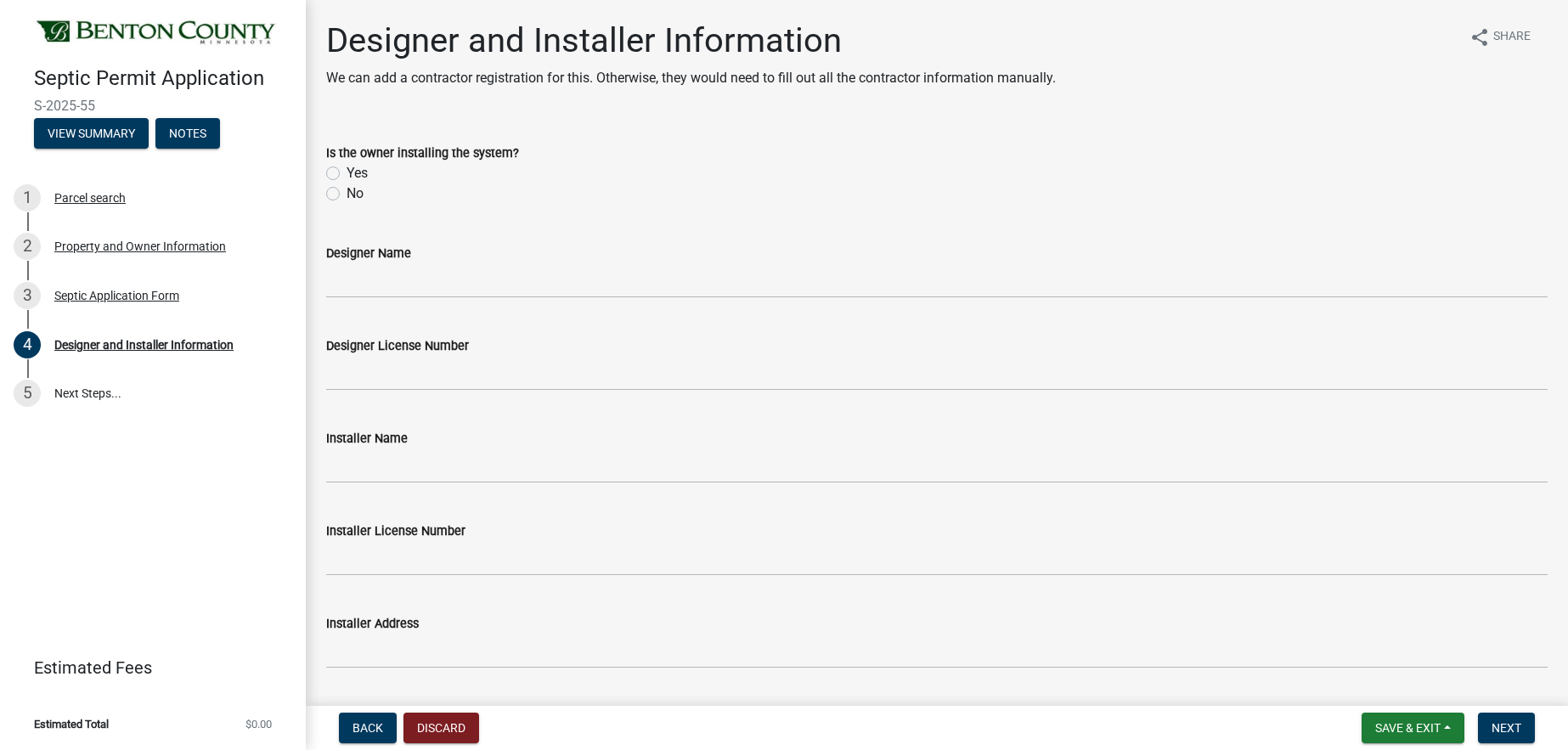
click at [346, 190] on label "No" at bounding box center [355, 194] width 17 height 21
click at [346, 190] on input "No" at bounding box center [352, 190] width 11 height 11
radio input "true"
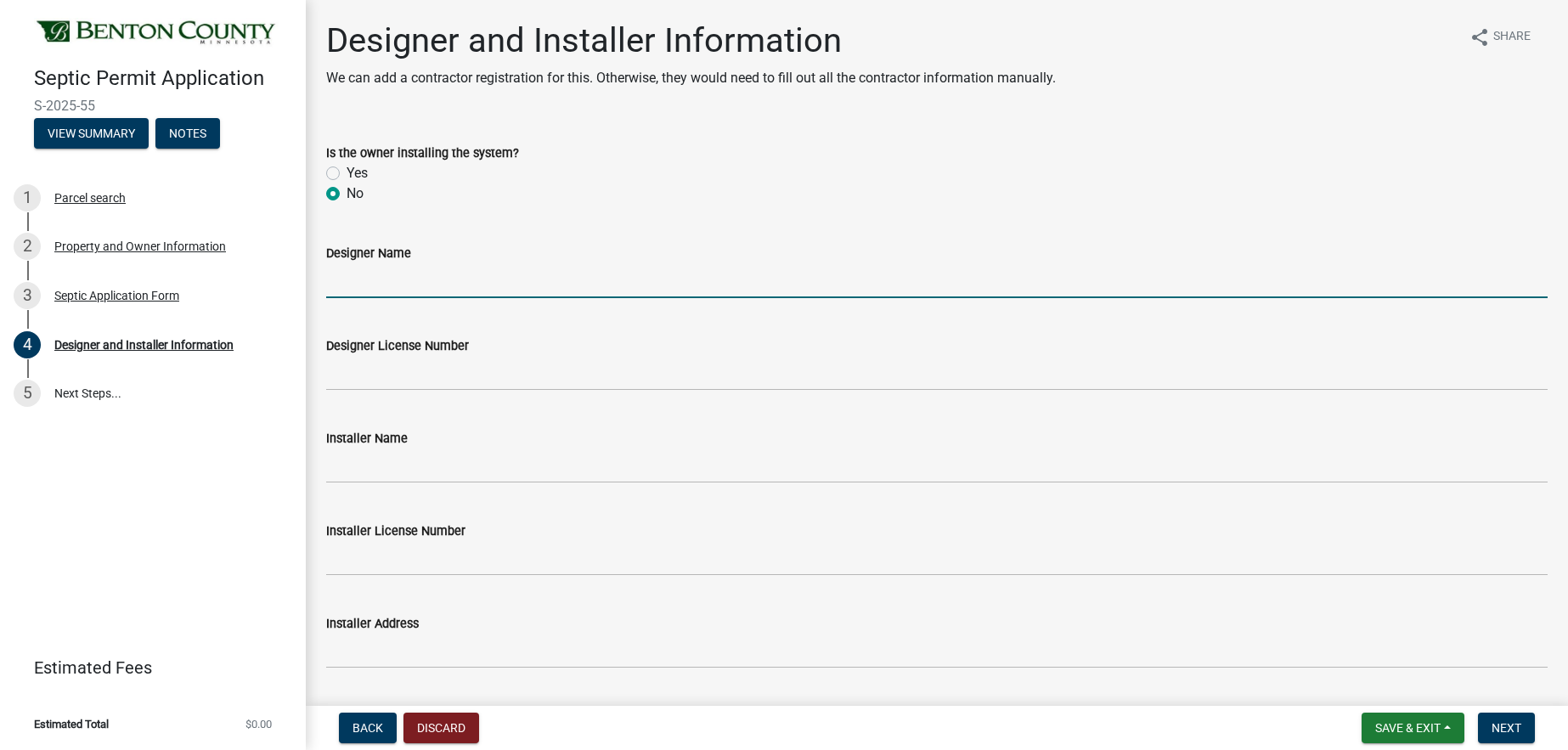
click at [343, 285] on input "Designer Name" at bounding box center [936, 280] width 1221 height 35
type input "[PERSON_NAME]"
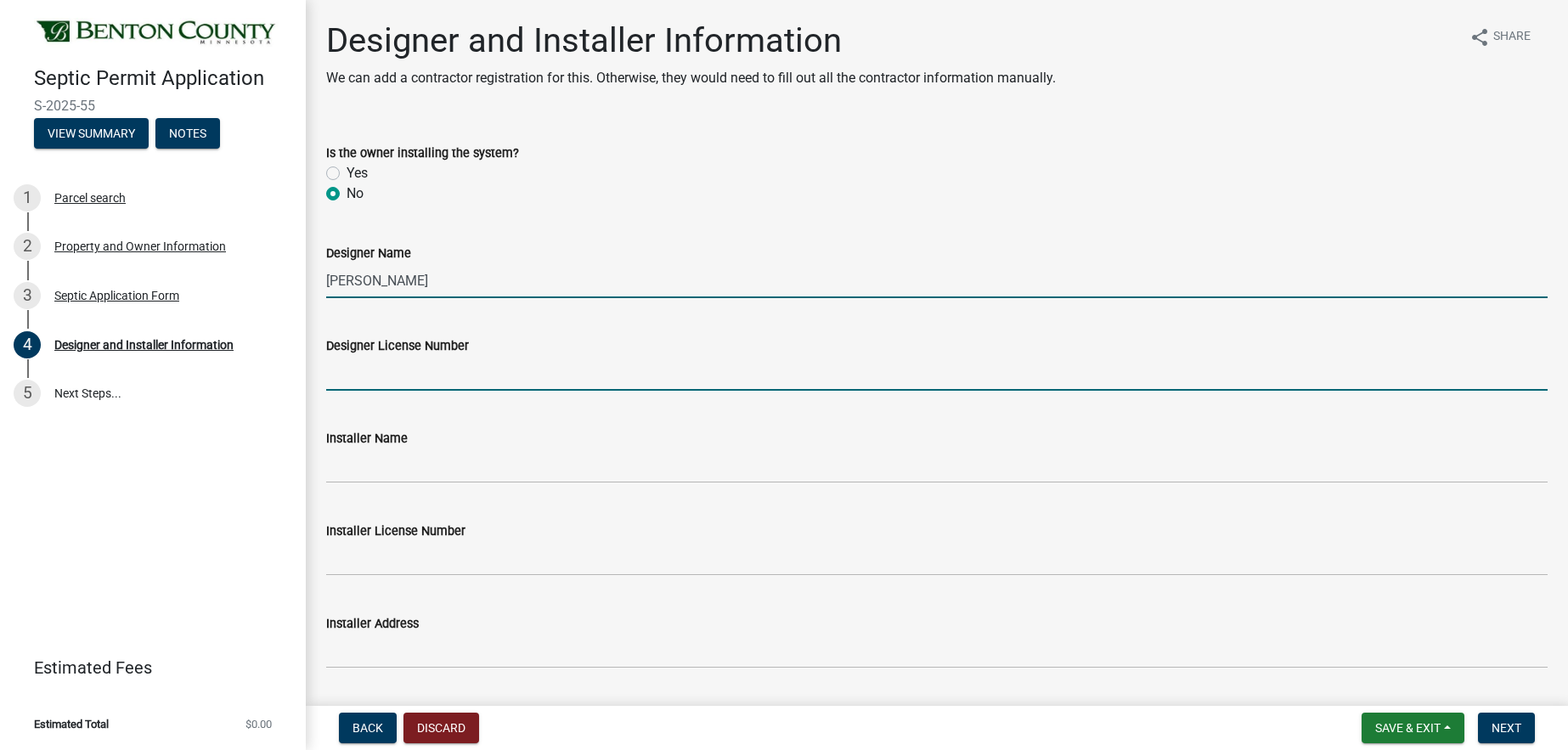
click at [350, 381] on input "Designer License Number" at bounding box center [936, 373] width 1221 height 35
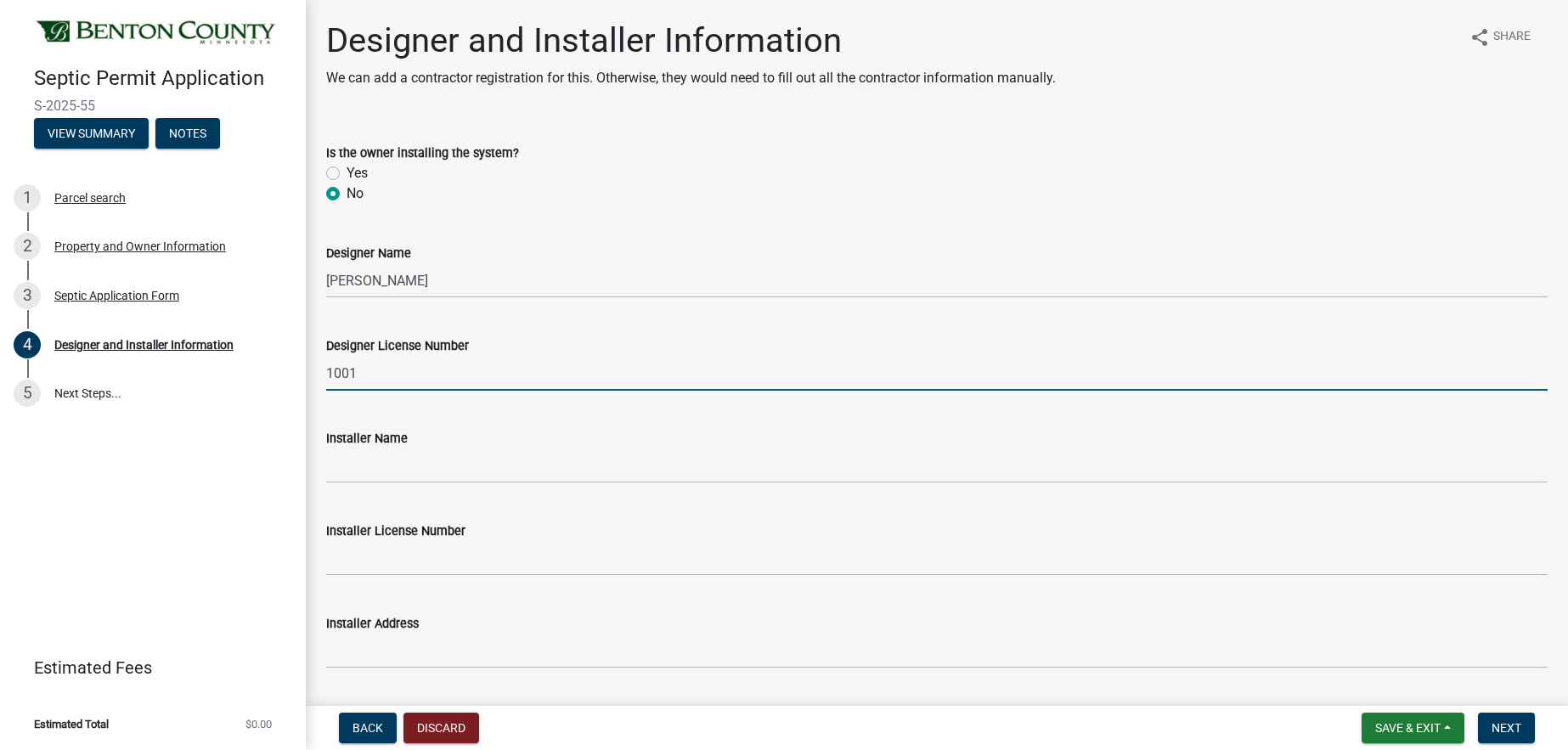
type input "1001"
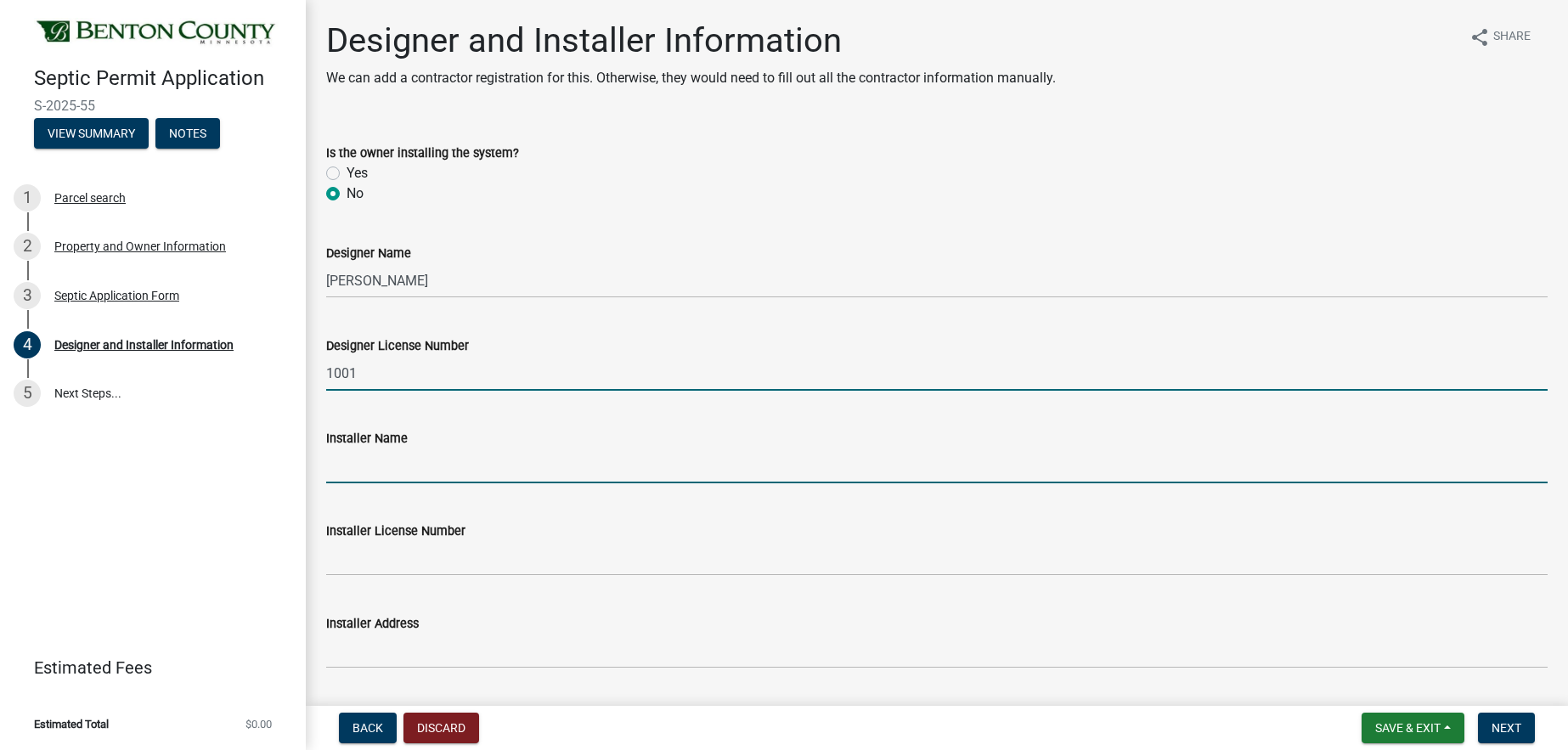
click at [368, 469] on input "Installer Name" at bounding box center [936, 466] width 1221 height 35
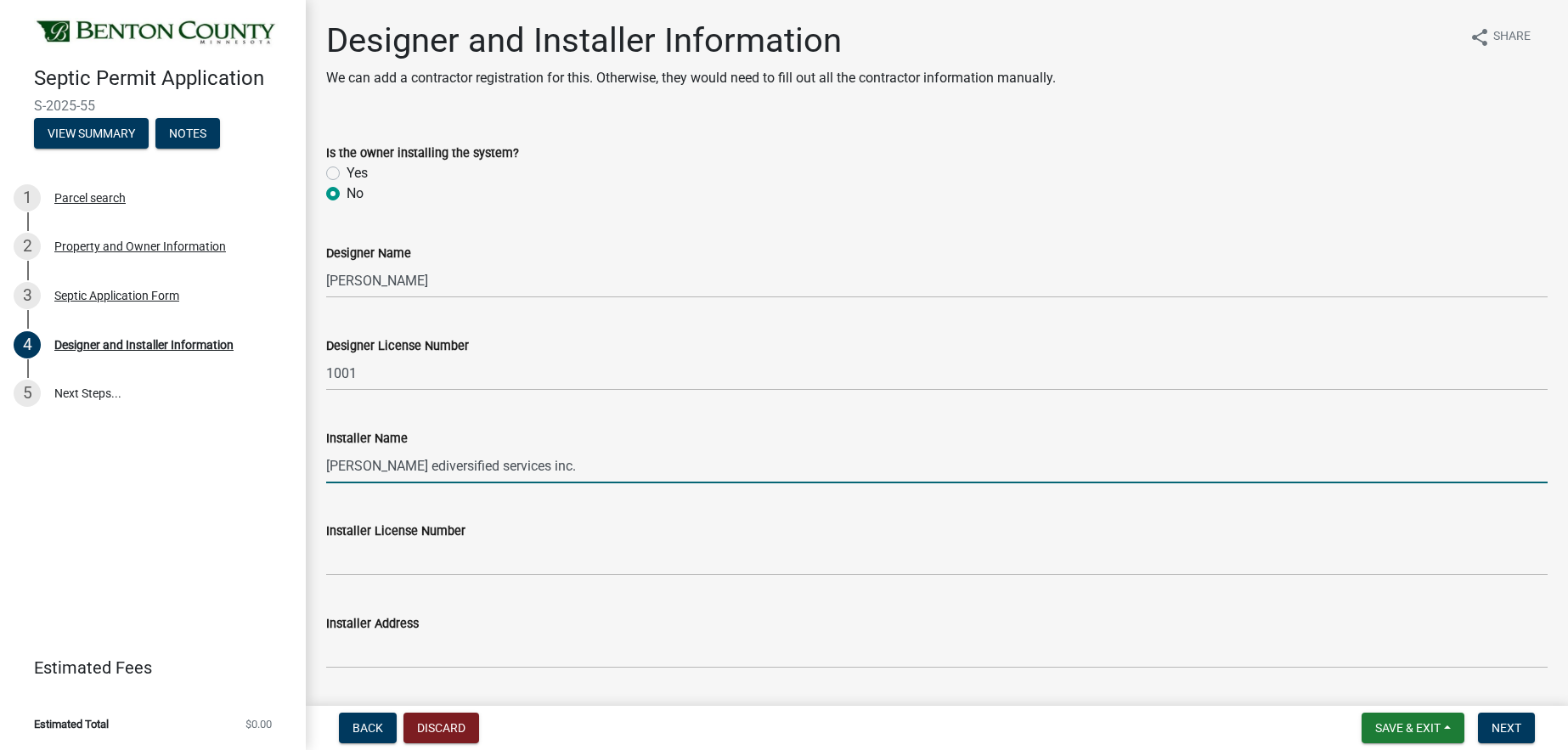
type input "[PERSON_NAME] ediversified services inc."
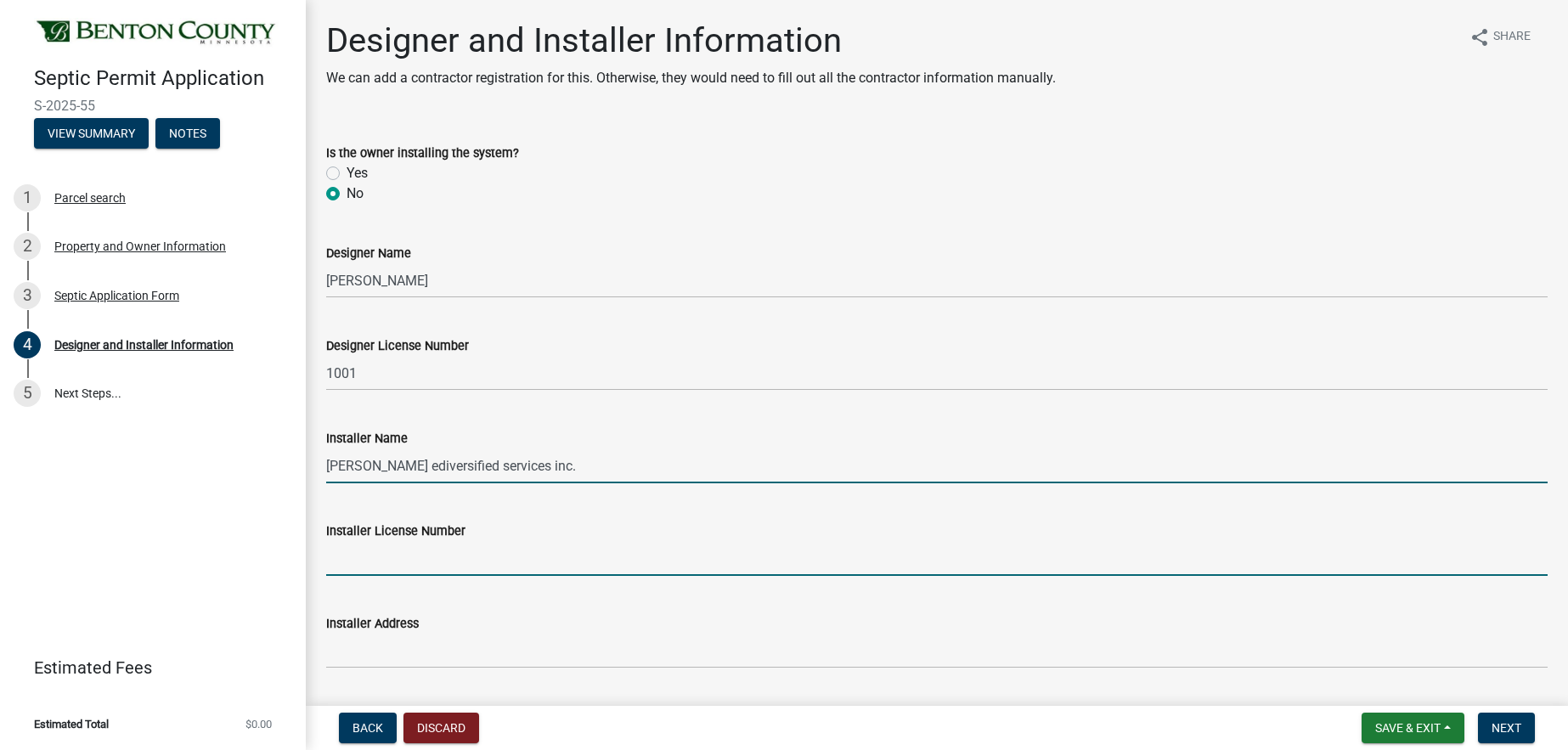
click at [357, 560] on input "Installer License Number" at bounding box center [936, 558] width 1221 height 35
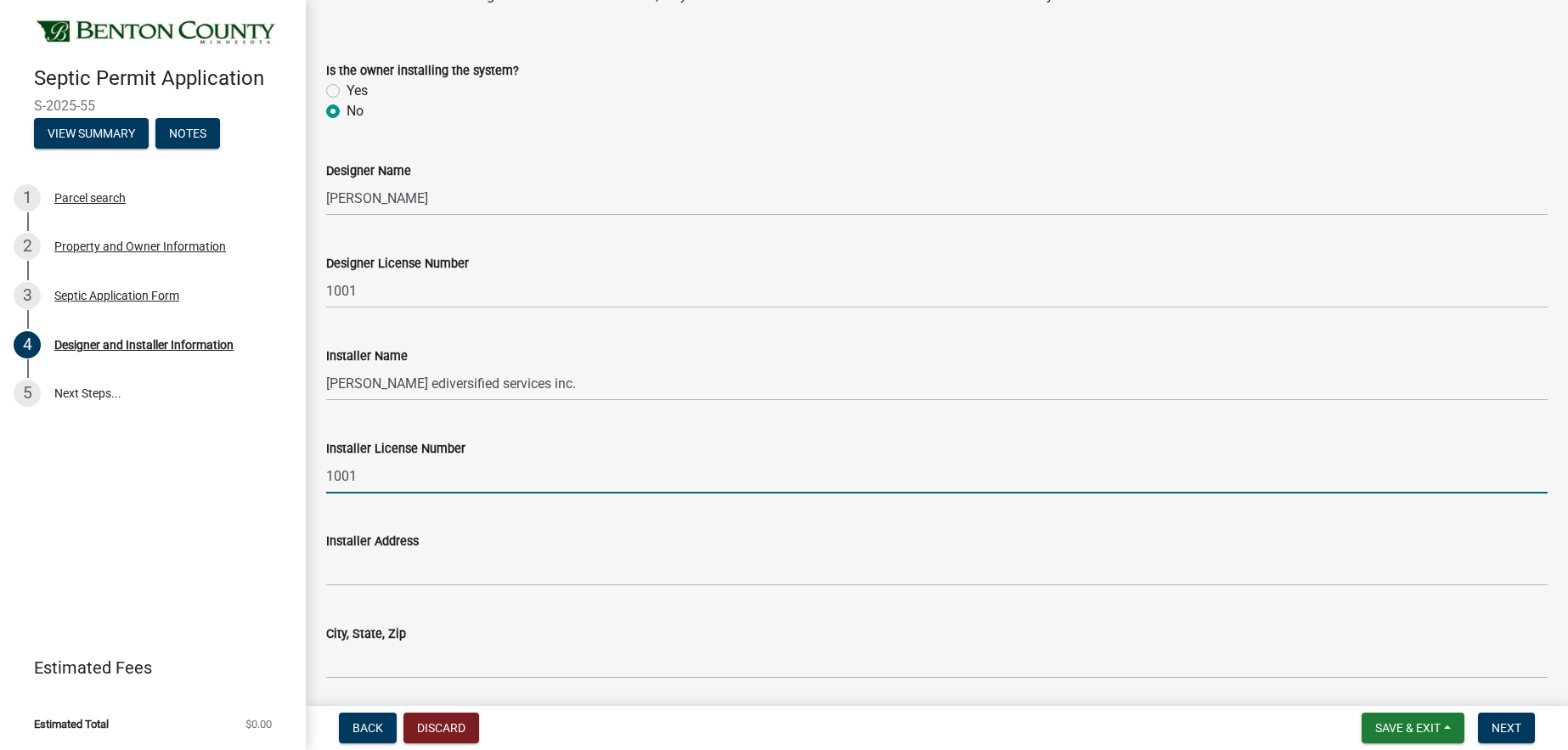
scroll to position [142, 0]
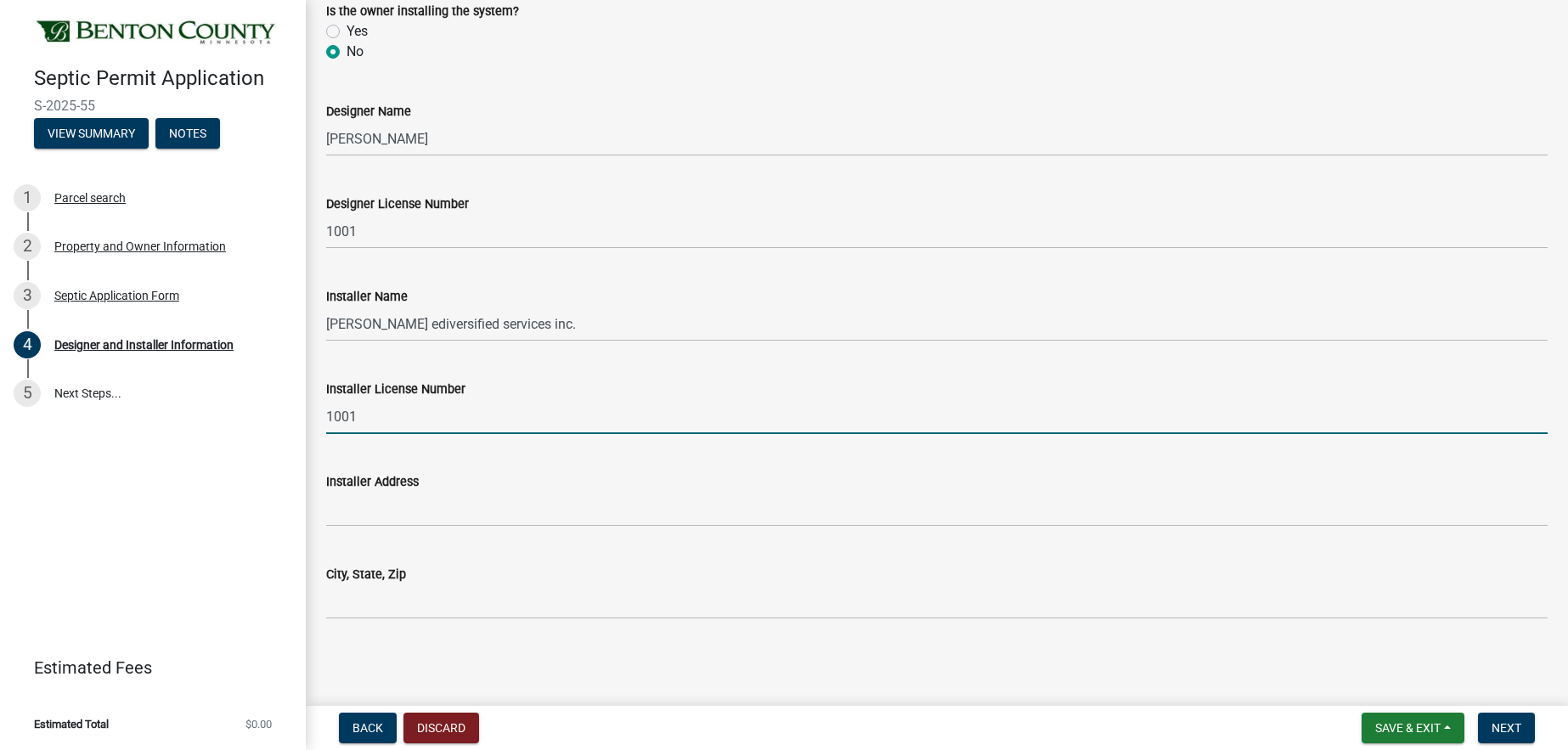
type input "1001"
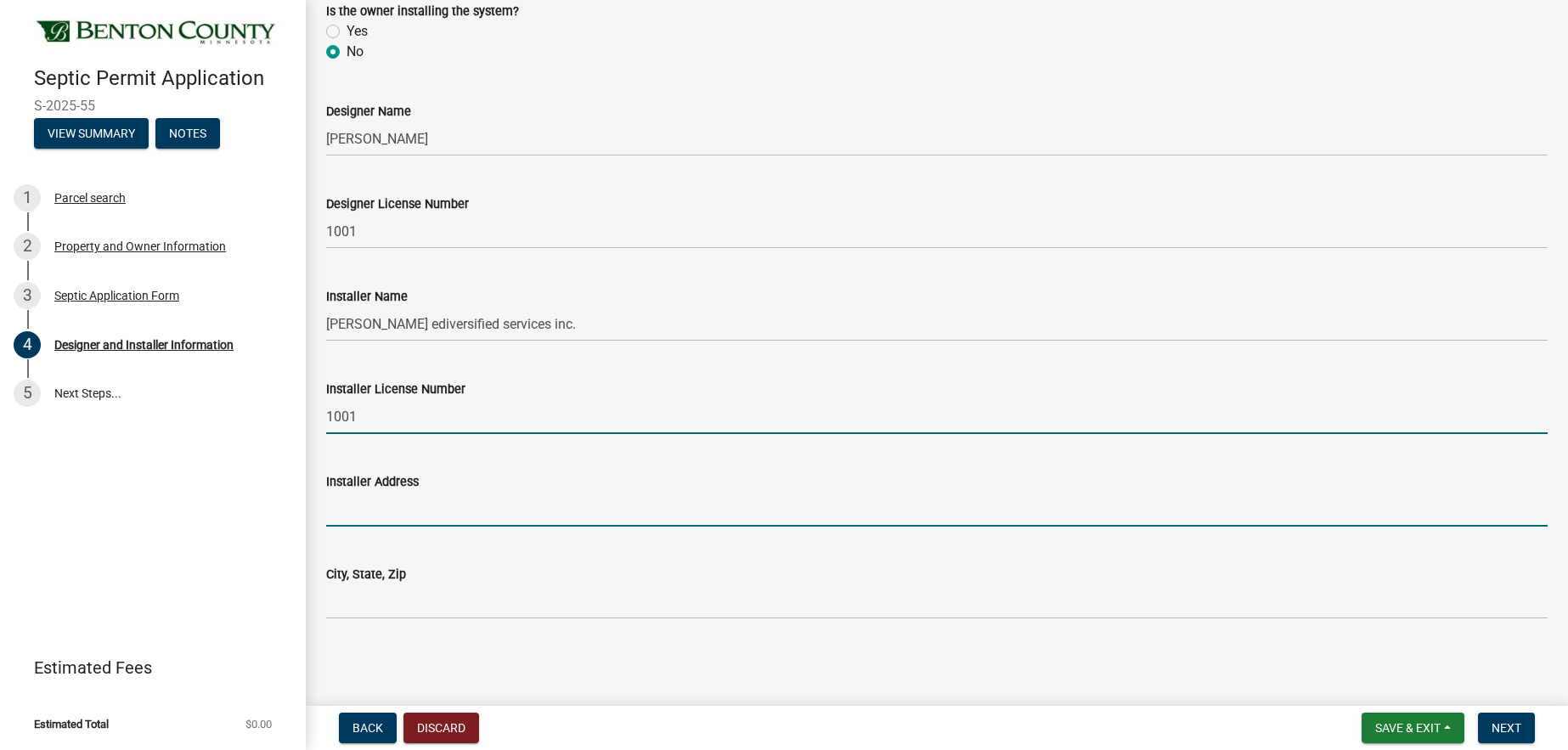
click at [367, 509] on input "Installer Address" at bounding box center [936, 509] width 1221 height 35
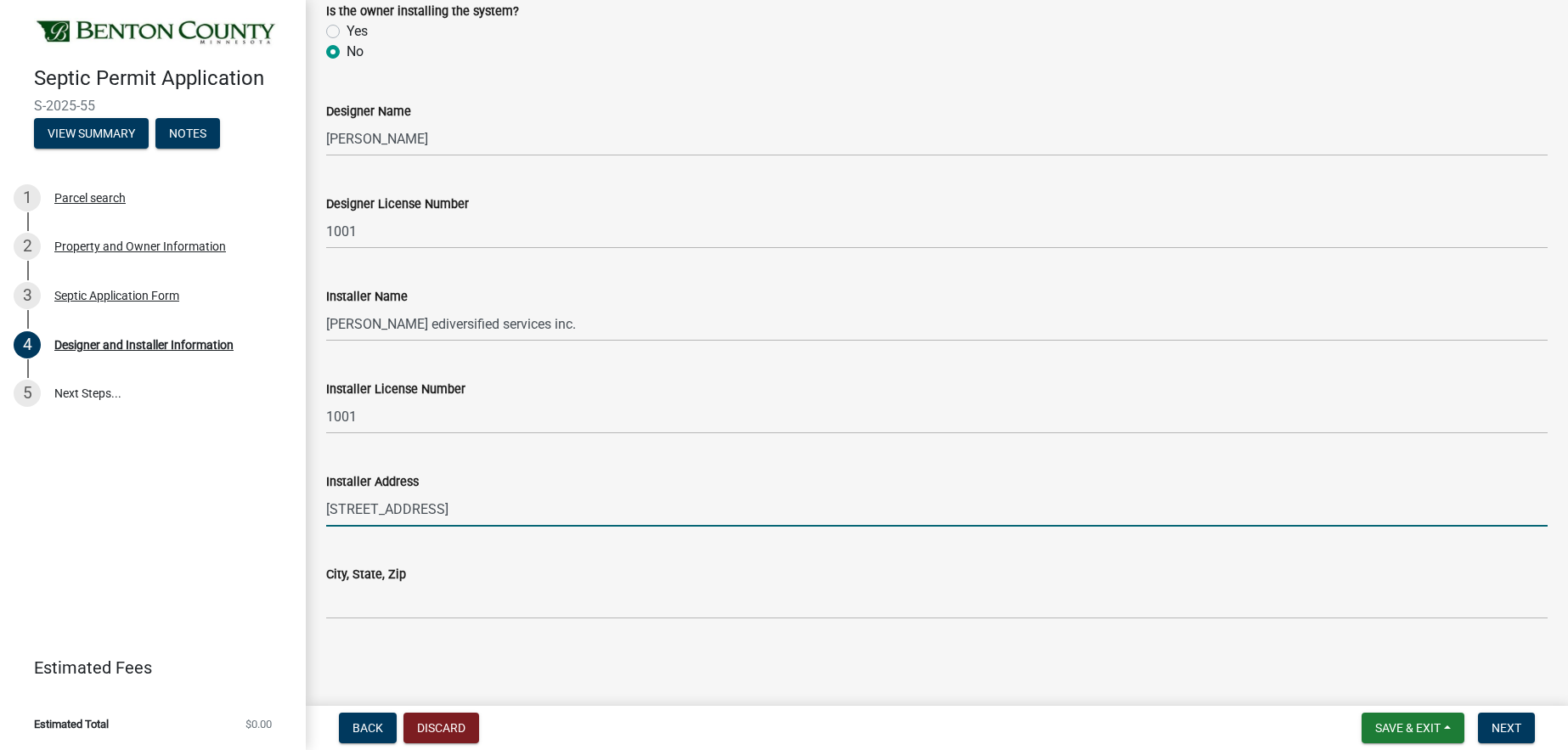
type input "[STREET_ADDRESS]"
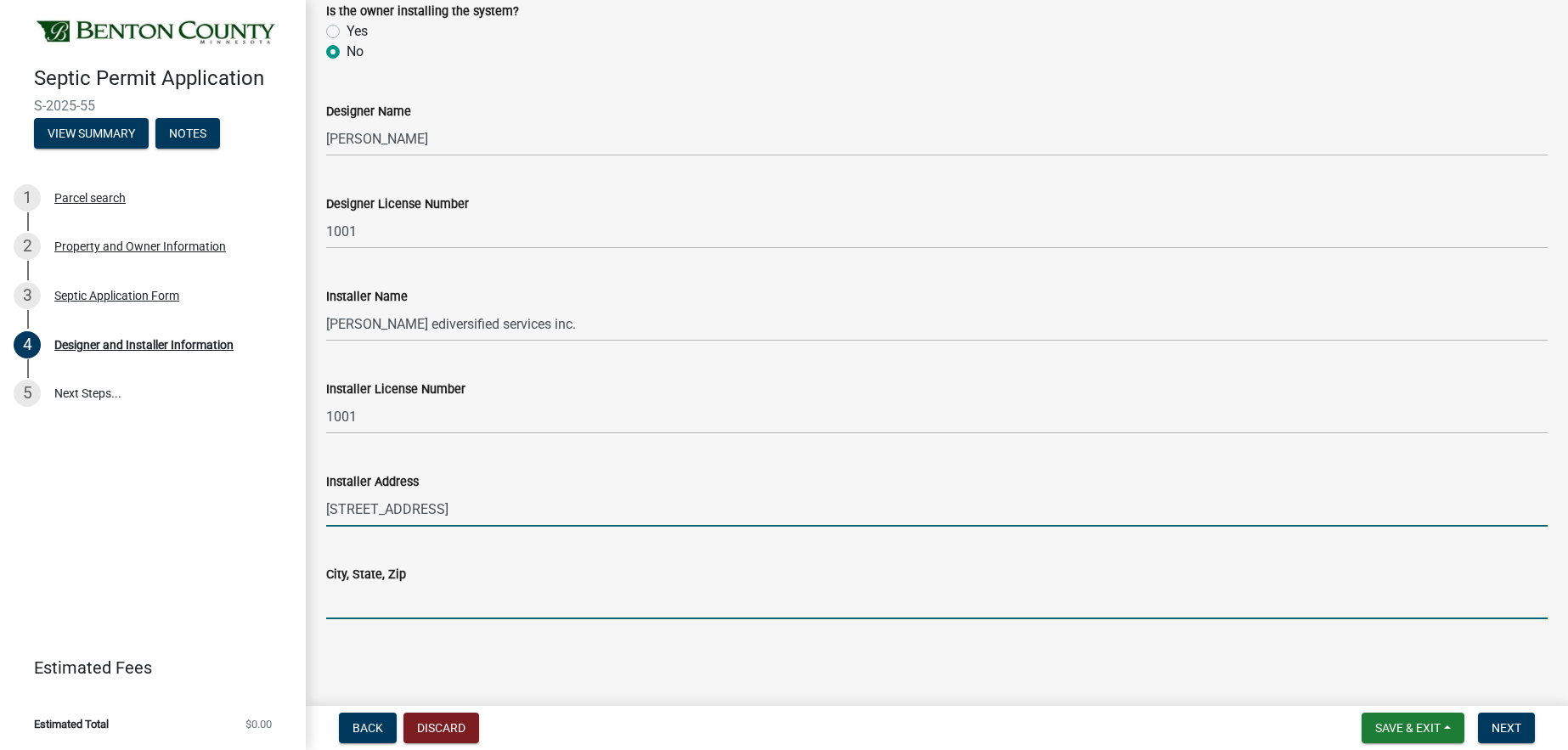
click at [372, 597] on input "City, State, Zip" at bounding box center [936, 602] width 1221 height 35
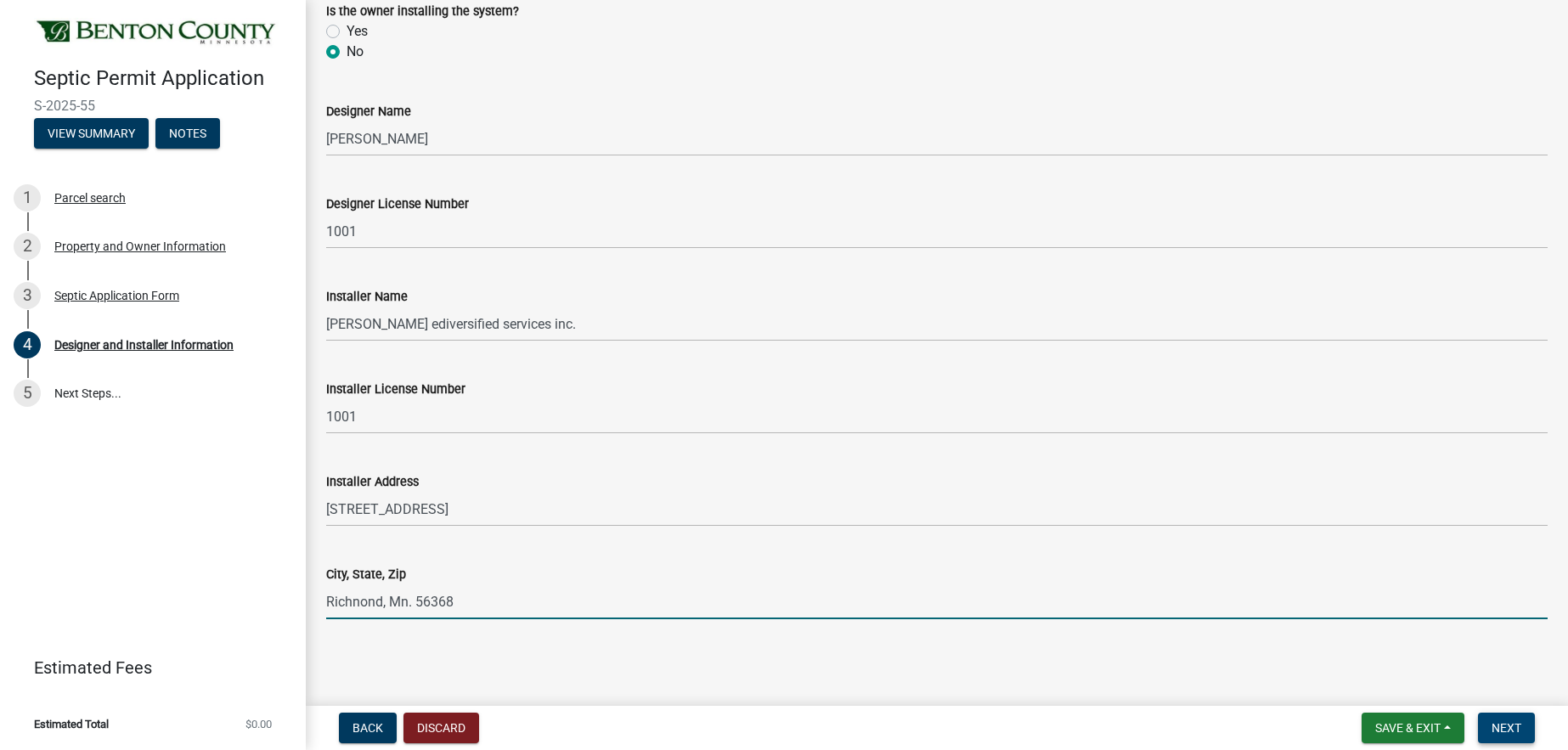
type input "Richnond, Mn. 56368"
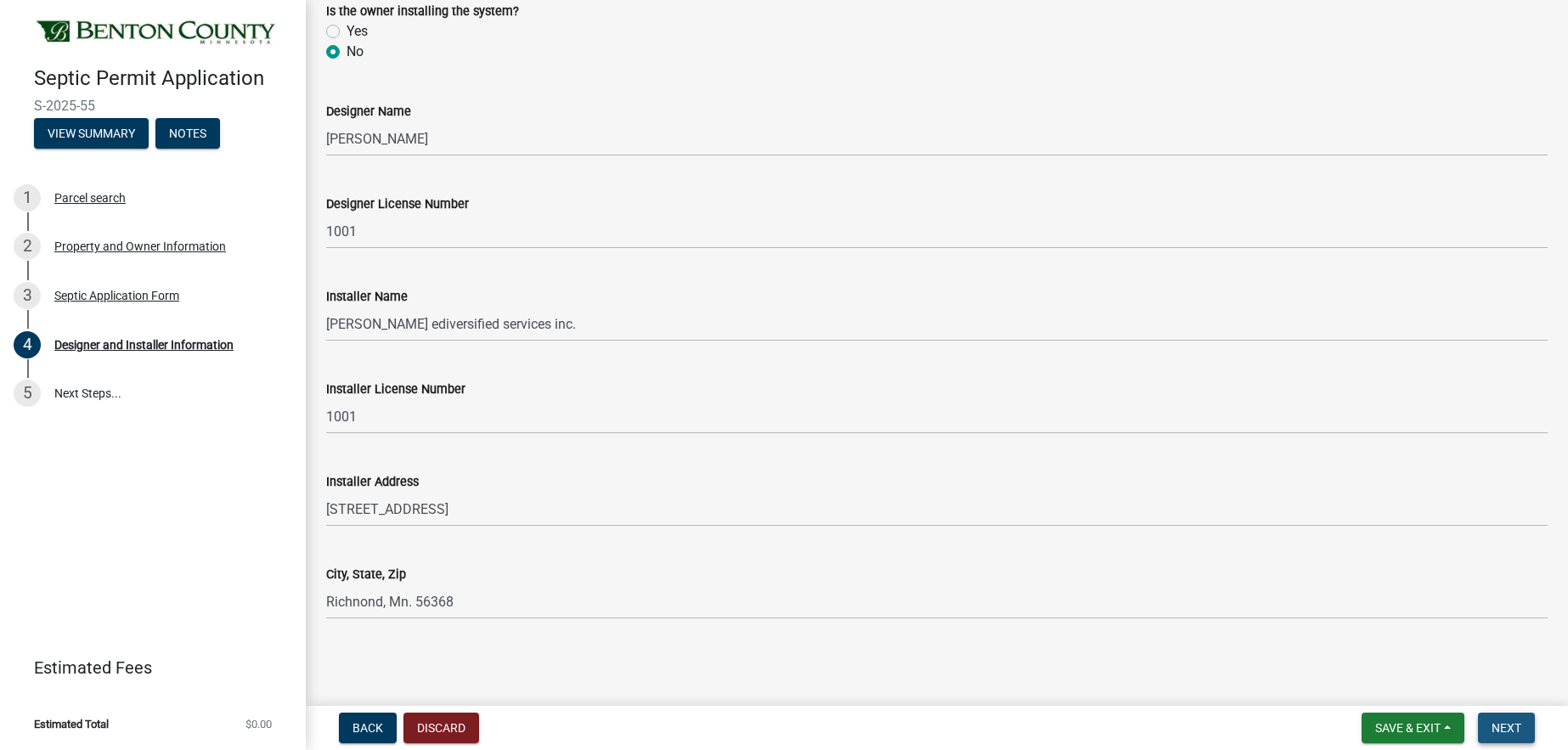
click at [1498, 725] on span "Next" at bounding box center [1507, 728] width 30 height 13
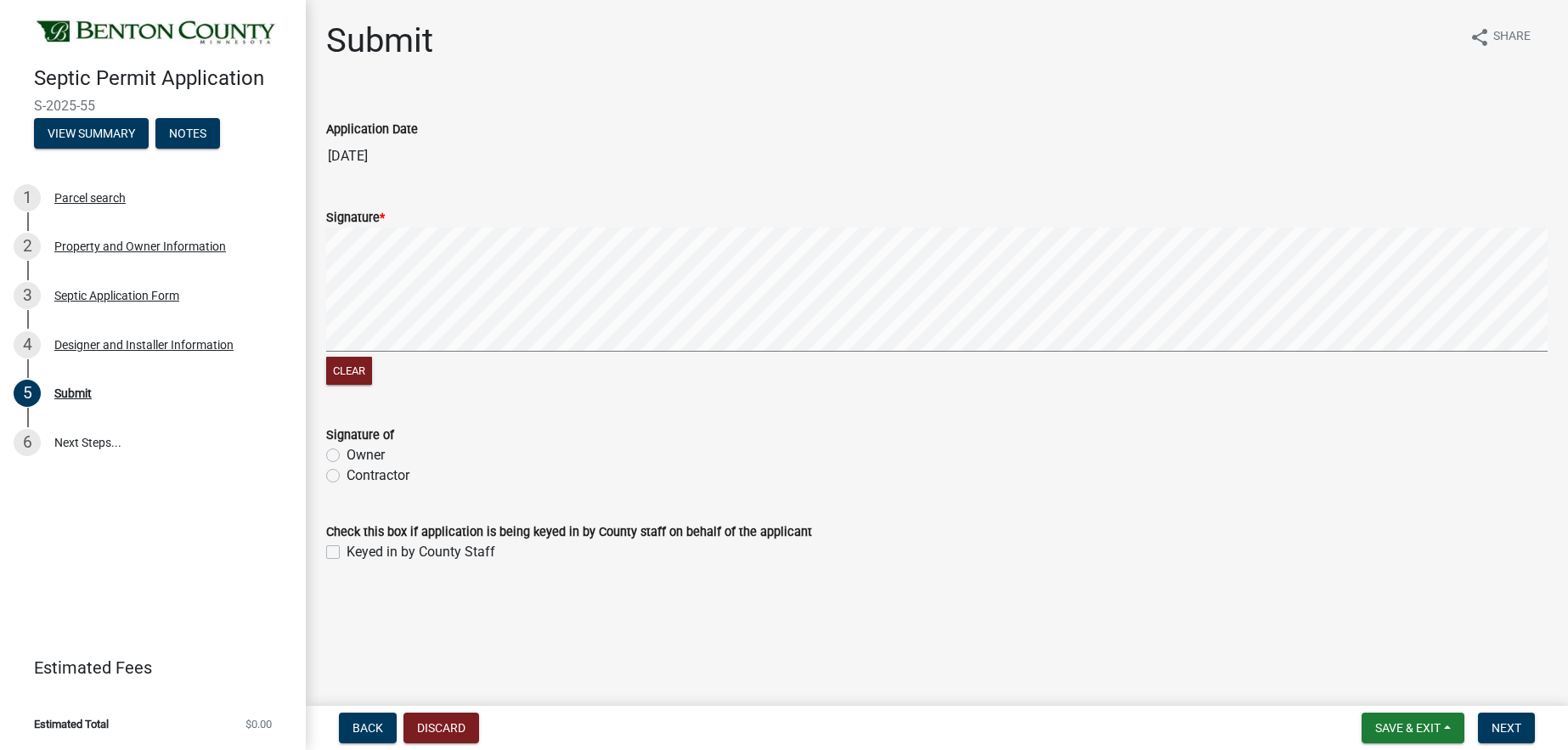
click at [405, 219] on div "Signature *" at bounding box center [936, 218] width 1221 height 21
click at [346, 476] on label "Contractor" at bounding box center [377, 476] width 63 height 21
click at [346, 476] on input "Contractor" at bounding box center [352, 472] width 11 height 11
radio input "true"
click at [385, 216] on span "*" at bounding box center [382, 217] width 5 height 14
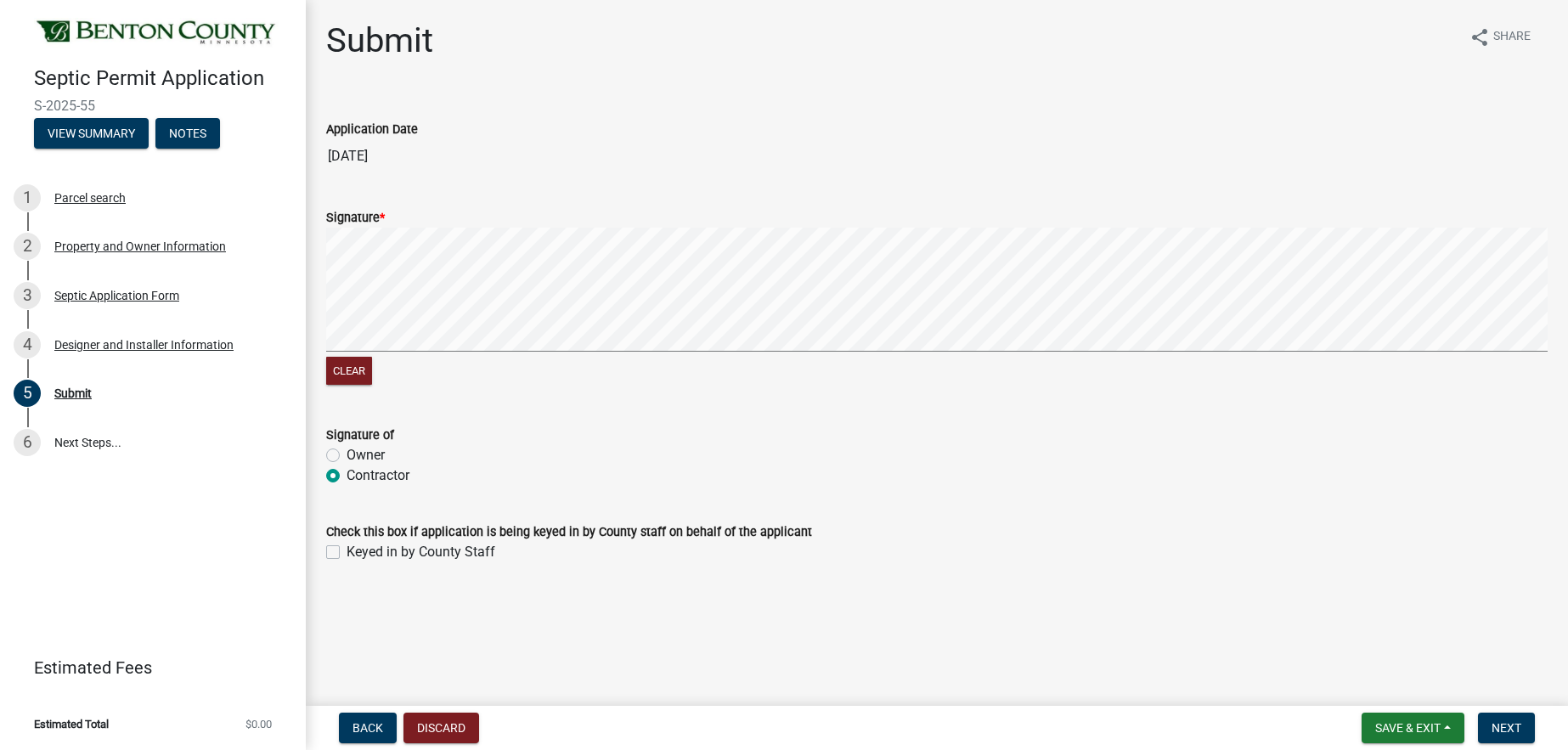
click at [355, 220] on label "Signature *" at bounding box center [355, 218] width 58 height 12
click at [346, 551] on label "Keyed in by County Staff" at bounding box center [421, 553] width 149 height 21
click at [346, 551] on input "Keyed in by County Staff" at bounding box center [352, 548] width 11 height 11
checkbox input "true"
click at [1505, 729] on span "Next" at bounding box center [1507, 728] width 30 height 13
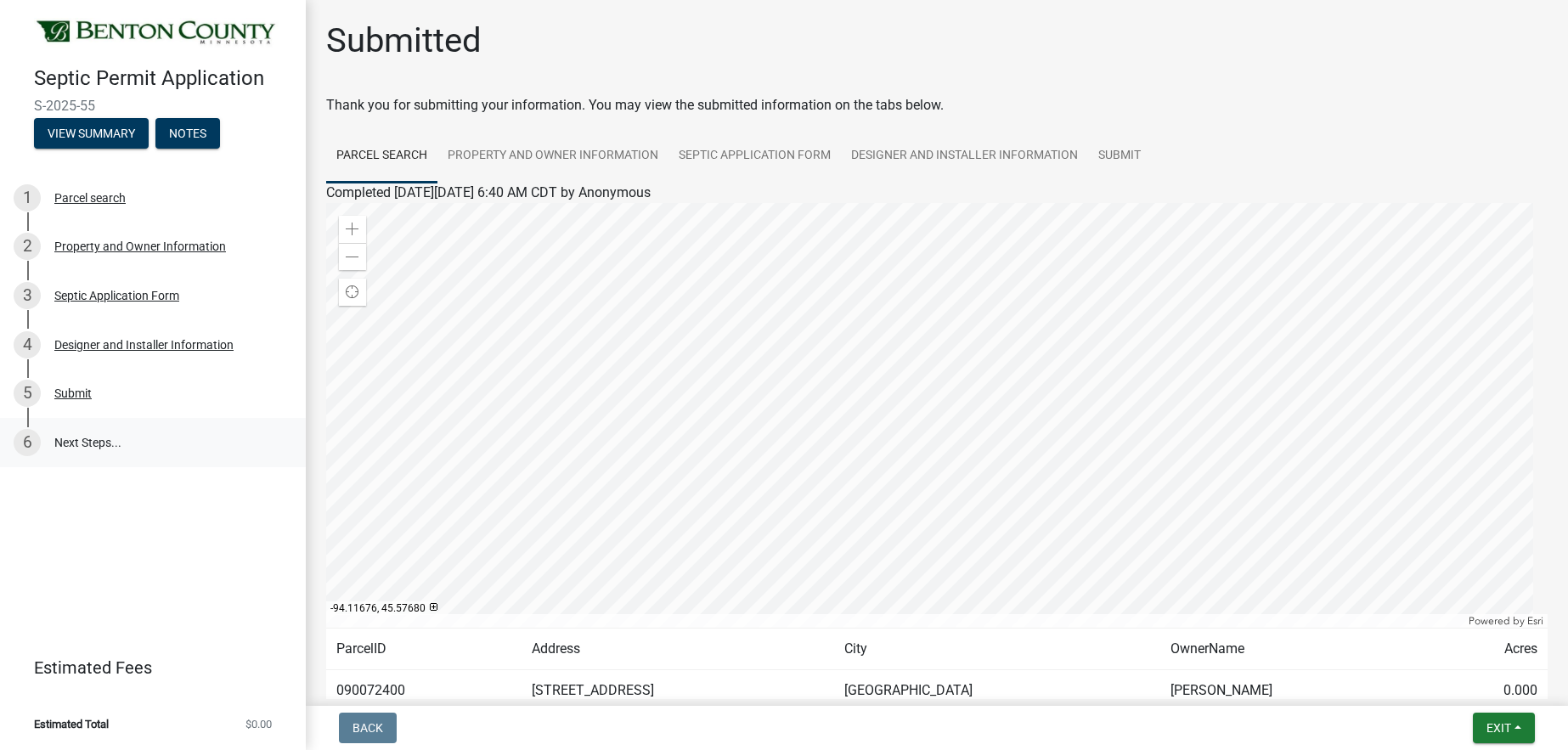
click at [31, 443] on div "6" at bounding box center [26, 442] width 27 height 27
click at [92, 441] on link "6 Next Steps..." at bounding box center [153, 442] width 305 height 49
click at [20, 437] on div "6" at bounding box center [26, 442] width 27 height 27
click at [953, 434] on div at bounding box center [936, 415] width 1221 height 425
click at [903, 424] on div at bounding box center [936, 415] width 1221 height 425
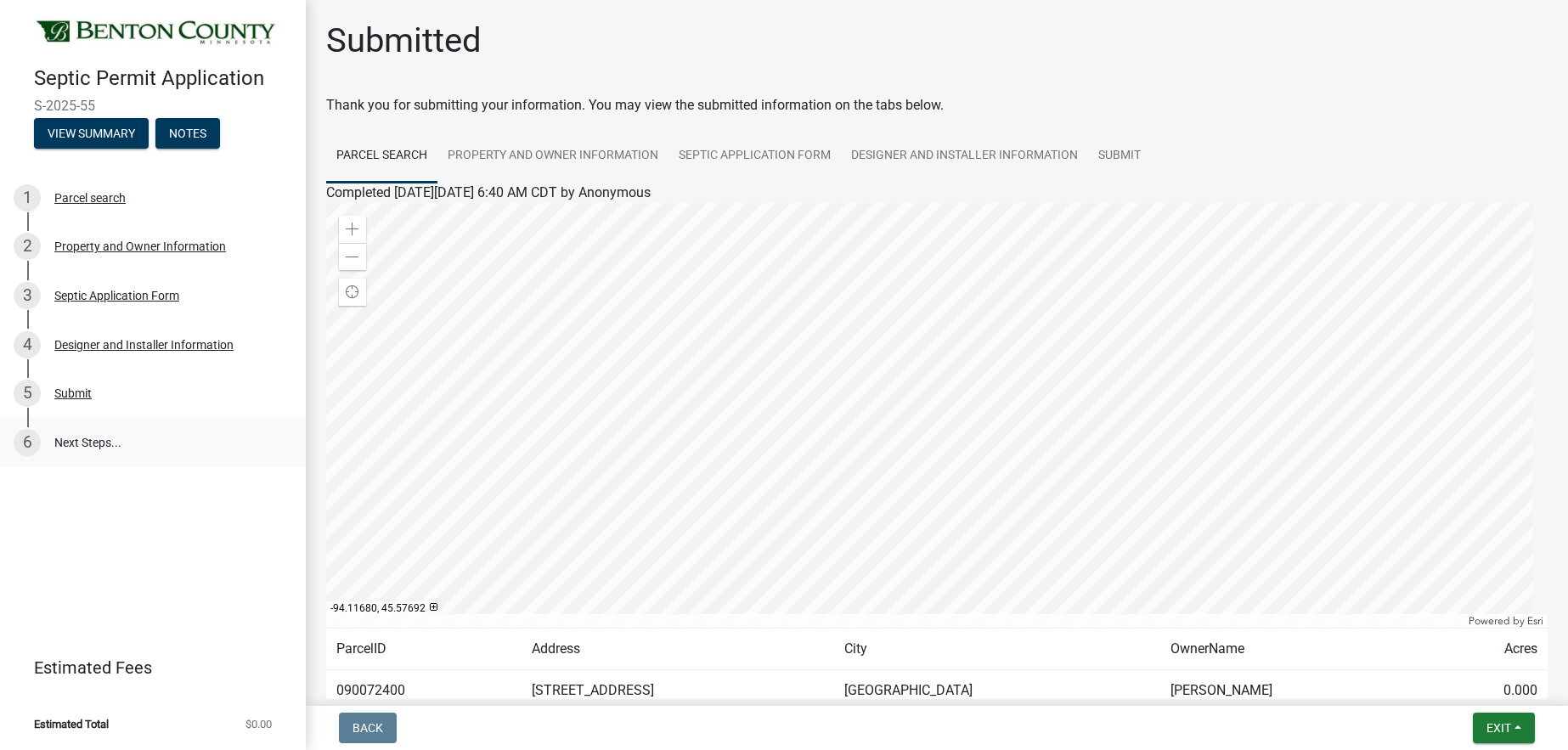
click at [90, 432] on link "6 Next Steps..." at bounding box center [153, 442] width 305 height 49
click at [20, 392] on div "5" at bounding box center [26, 393] width 27 height 27
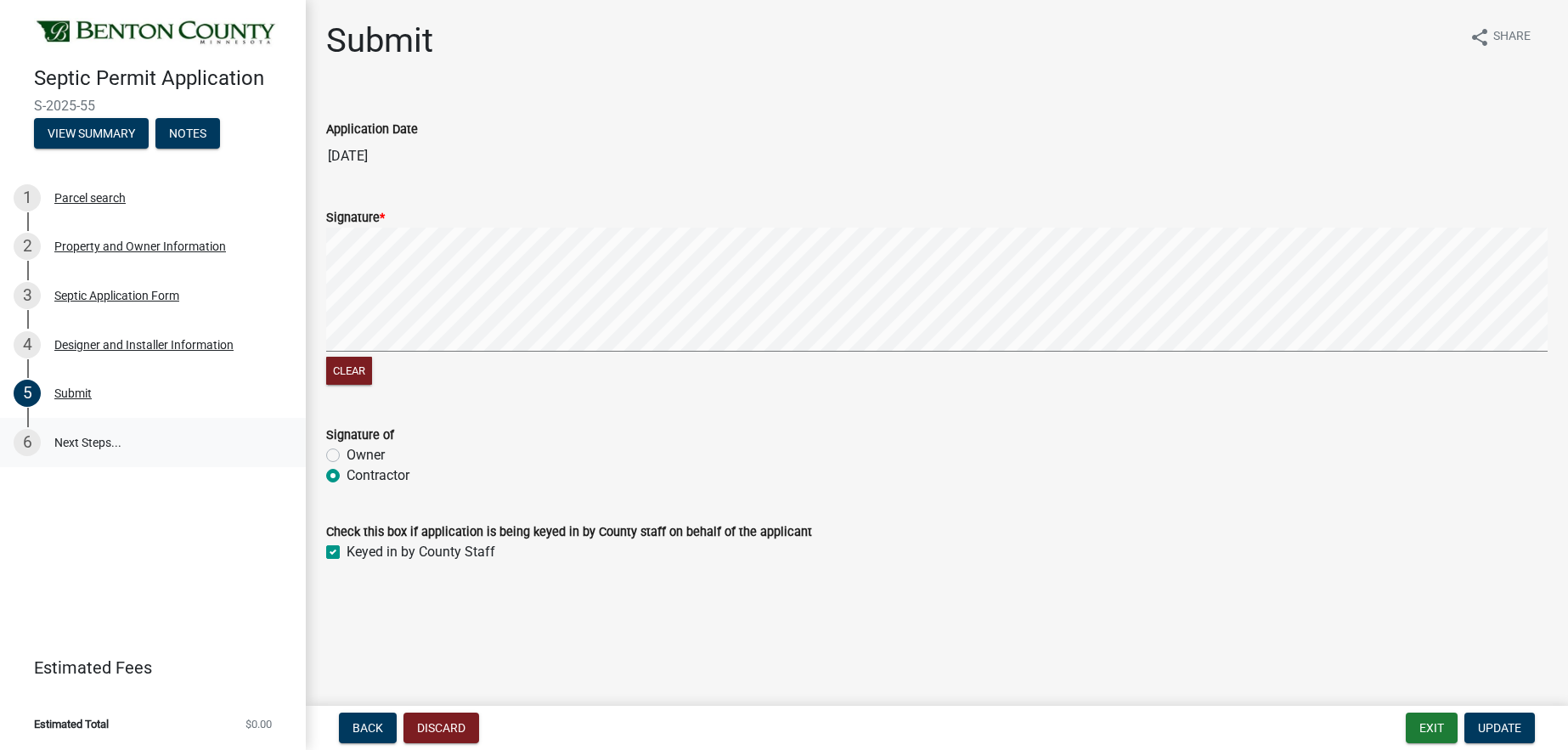
click at [30, 442] on div "6" at bounding box center [26, 442] width 27 height 27
click at [393, 212] on div "Signature *" at bounding box center [936, 218] width 1221 height 21
click at [398, 218] on div "Signature *" at bounding box center [936, 218] width 1221 height 21
click at [378, 216] on label "Signature *" at bounding box center [355, 218] width 58 height 12
click at [610, 220] on div "Signature *" at bounding box center [936, 218] width 1221 height 21
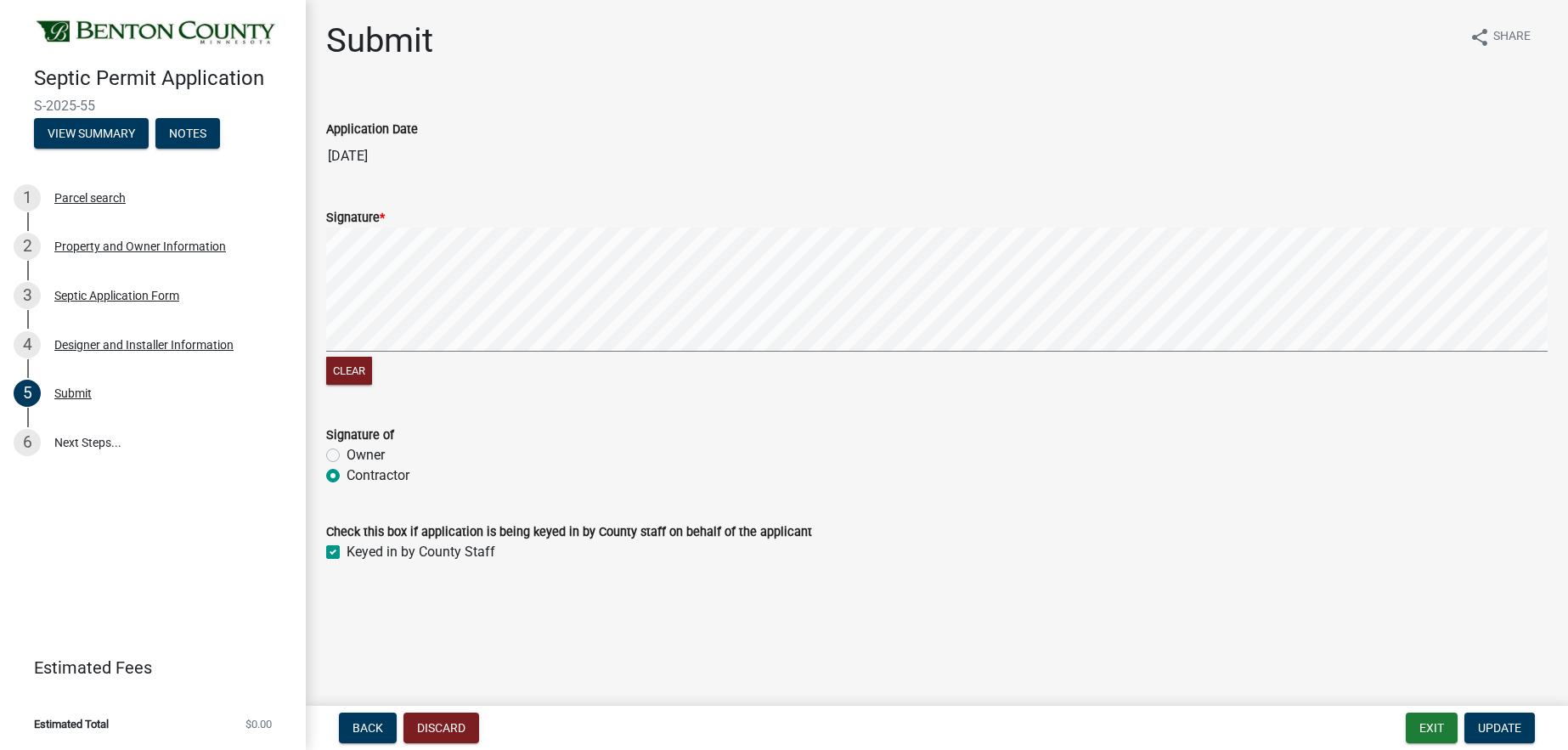
click at [346, 545] on label "Keyed in by County Staff" at bounding box center [421, 553] width 149 height 21
click at [346, 545] on input "Keyed in by County Staff" at bounding box center [352, 548] width 11 height 11
checkbox input "false"
click at [24, 440] on div "6" at bounding box center [26, 442] width 27 height 27
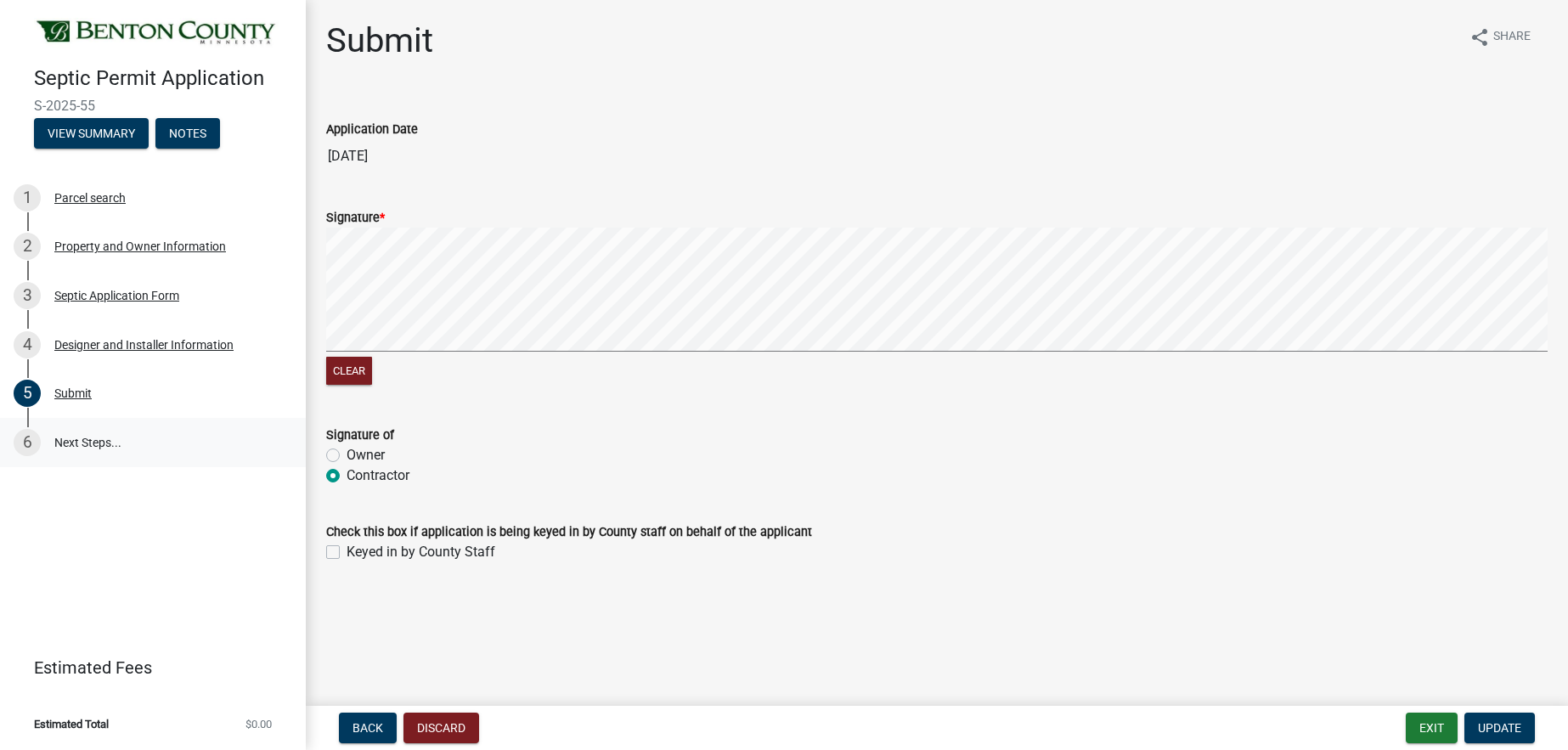
click at [25, 441] on div "6" at bounding box center [26, 442] width 27 height 27
click at [25, 442] on div "6" at bounding box center [26, 442] width 27 height 27
